Goal: Feedback & Contribution: Submit feedback/report problem

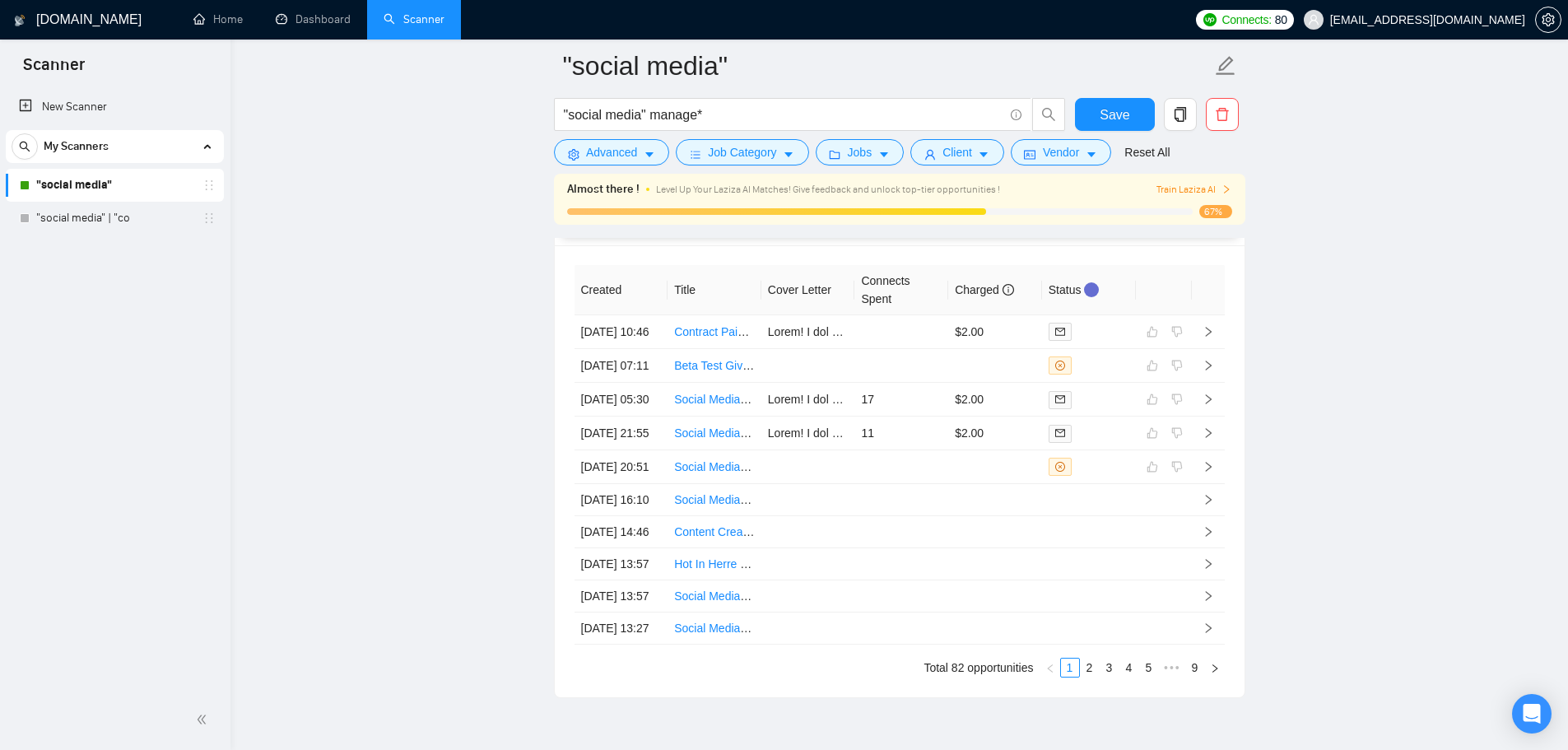
scroll to position [235, 0]
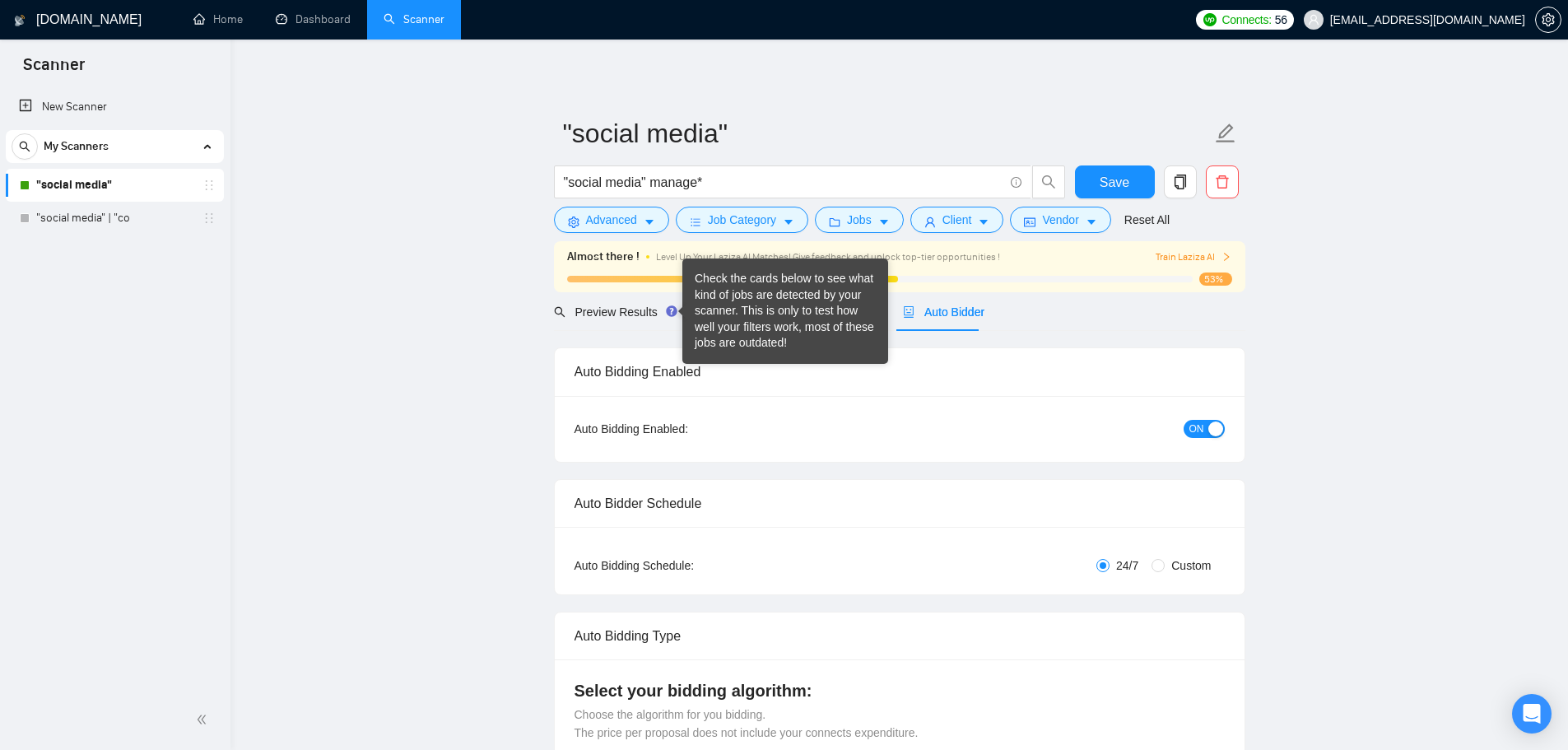
click at [749, 304] on div "Check the cards below to see what kind of jobs are detected by your scanner. Th…" at bounding box center [785, 311] width 181 height 81
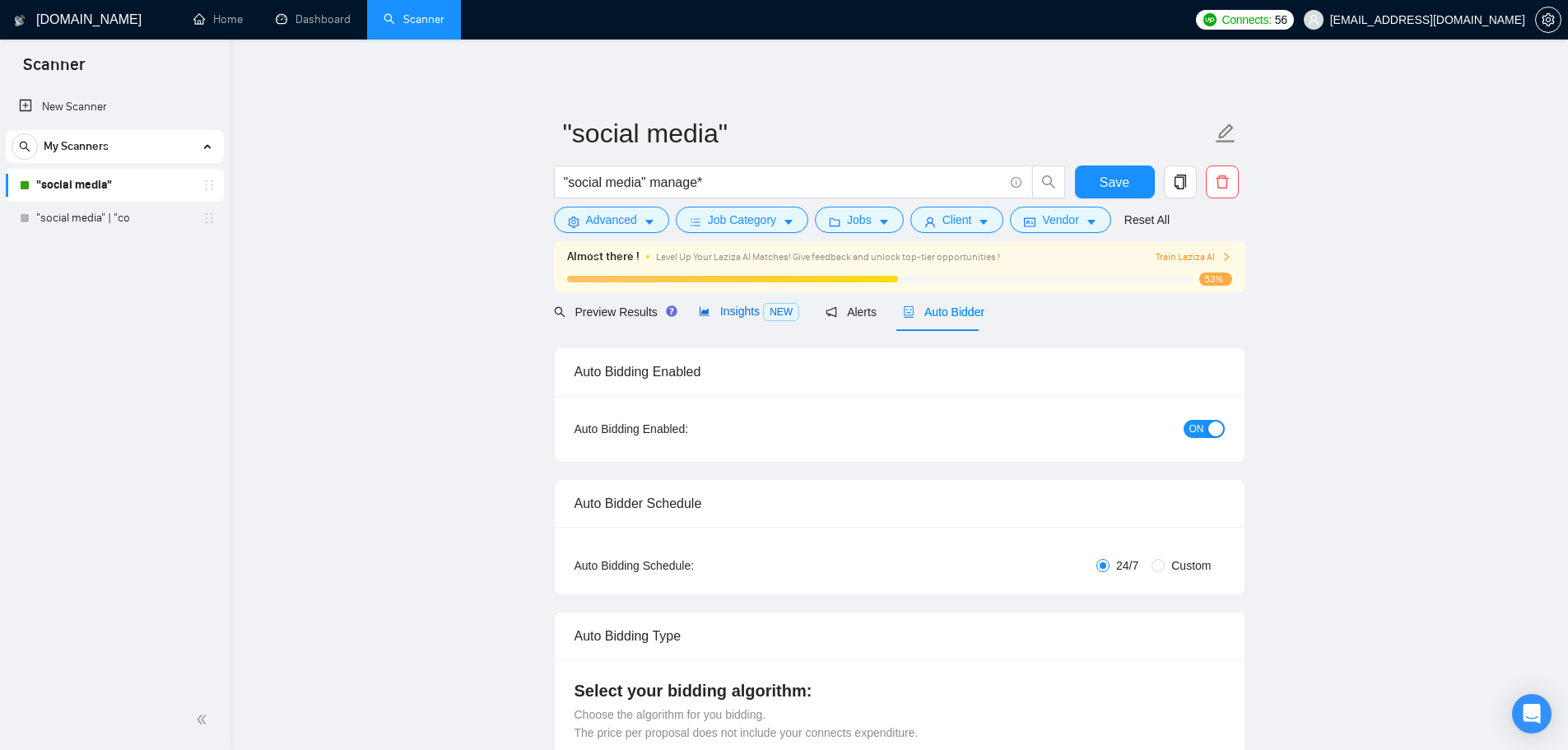
click at [749, 319] on div "Insights NEW" at bounding box center [749, 311] width 100 height 19
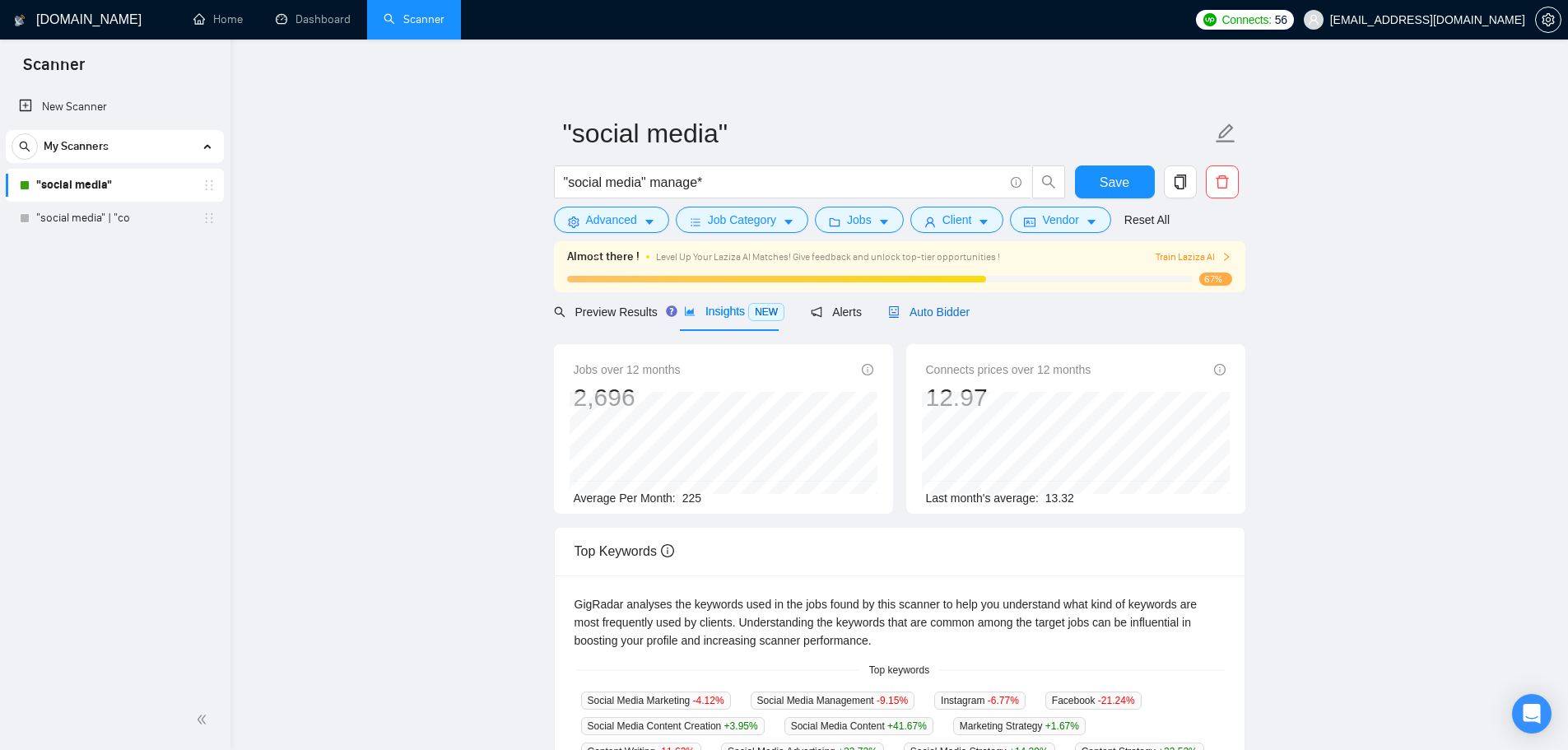
click at [932, 314] on span "Auto Bidder" at bounding box center [928, 312] width 81 height 13
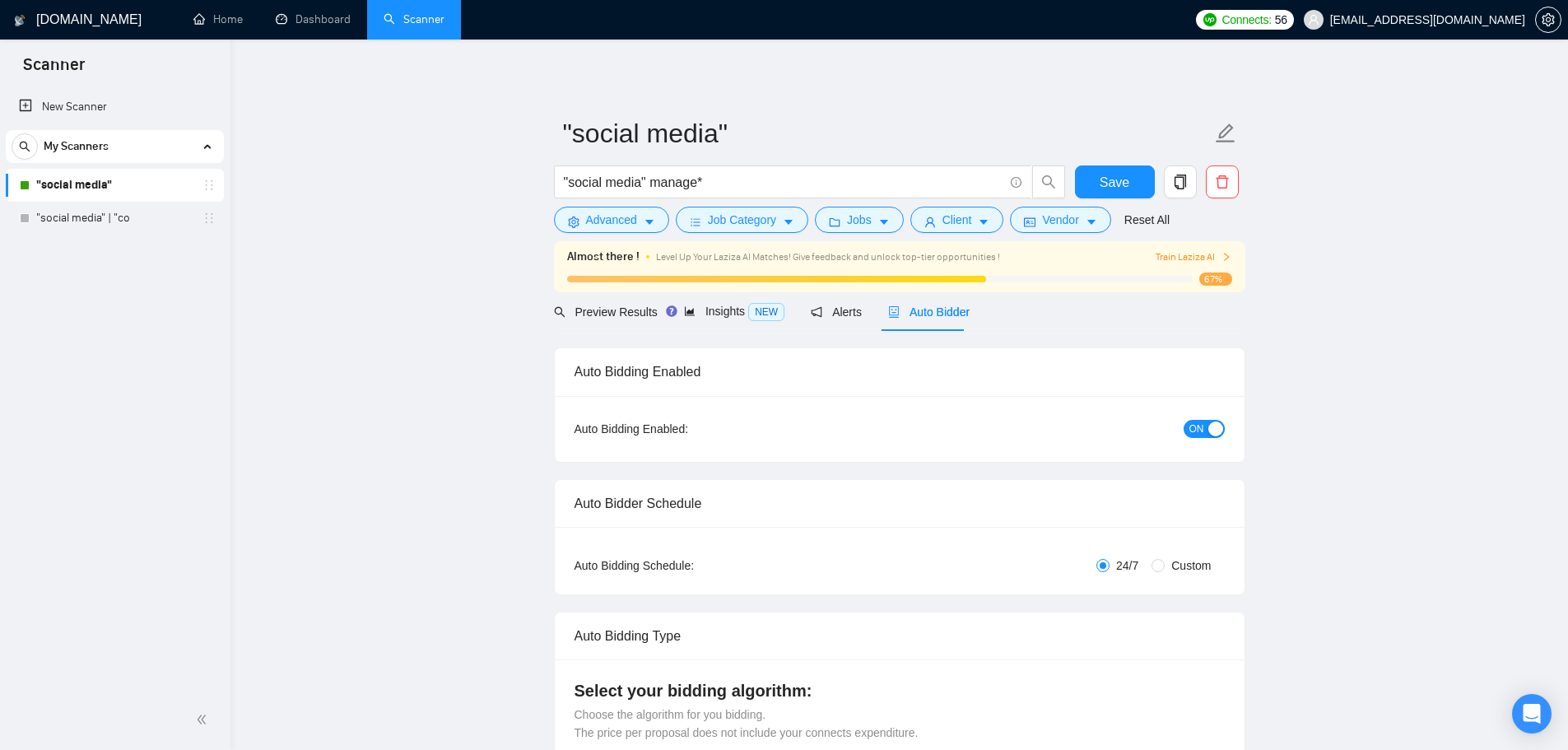
checkbox input "true"
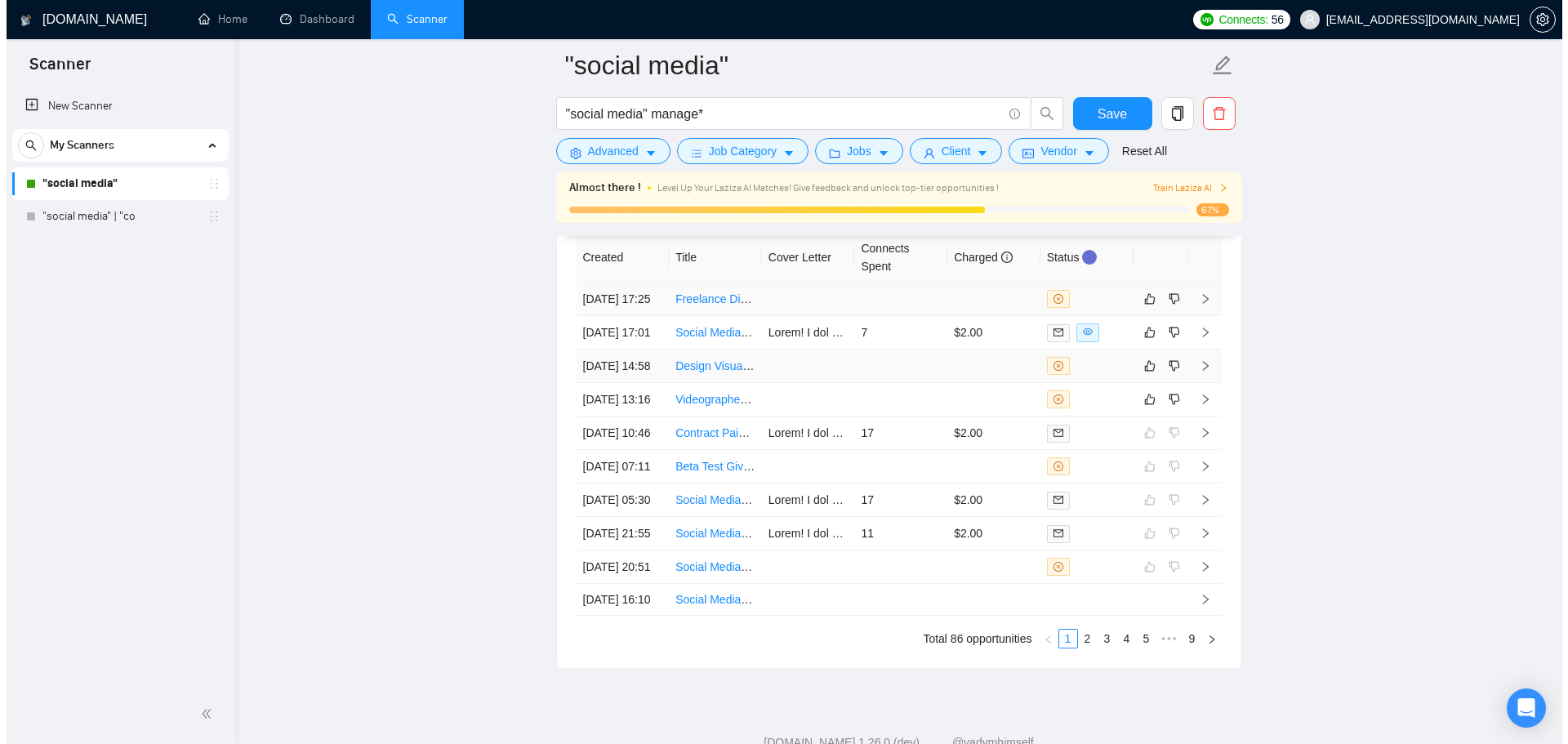
scroll to position [4267, 0]
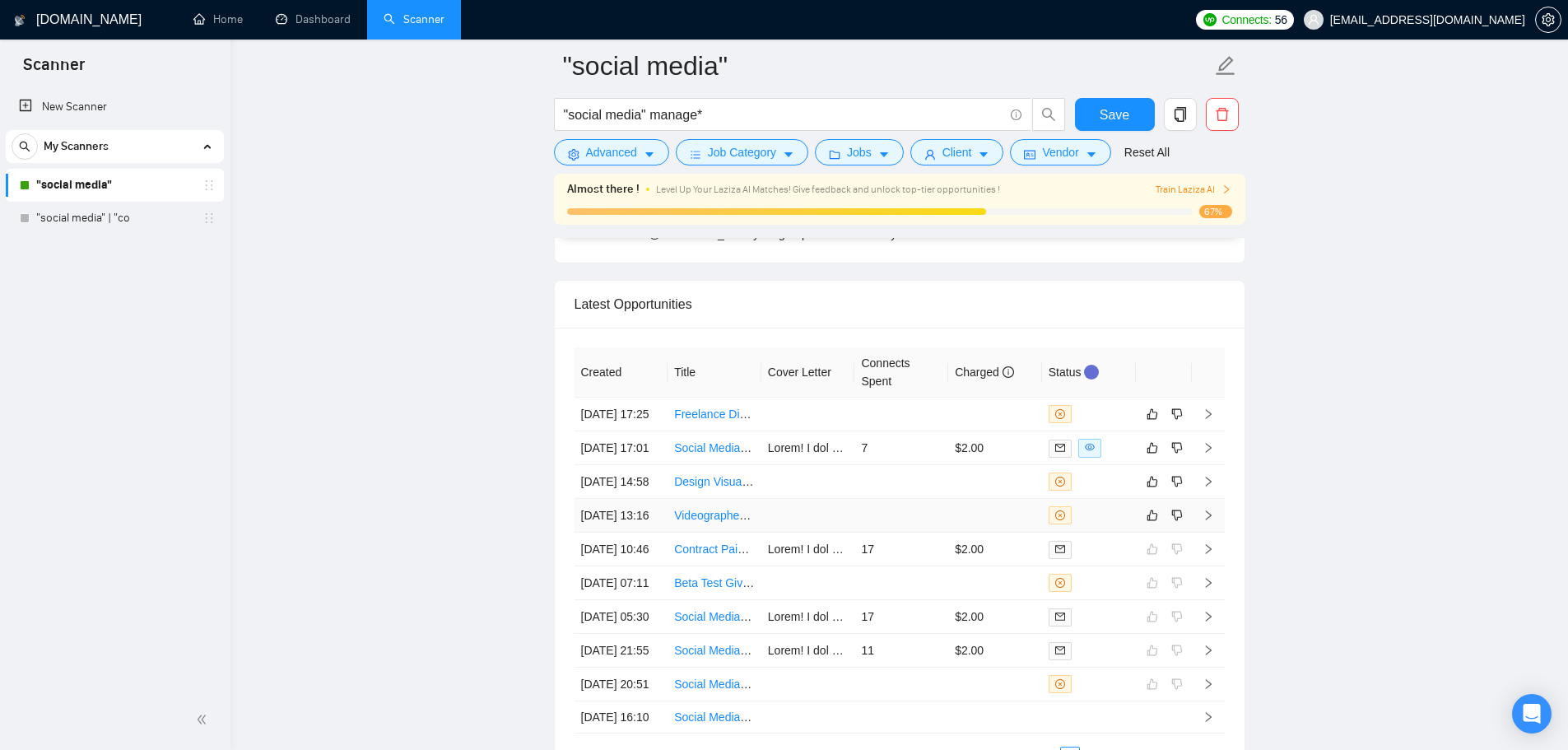
click at [858, 532] on td at bounding box center [901, 515] width 94 height 34
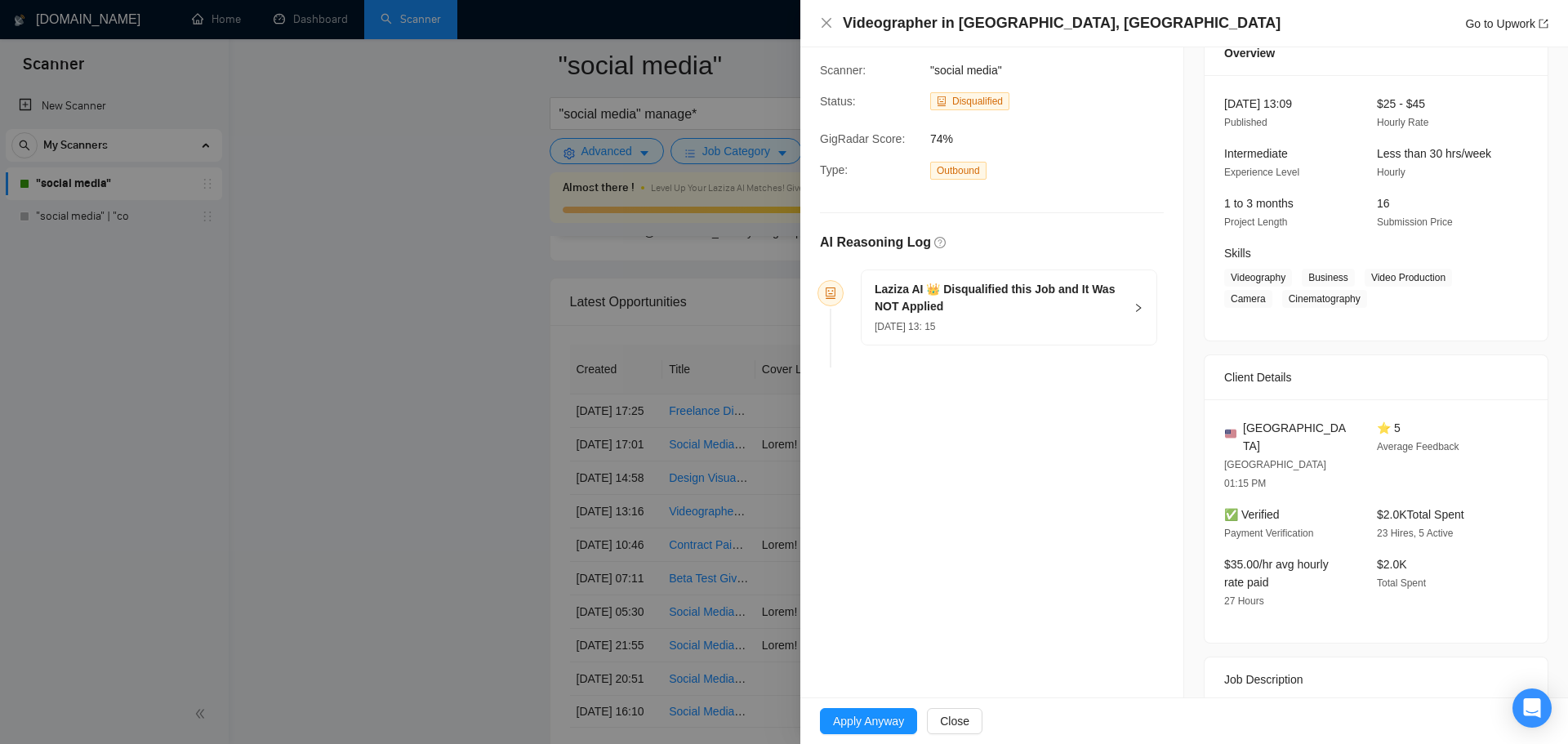
scroll to position [191, 0]
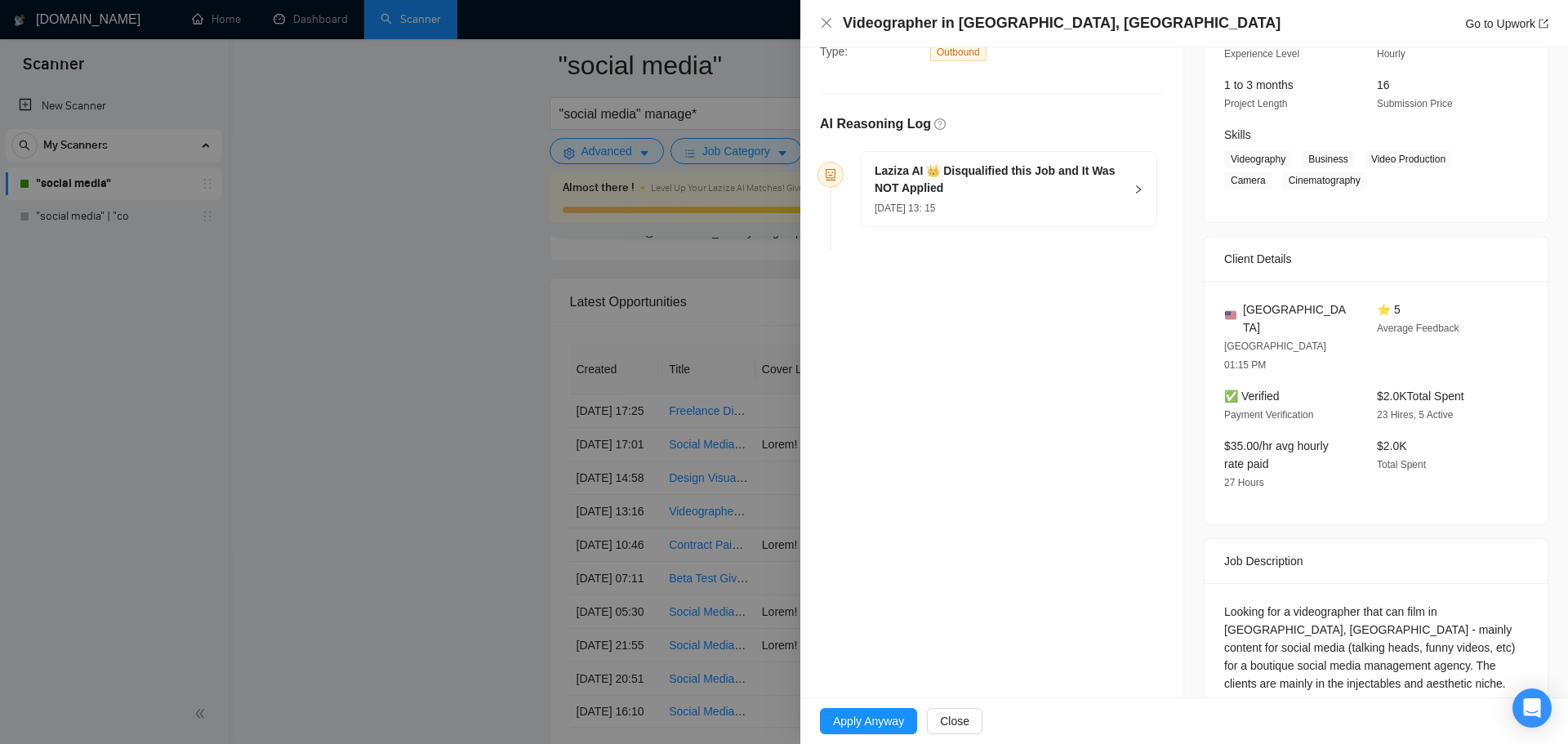
click at [418, 615] on div at bounding box center [784, 372] width 1568 height 744
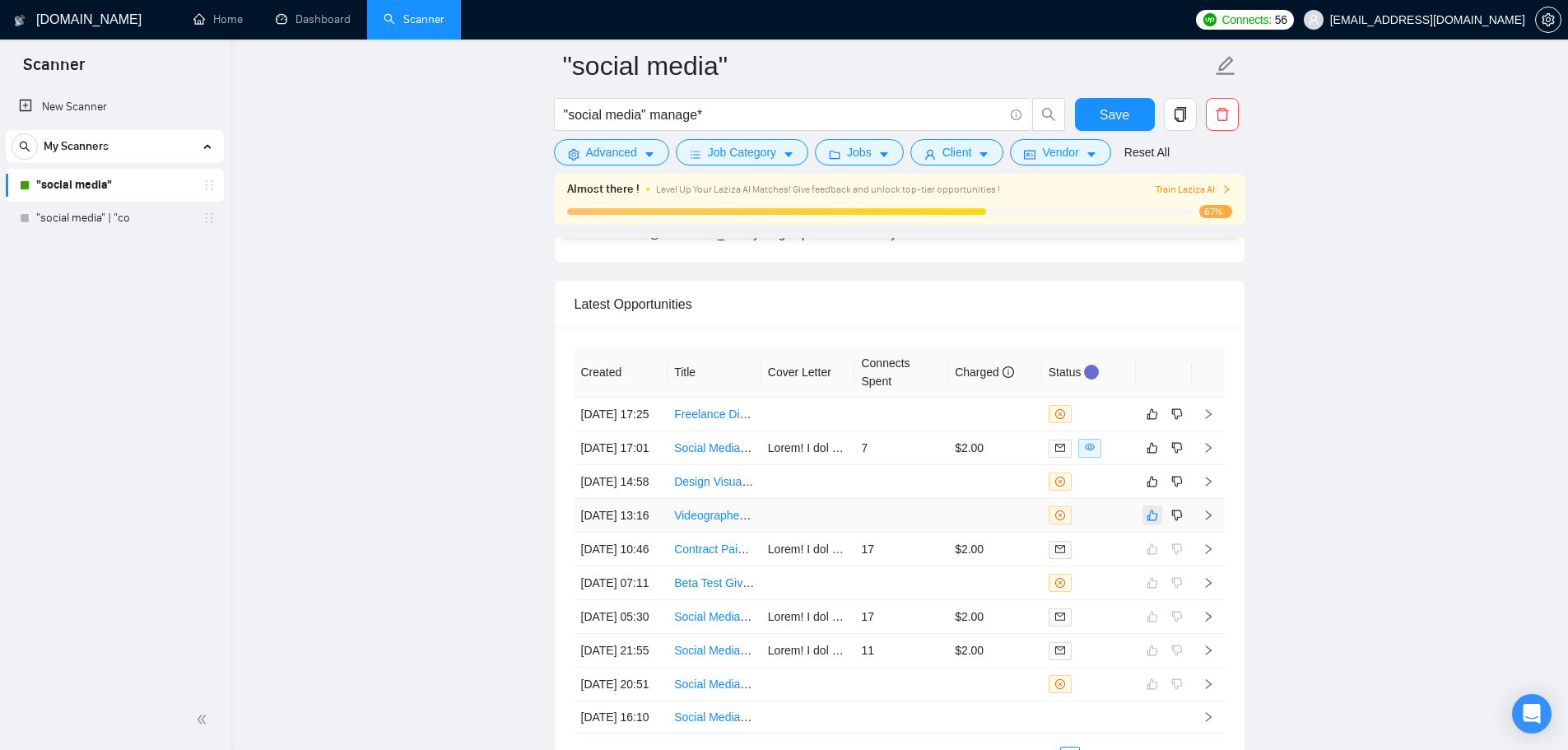
click at [1154, 522] on icon "like" at bounding box center [1152, 515] width 12 height 13
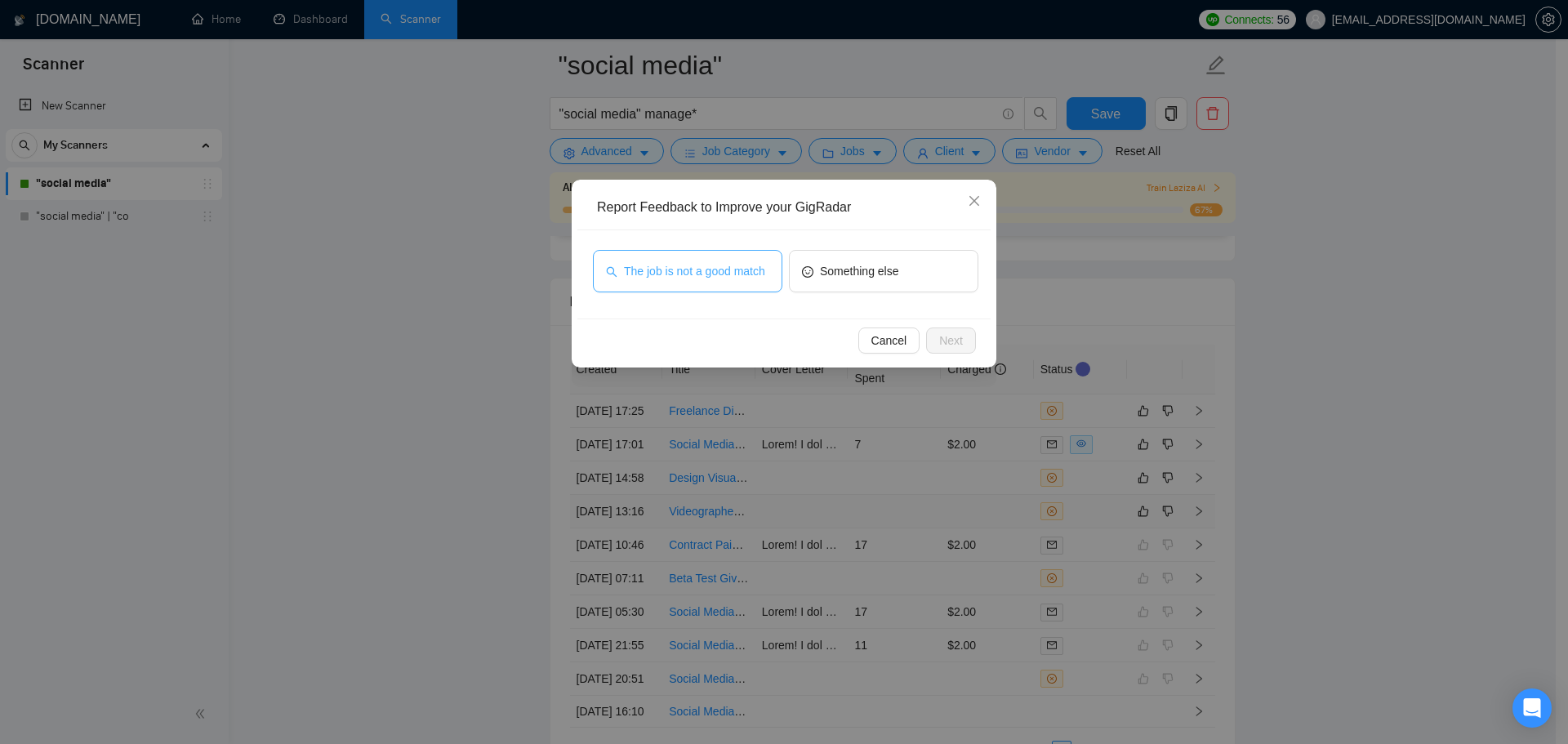
click at [713, 286] on button "The job is not a good match" at bounding box center [688, 270] width 190 height 42
click at [959, 341] on span "Next" at bounding box center [951, 341] width 24 height 18
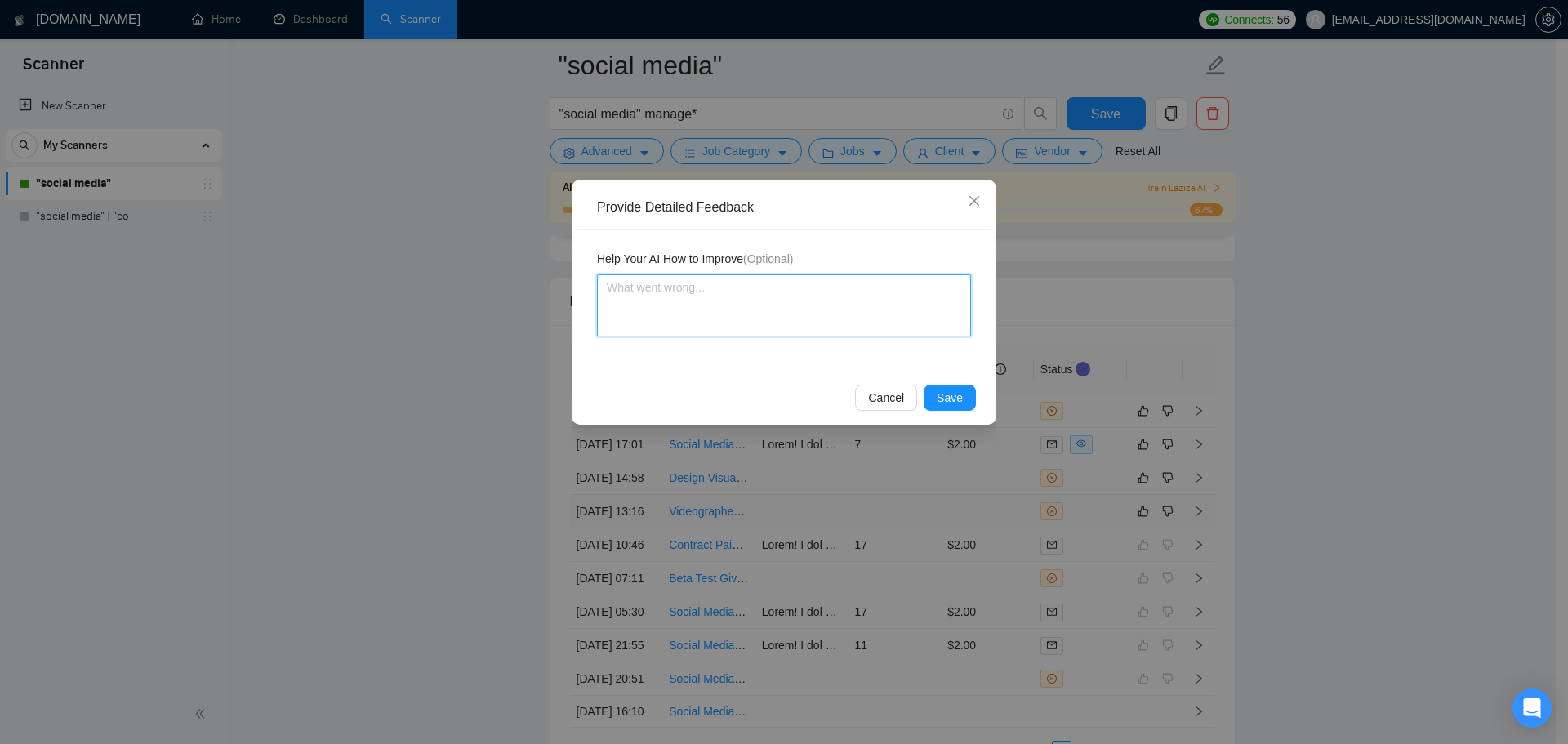
click at [767, 306] on textarea at bounding box center [784, 305] width 374 height 62
type textarea "T"
type textarea "Th"
type textarea "Thi"
type textarea "This"
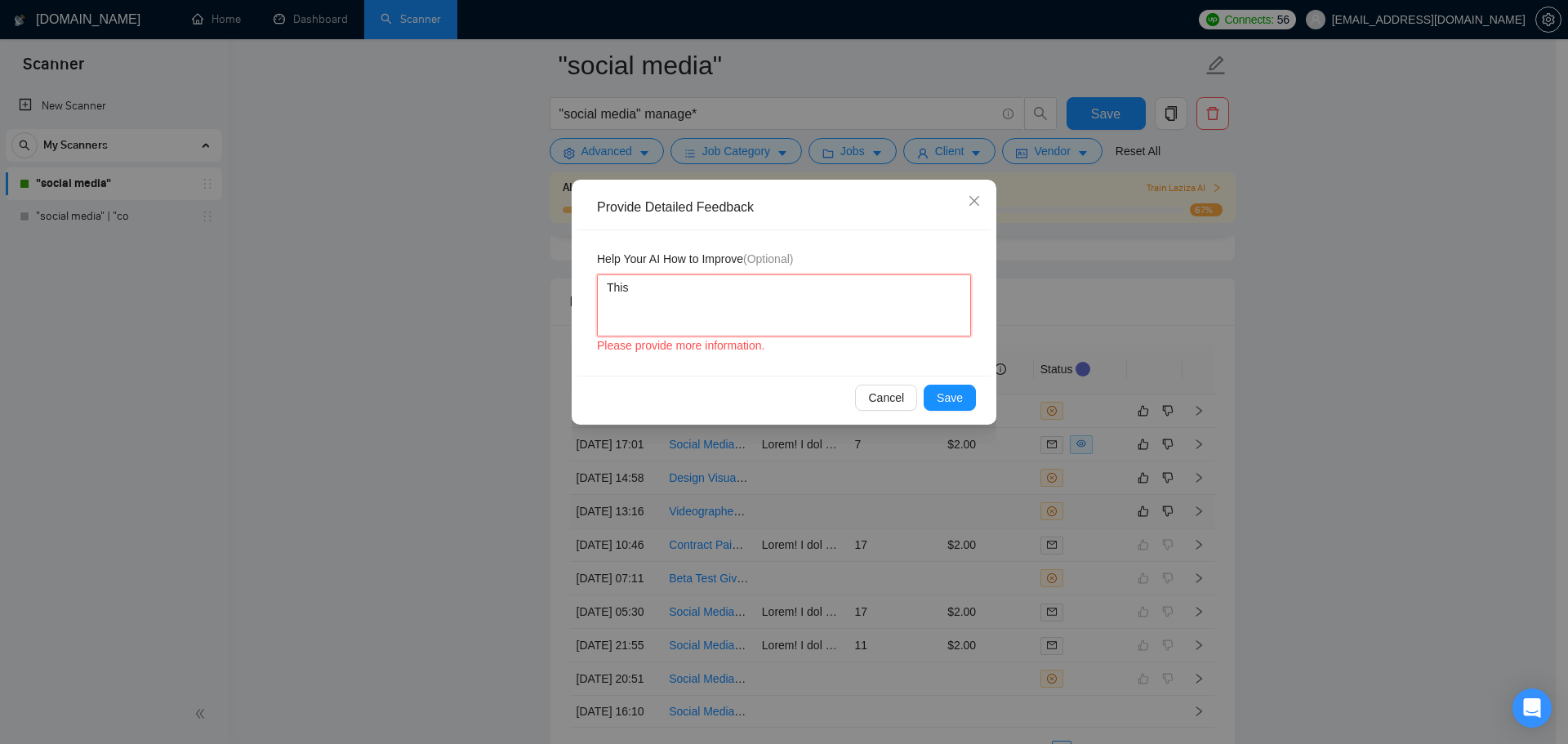
type textarea "This"
type textarea "This i"
type textarea "This is"
type textarea "This is a"
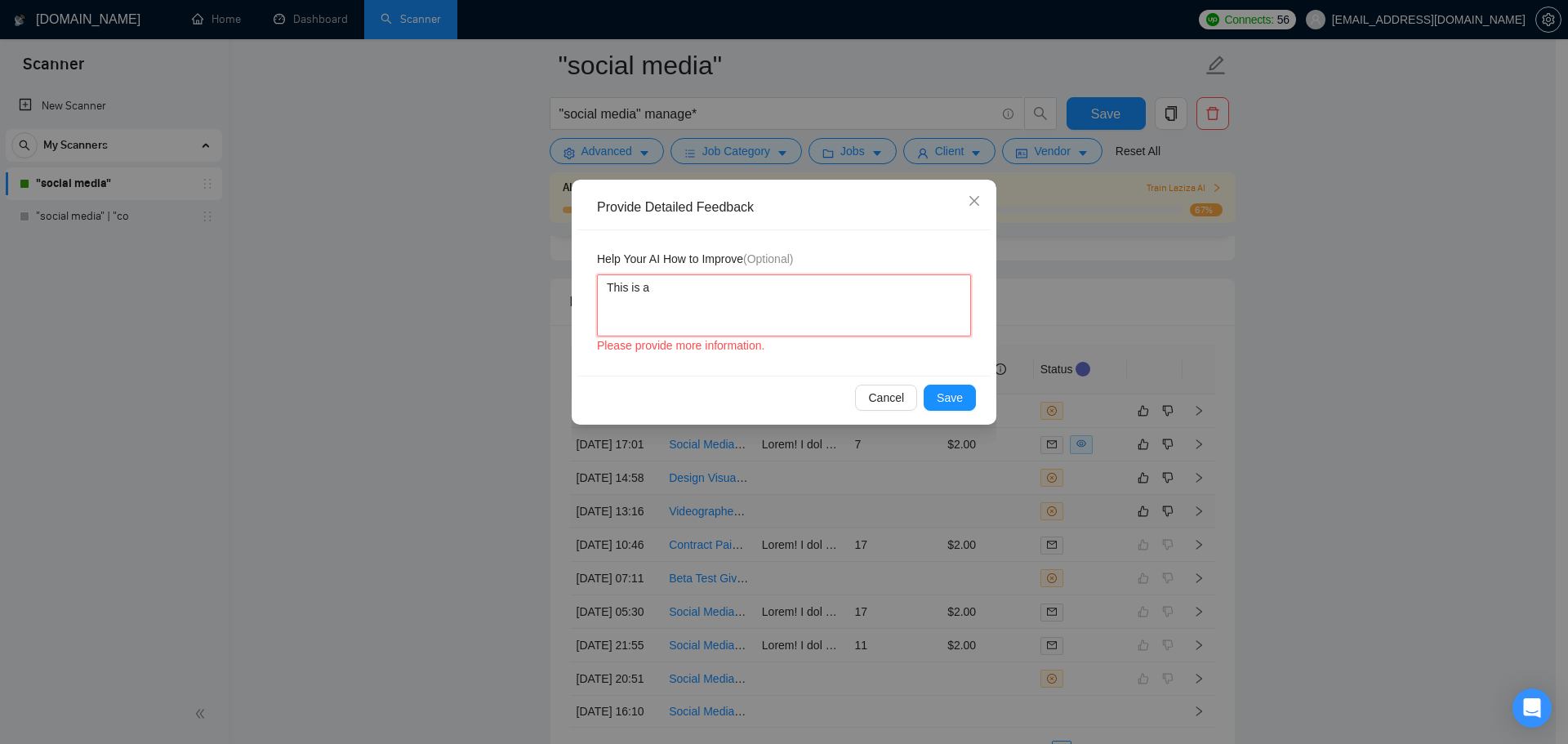
type textarea "This is a"
type textarea "This is a g"
type textarea "This is a go"
type textarea "This is a goo"
type textarea "This is a good"
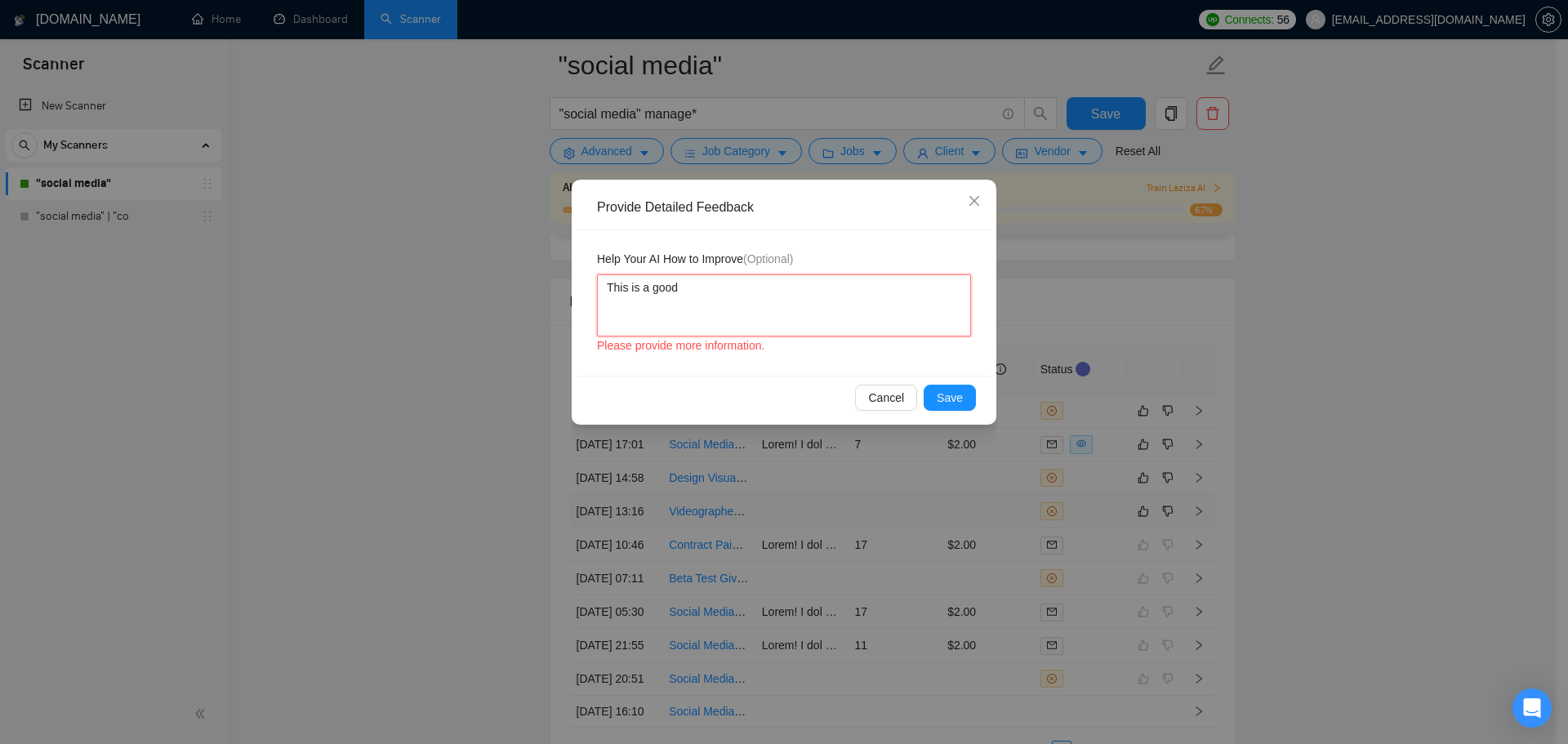
type textarea "This is a good d"
type textarea "This is a good di"
type textarea "This is a good dis"
type textarea "This is a good disq"
type textarea "This is a good disqu"
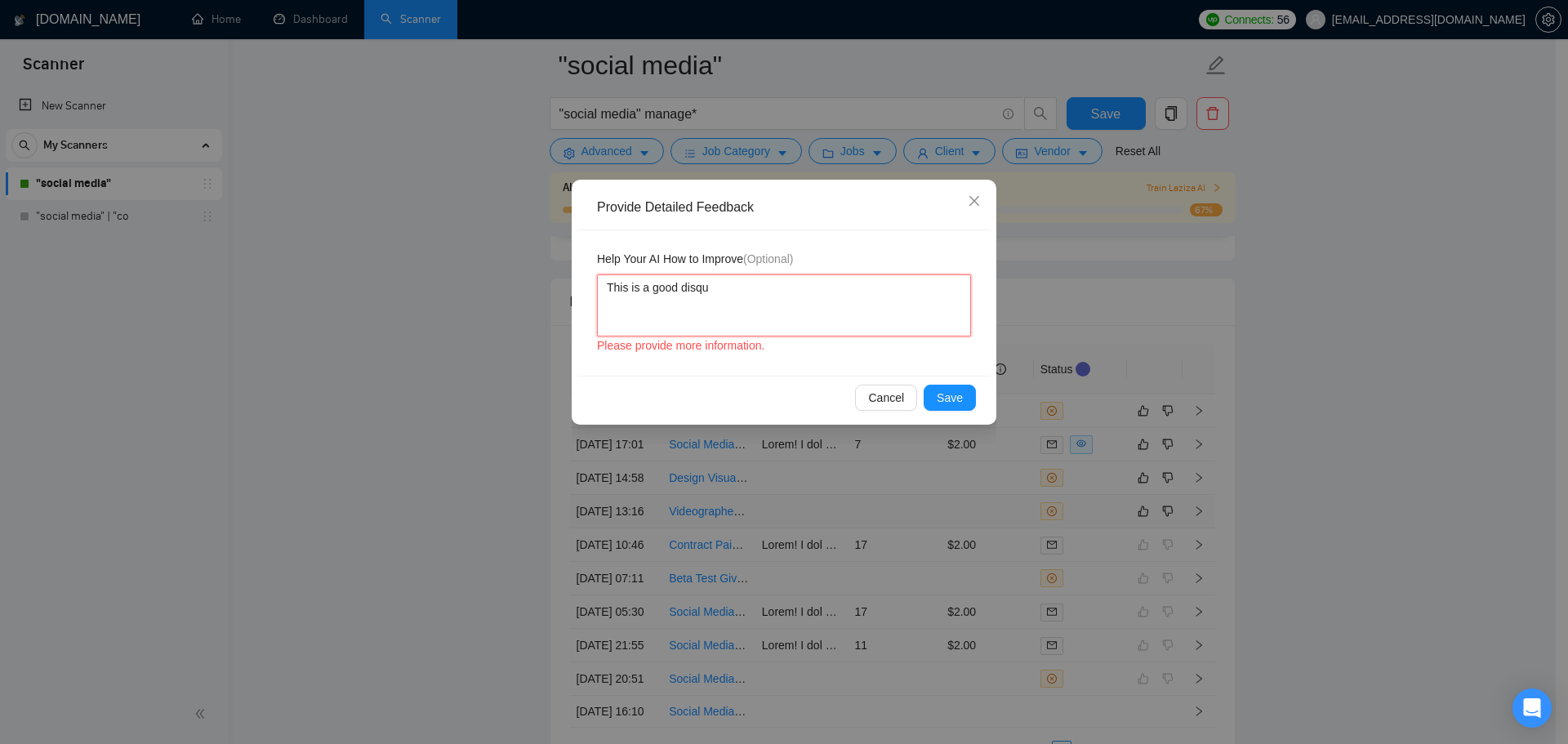
type textarea "This is a good disqua"
type textarea "This is a good disqual"
type textarea "This is a good disquali"
type textarea "This is a good disqualif"
type textarea "This is a good disqualifi"
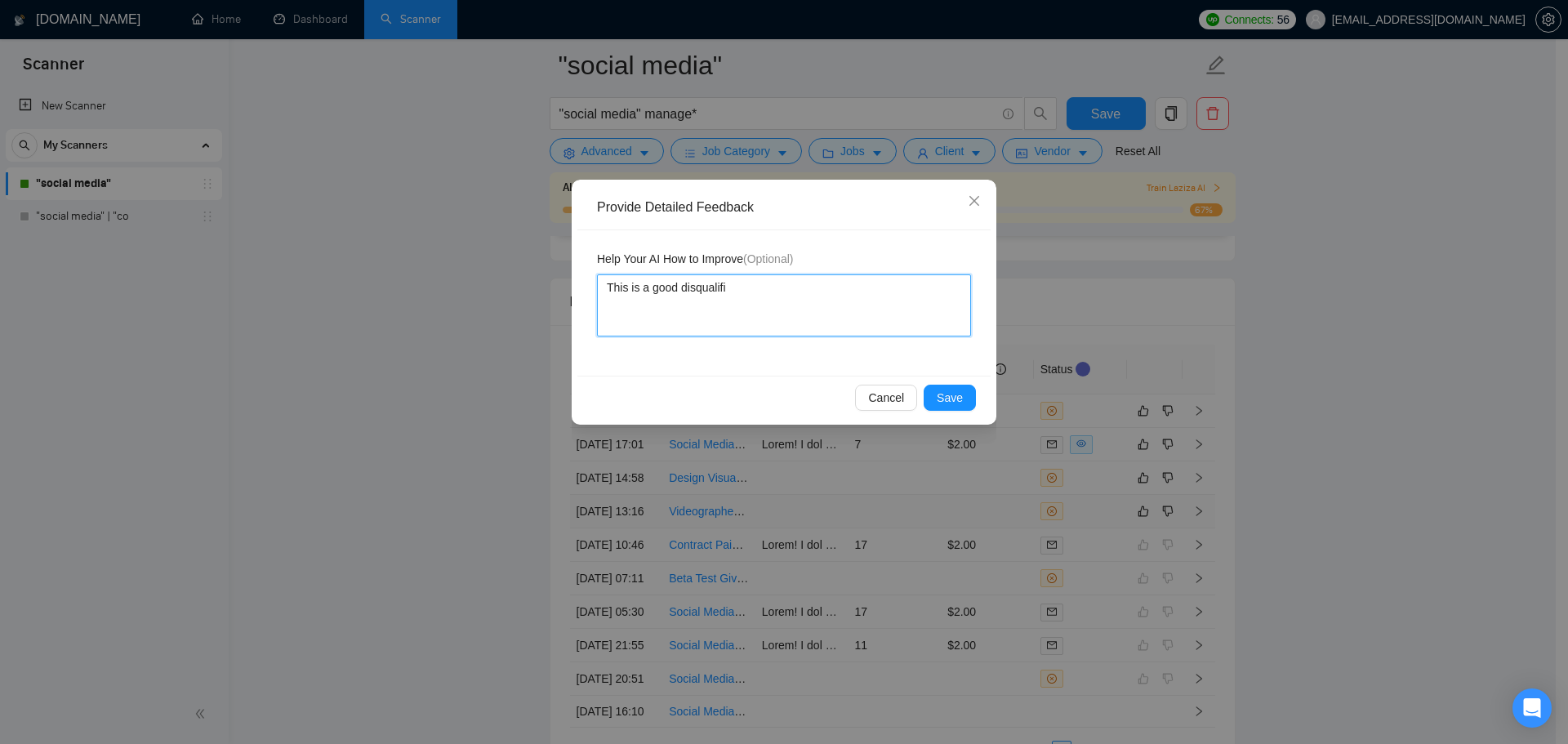
type textarea "This is a good disqualific"
type textarea "This is a good disqualifica"
type textarea "This is a good disqualificati"
type textarea "This is a good disqualificatio"
type textarea "This is a good disqualification"
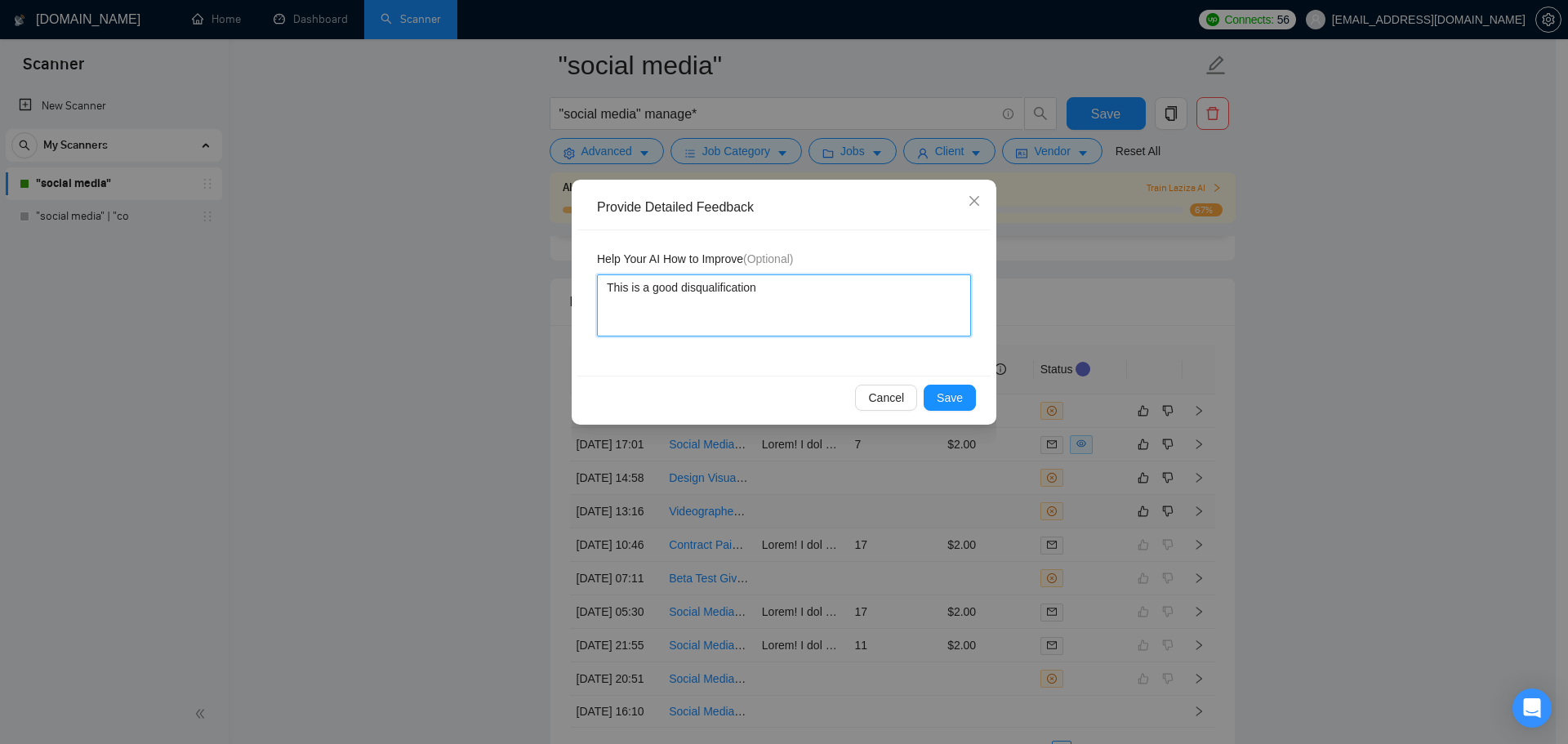
type textarea "This is a good disqualification"
type textarea "This is a good disqualification b"
type textarea "This is a good disqualification be"
type textarea "This is a good disqualification bec"
type textarea "This is a good disqualification beca"
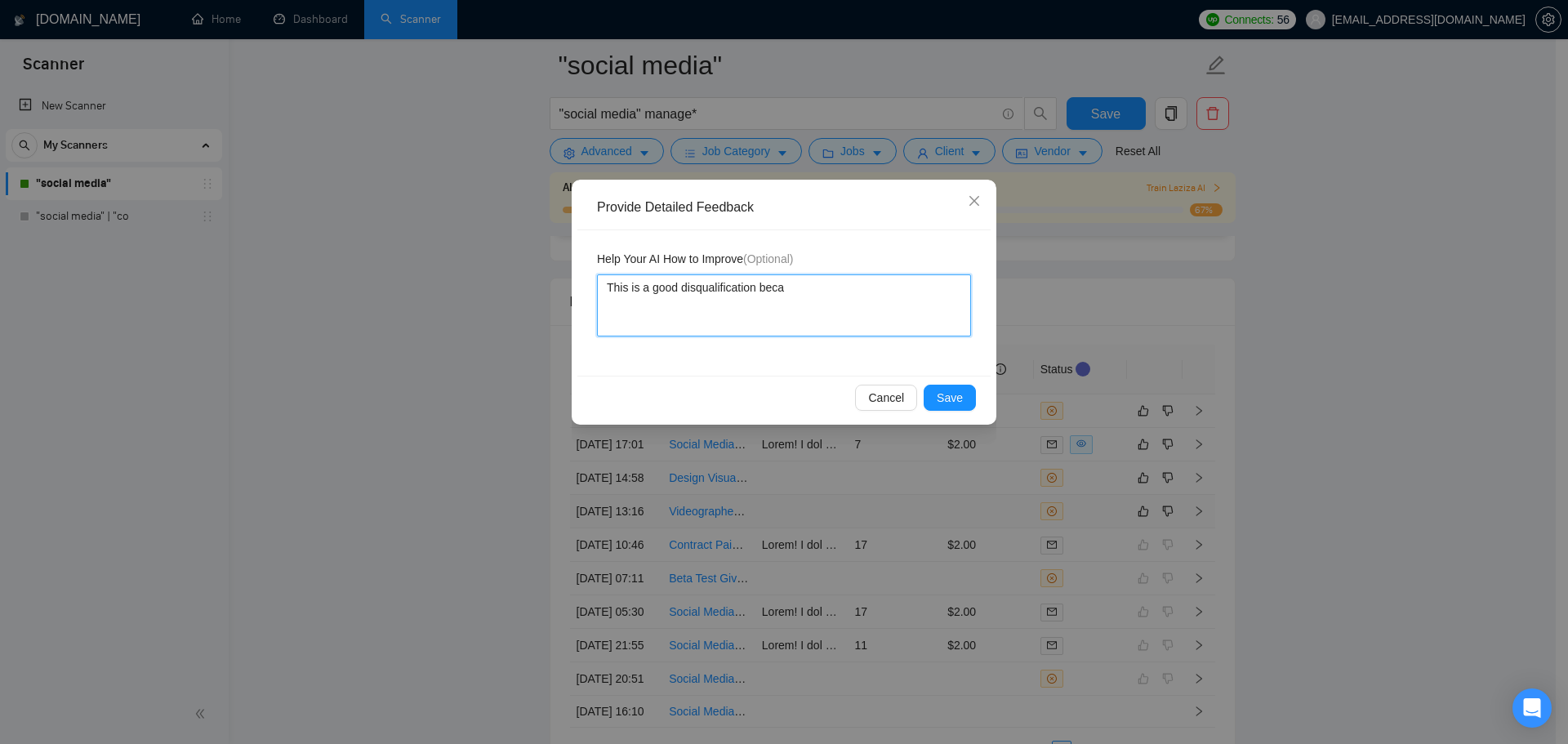
type textarea "This is a good disqualification becau"
type textarea "This is a good disqualification becaus"
type textarea "This is a good disqualification because"
type textarea "This is a good disqualification because I"
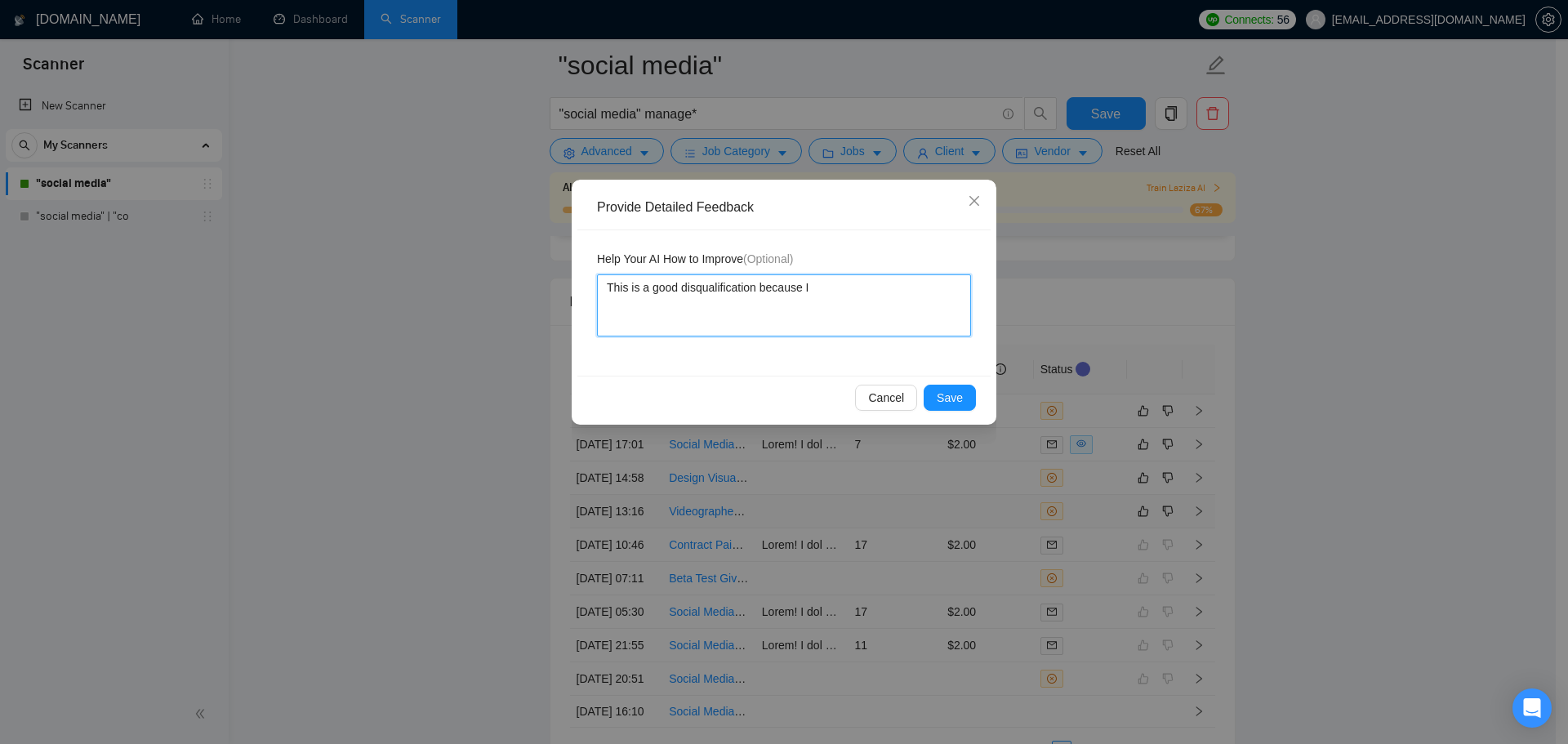
type textarea "This is a good disqualification because I"
type textarea "This is a good disqualification because I ("
type textarea "This is a good disqualification because I (S"
type textarea "This is a good disqualification because I (Su"
type textarea "This is a good disqualification because I (Sun"
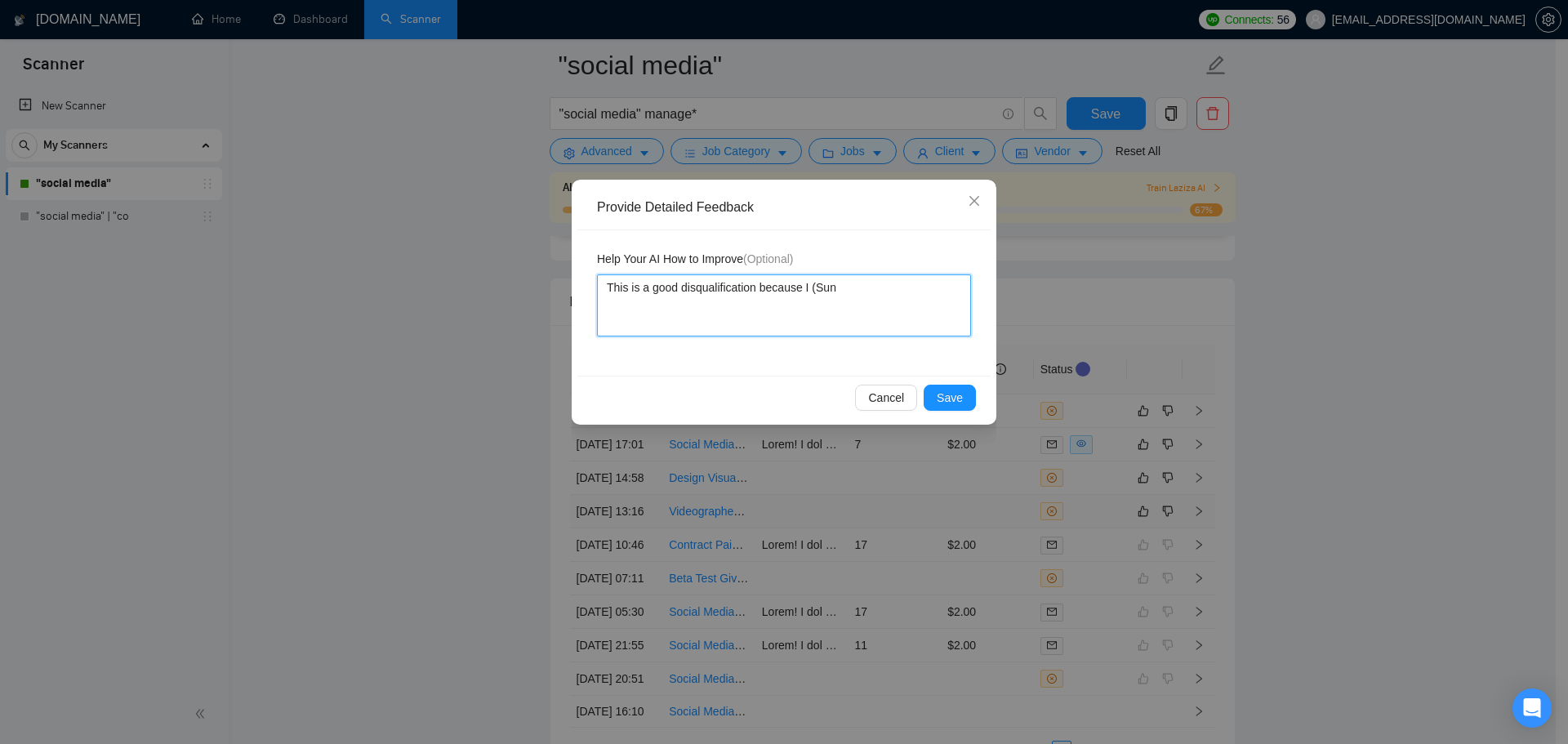
type textarea "This is a good disqualification because I (Sunn"
type textarea "This is a good disqualification because I (Sunny"
type textarea "This is a good disqualification because I (Sunny H"
type textarea "This is a good disqualification because I (Sunny Ha"
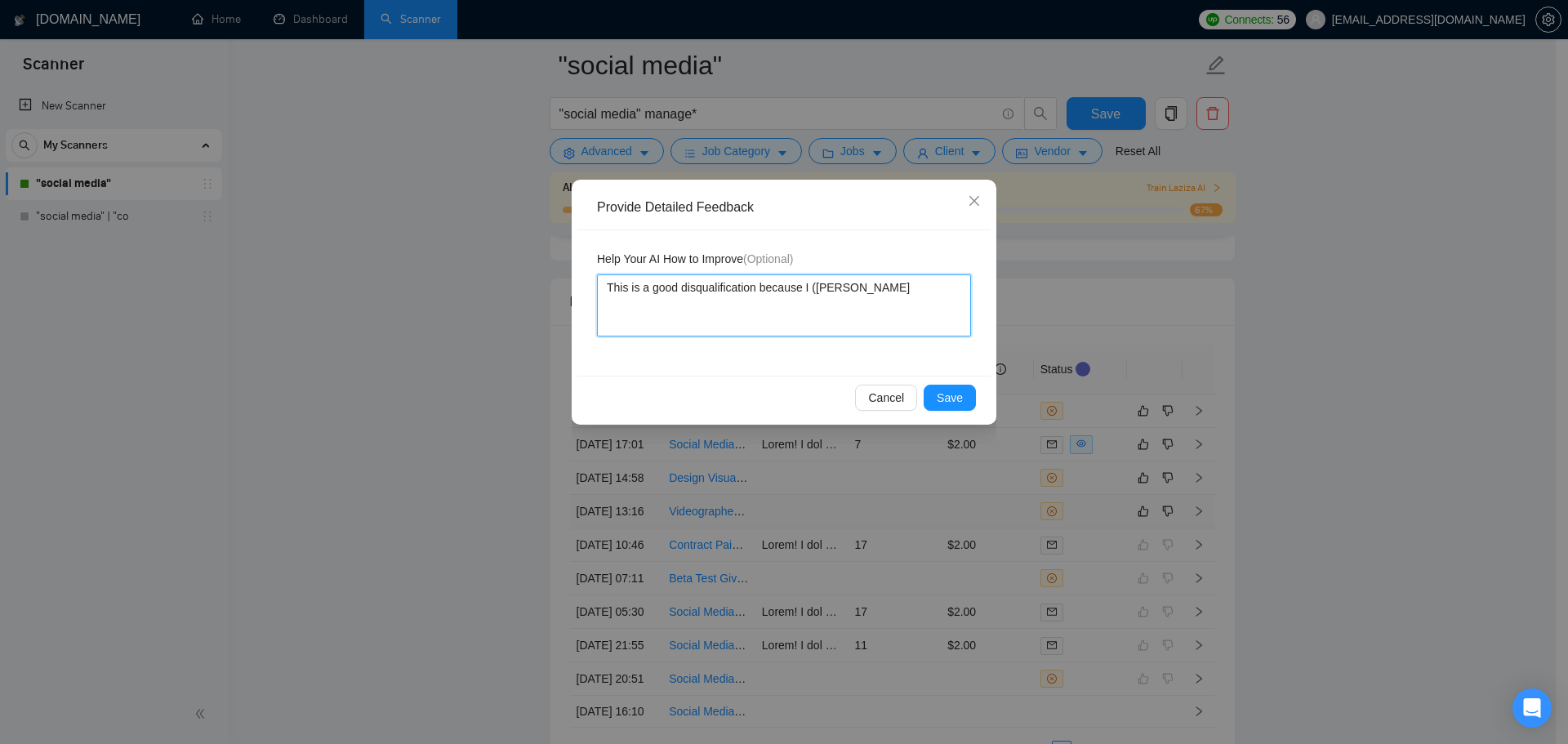
type textarea "This is a good disqualification because I (Sunny Har"
type textarea "This is a good disqualification because I (Sunny Hari"
type textarea "This is a good disqualification because I (Sunny Hari)"
type textarea "This is a good disqualification because I (Sunny Hari) am"
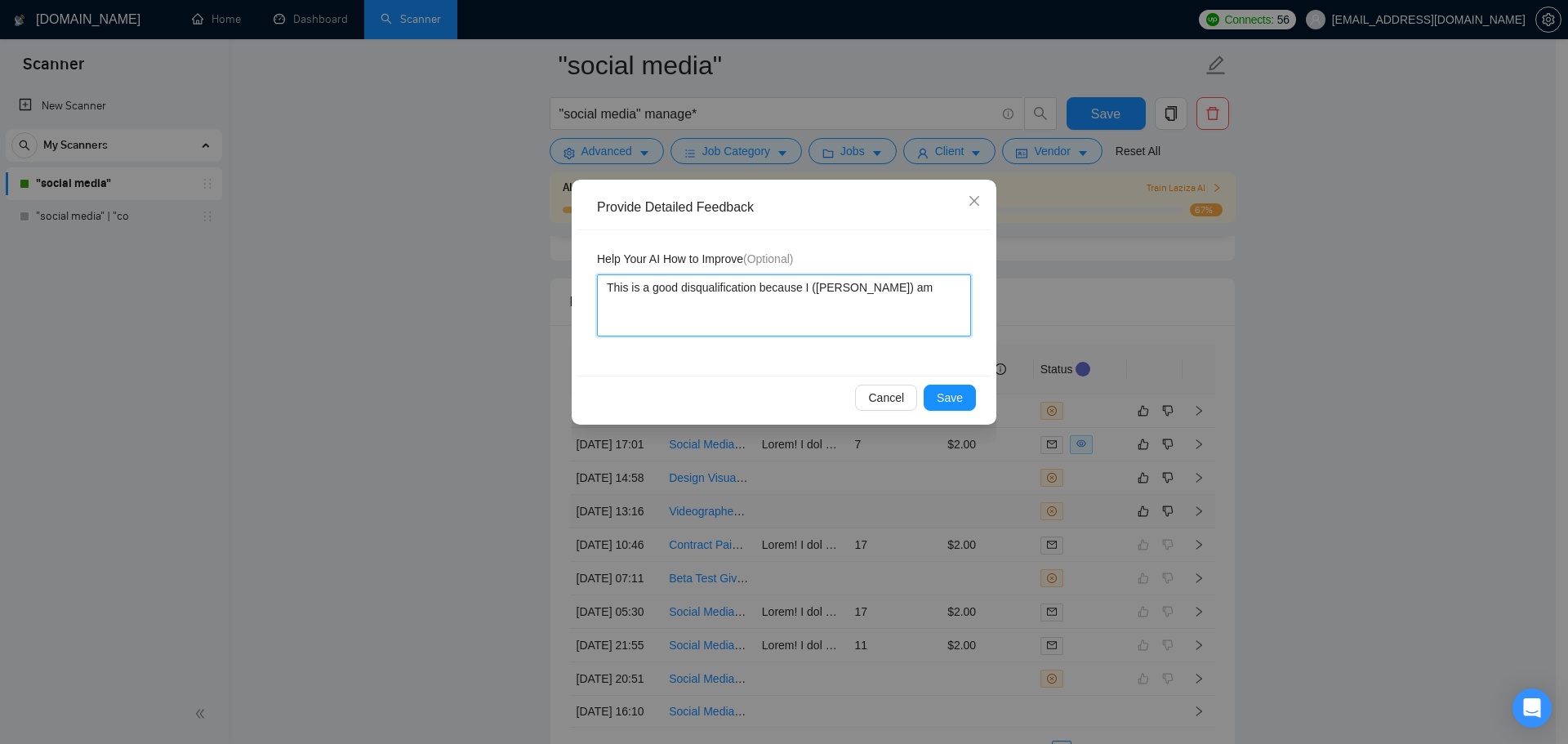
type textarea "This is a good disqualification because I (Sunny Hari) am"
type textarea "This is a good disqualification because I (Sunny Hari) am n"
type textarea "This is a good disqualification because I (Sunny Hari) am no"
type textarea "This is a good disqualification because I (Sunny Hari) am not"
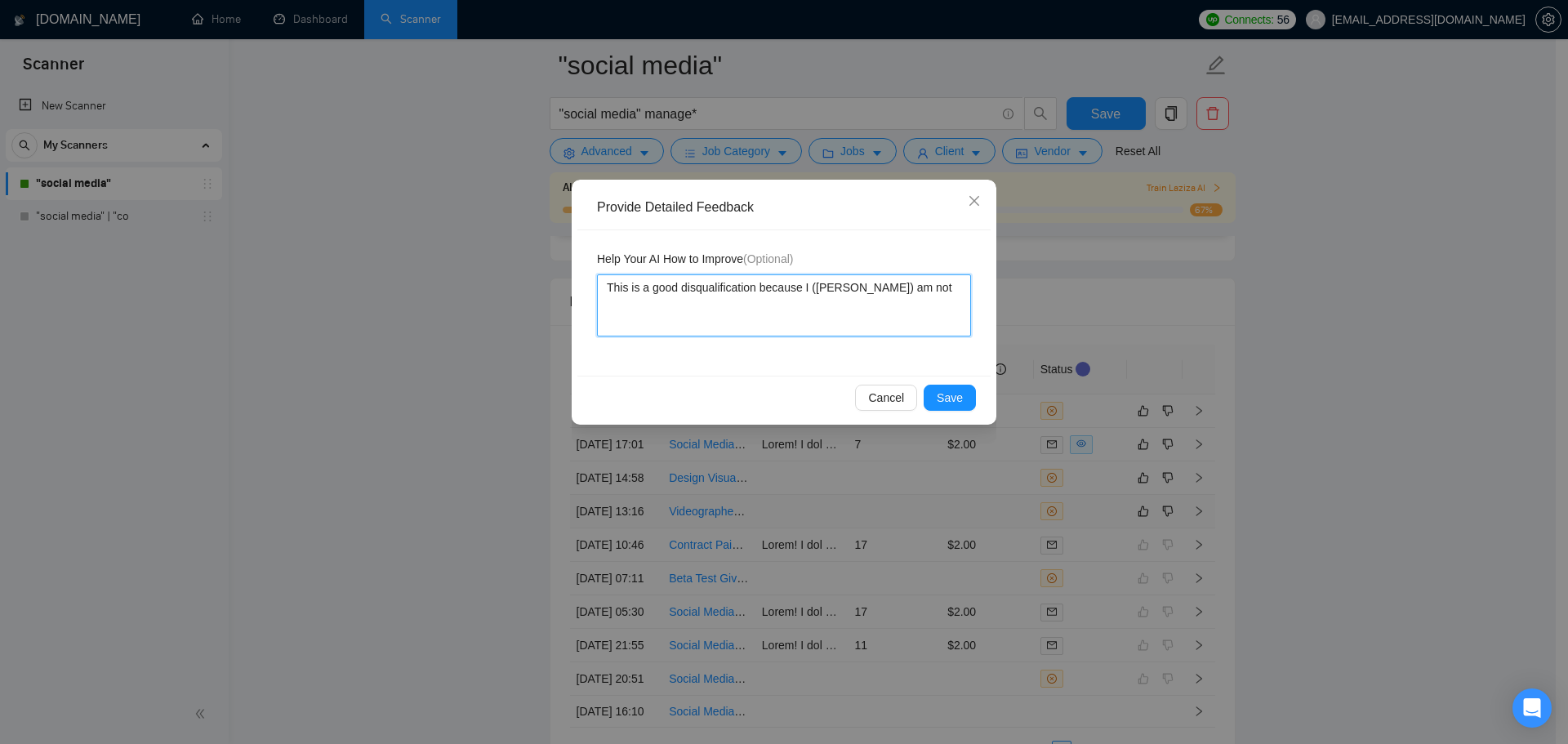
type textarea "This is a good disqualification because I (Sunny Hari) am not i"
type textarea "This is a good disqualification because I (Sunny Hari) am not in"
type textarea "This is a good disqualification because I (Sunny Hari) am not in t"
type textarea "This is a good disqualification because I (Sunny Hari) am not in tha"
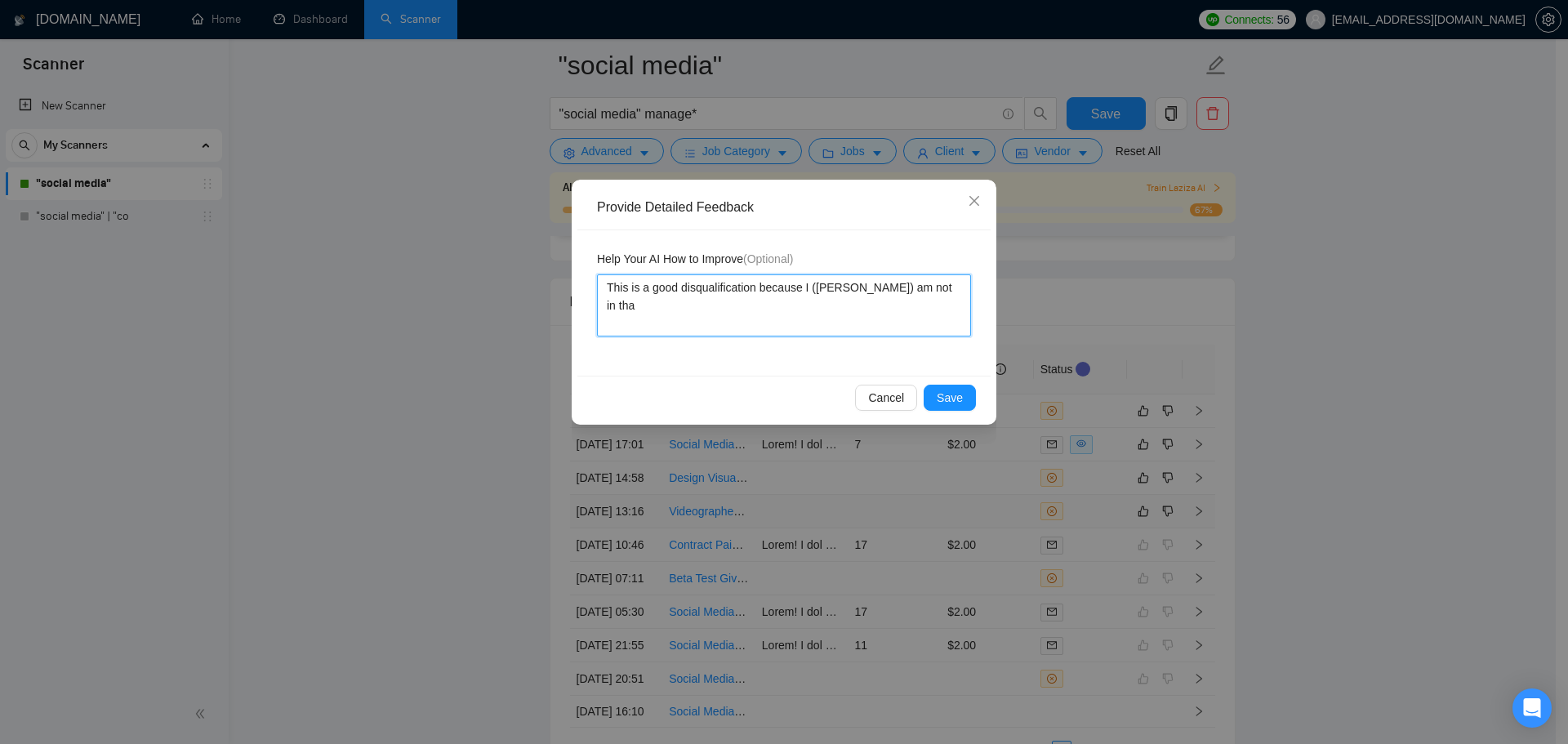
type textarea "This is a good disqualification because I (Sunny Hari) am not in that"
type textarea "This is a good disqualification because I (Sunny Hari) am not in that sp"
type textarea "This is a good disqualification because I (Sunny Hari) am not in that spe"
type textarea "This is a good disqualification because I (Sunny Hari) am not in that spec"
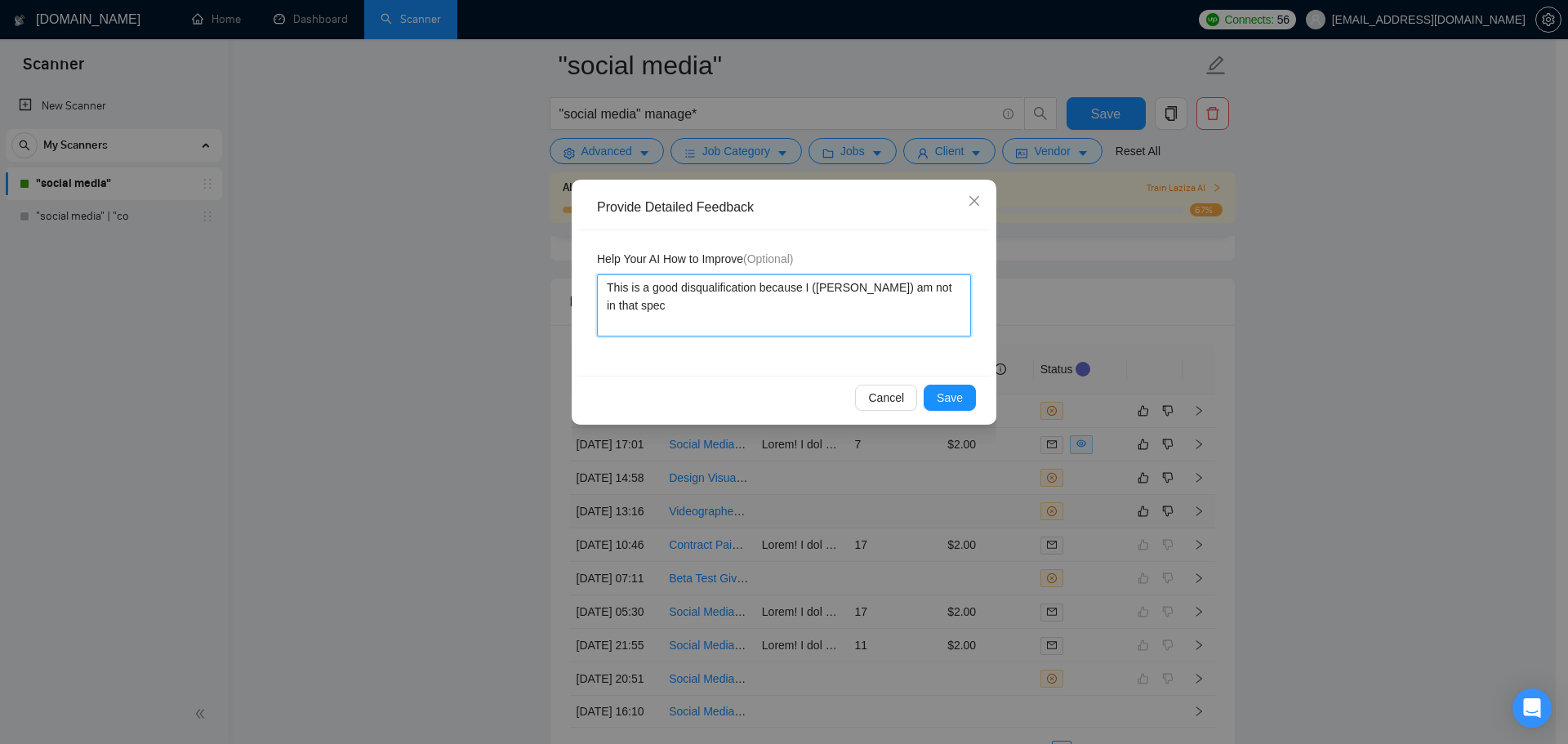
type textarea "This is a good disqualification because I (Sunny Hari) am not in that speci"
type textarea "This is a good disqualification because I (Sunny Hari) am not in that specif"
type textarea "This is a good disqualification because I (Sunny Hari) am not in that specifi"
type textarea "This is a good disqualification because I (Sunny Hari) am not in that specific"
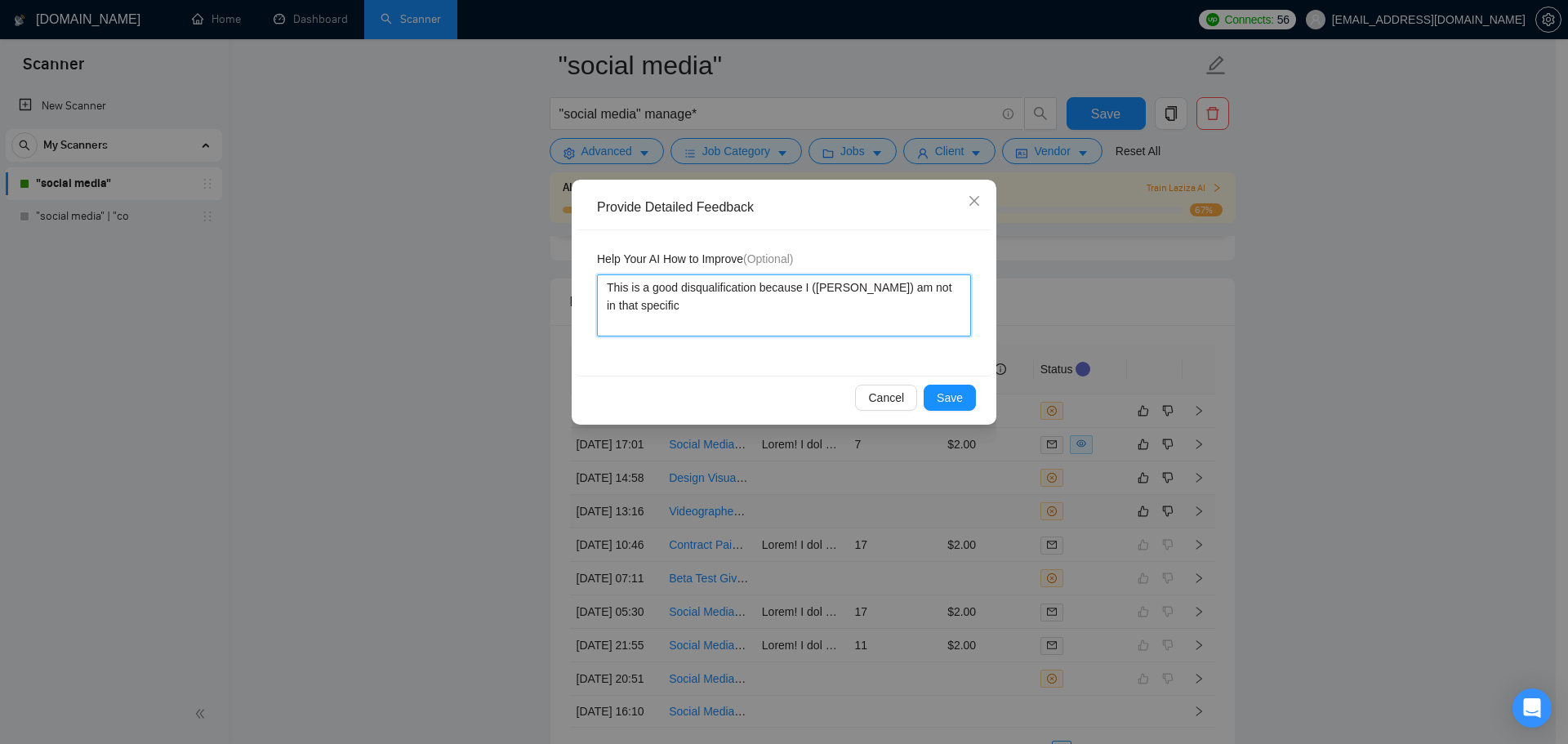
type textarea "This is a good disqualification because I (Sunny Hari) am not in that specific l"
type textarea "This is a good disqualification because I (Sunny Hari) am not in that specific …"
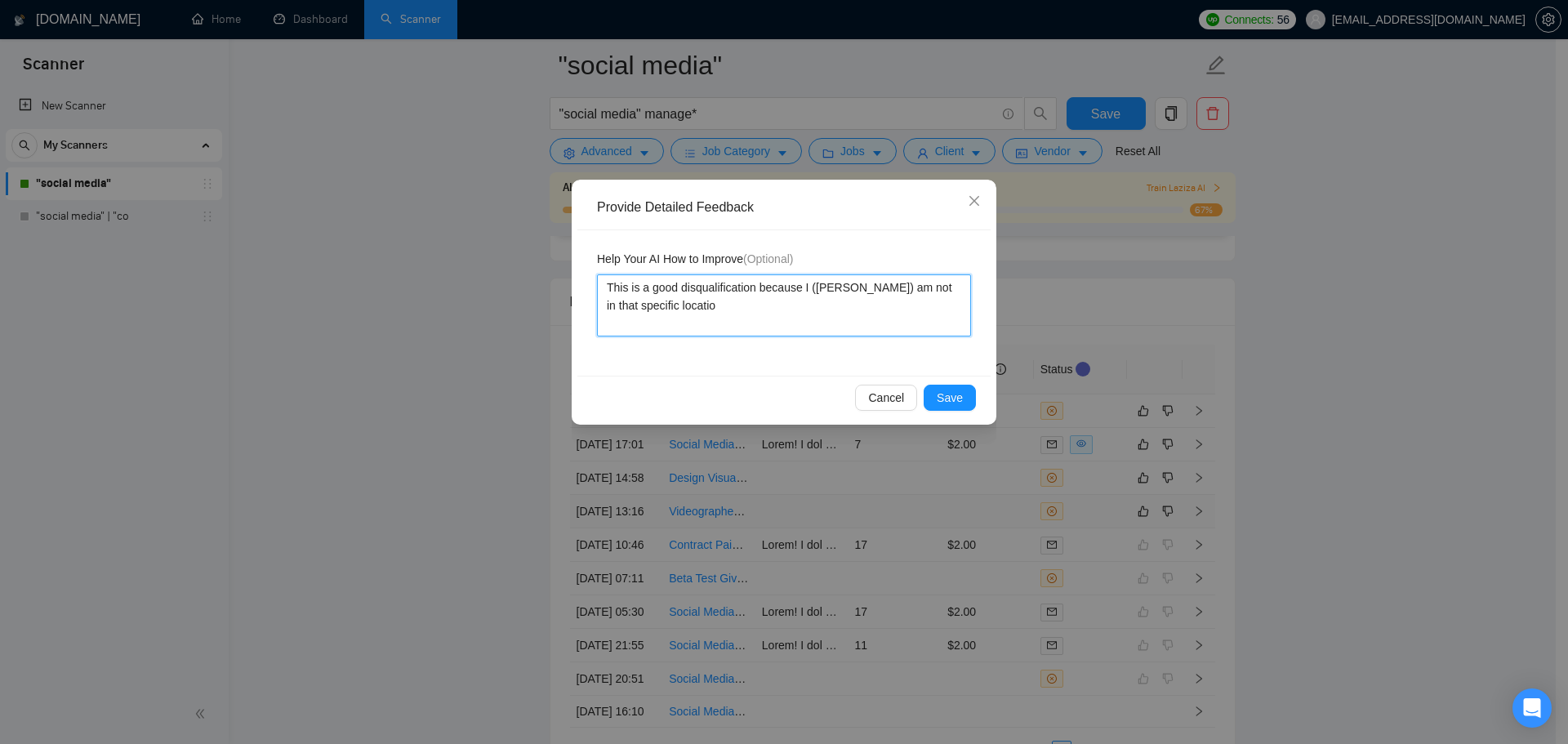
type textarea "This is a good disqualification because I (Sunny Hari) am not in that specific …"
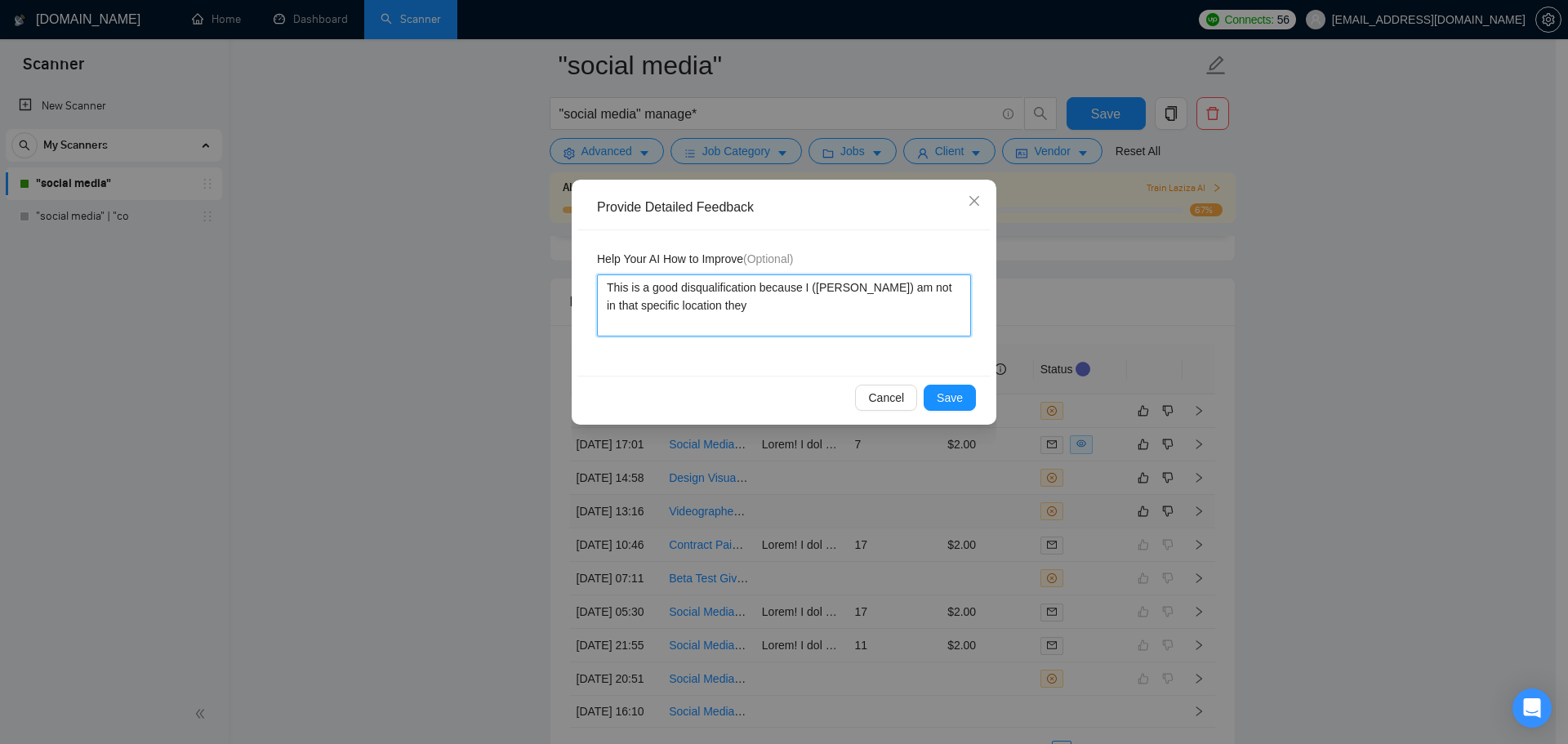
type textarea "This is a good disqualification because I (Sunny Hari) am not in that specific …"
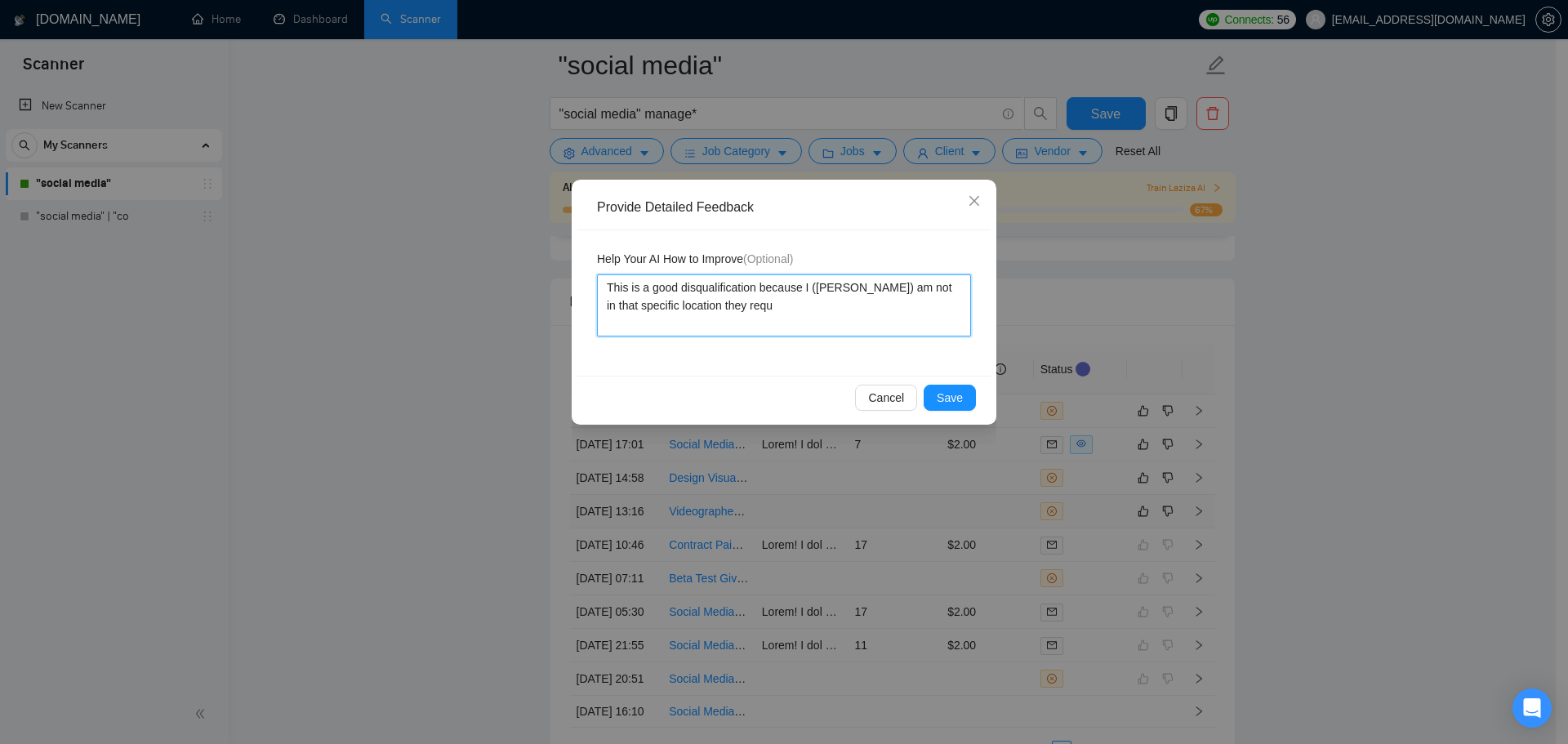
type textarea "This is a good disqualification because I (Sunny Hari) am not in that specific …"
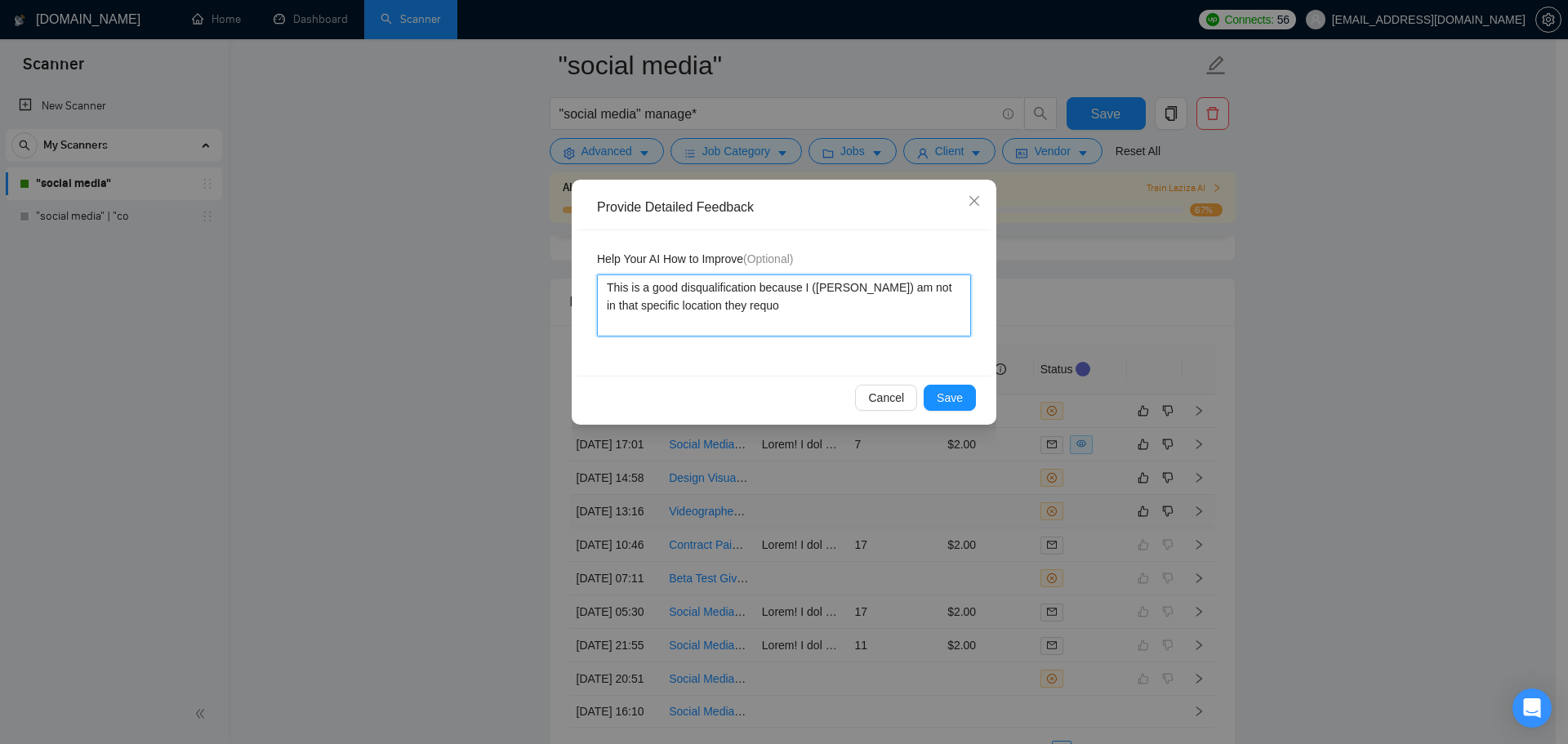
type textarea "This is a good disqualification because I (Sunny Hari) am not in that specific …"
click at [940, 394] on span "Save" at bounding box center [949, 398] width 26 height 18
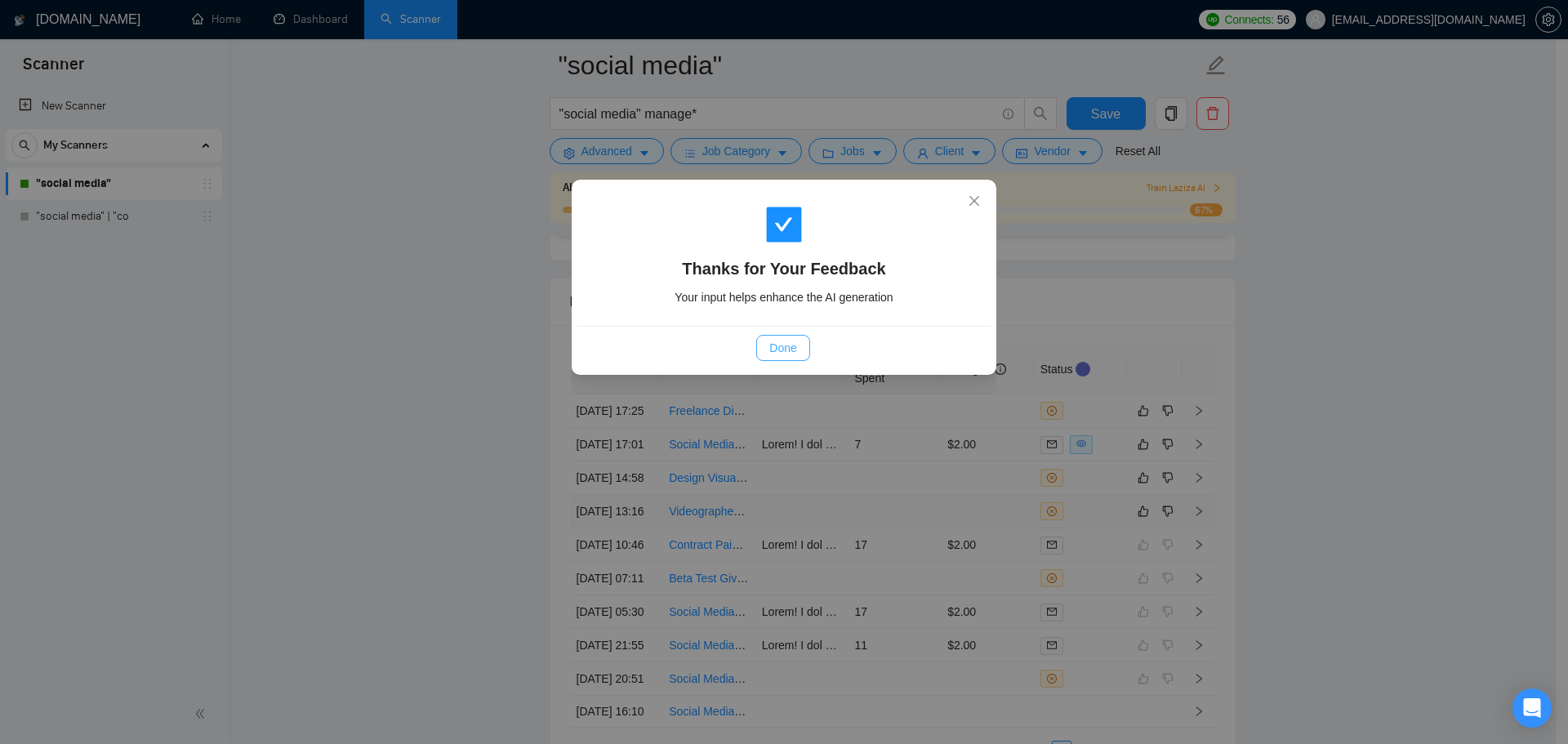
click at [773, 350] on span "Done" at bounding box center [783, 348] width 27 height 18
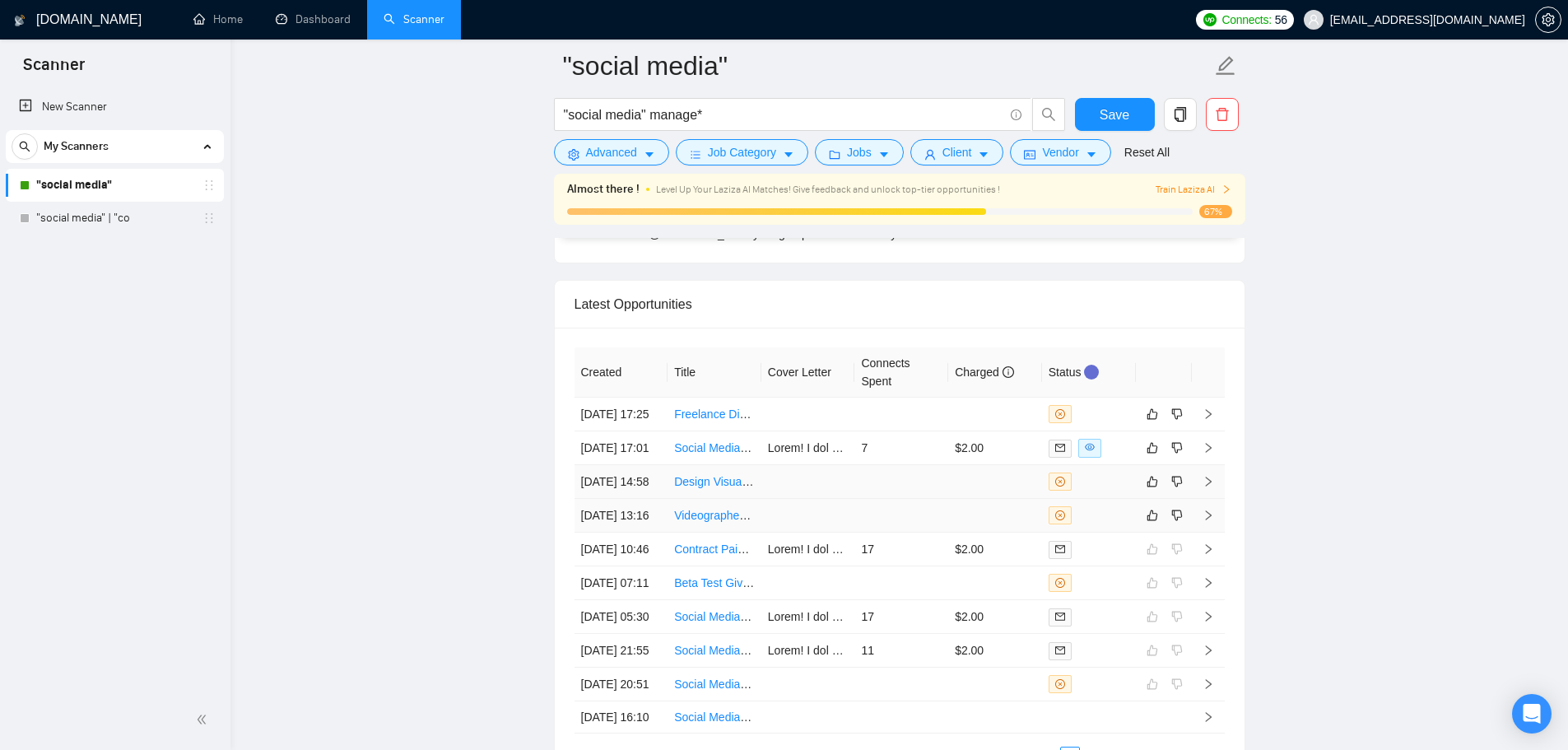
click at [841, 566] on td at bounding box center [808, 582] width 94 height 34
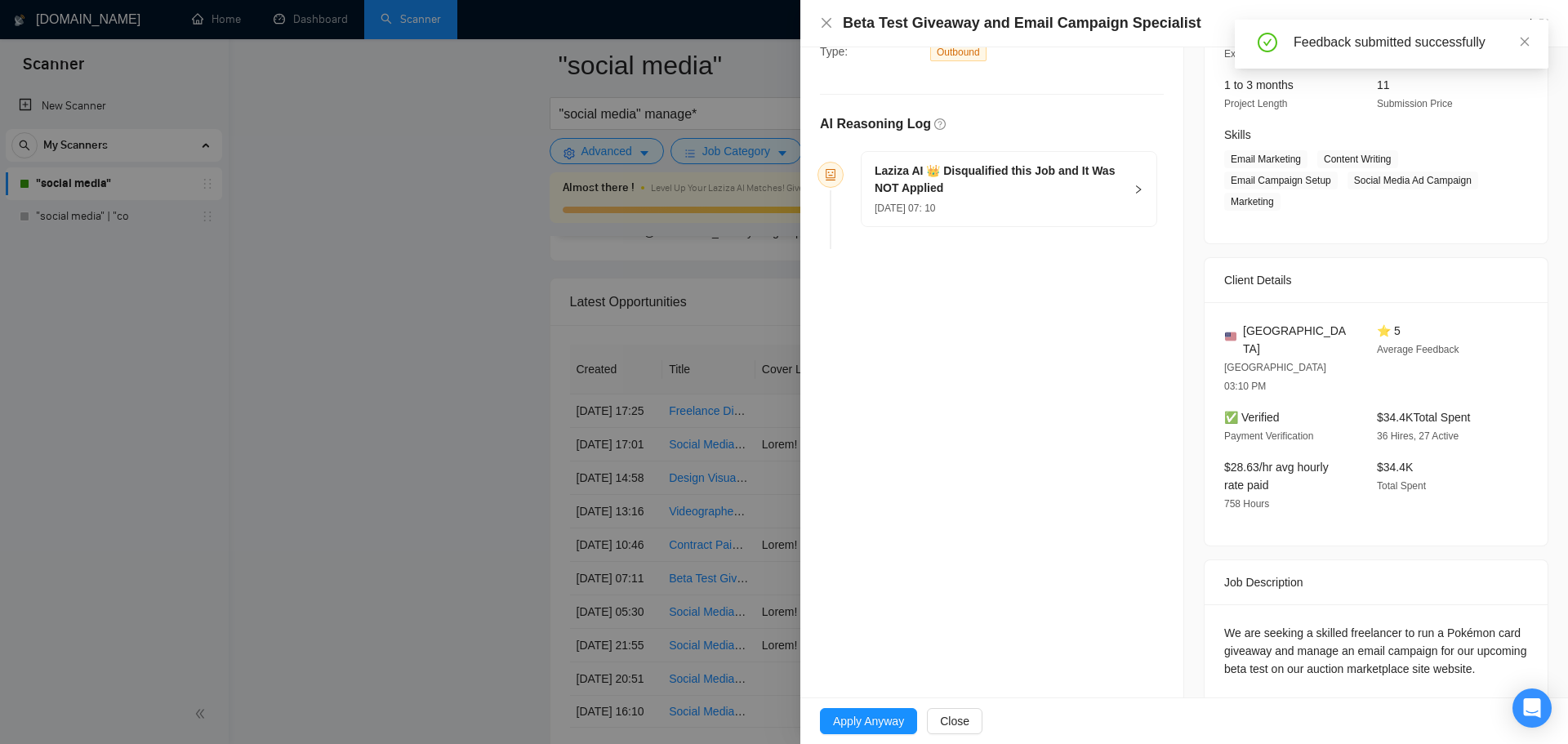
click at [424, 455] on div at bounding box center [784, 372] width 1568 height 744
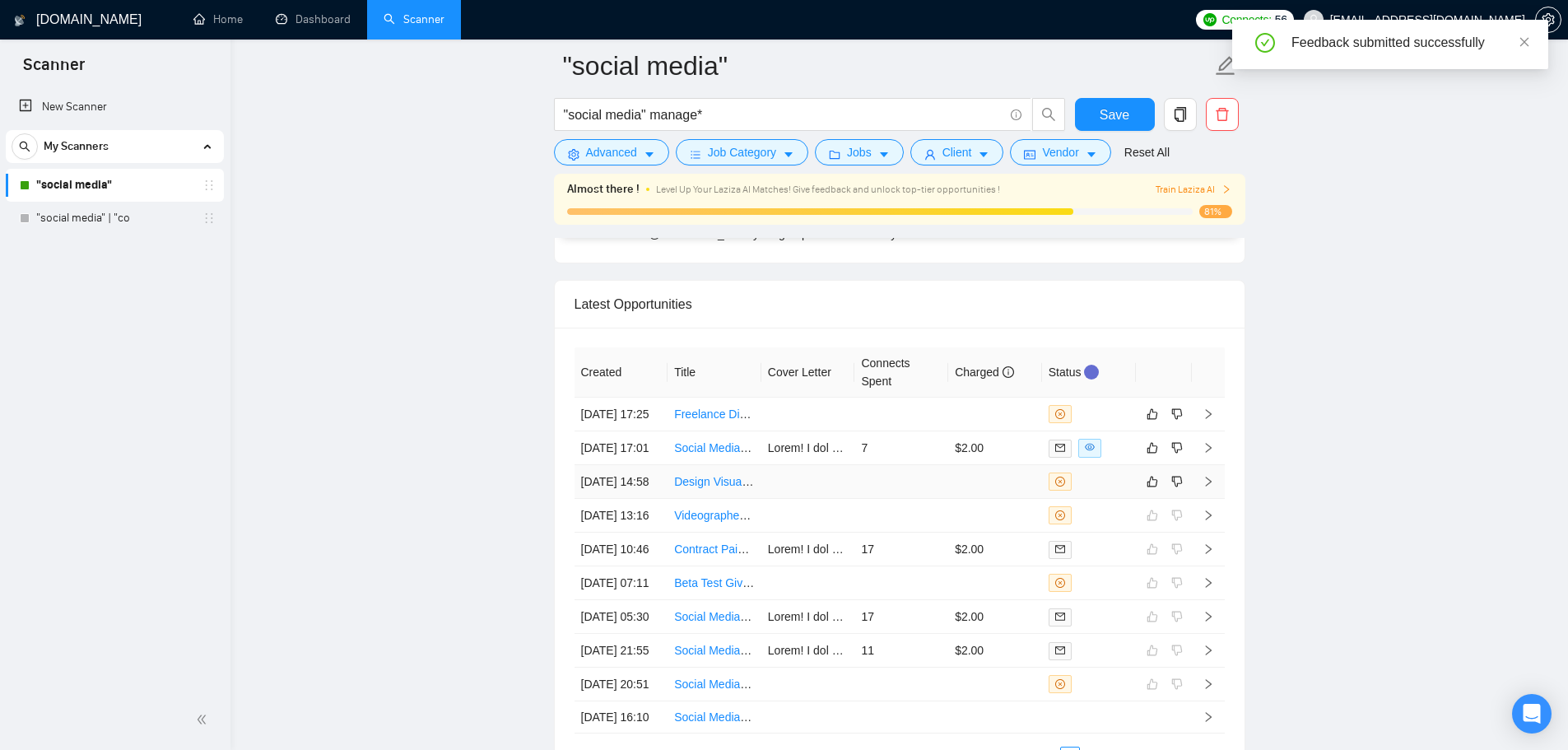
click at [942, 498] on td at bounding box center [901, 481] width 94 height 34
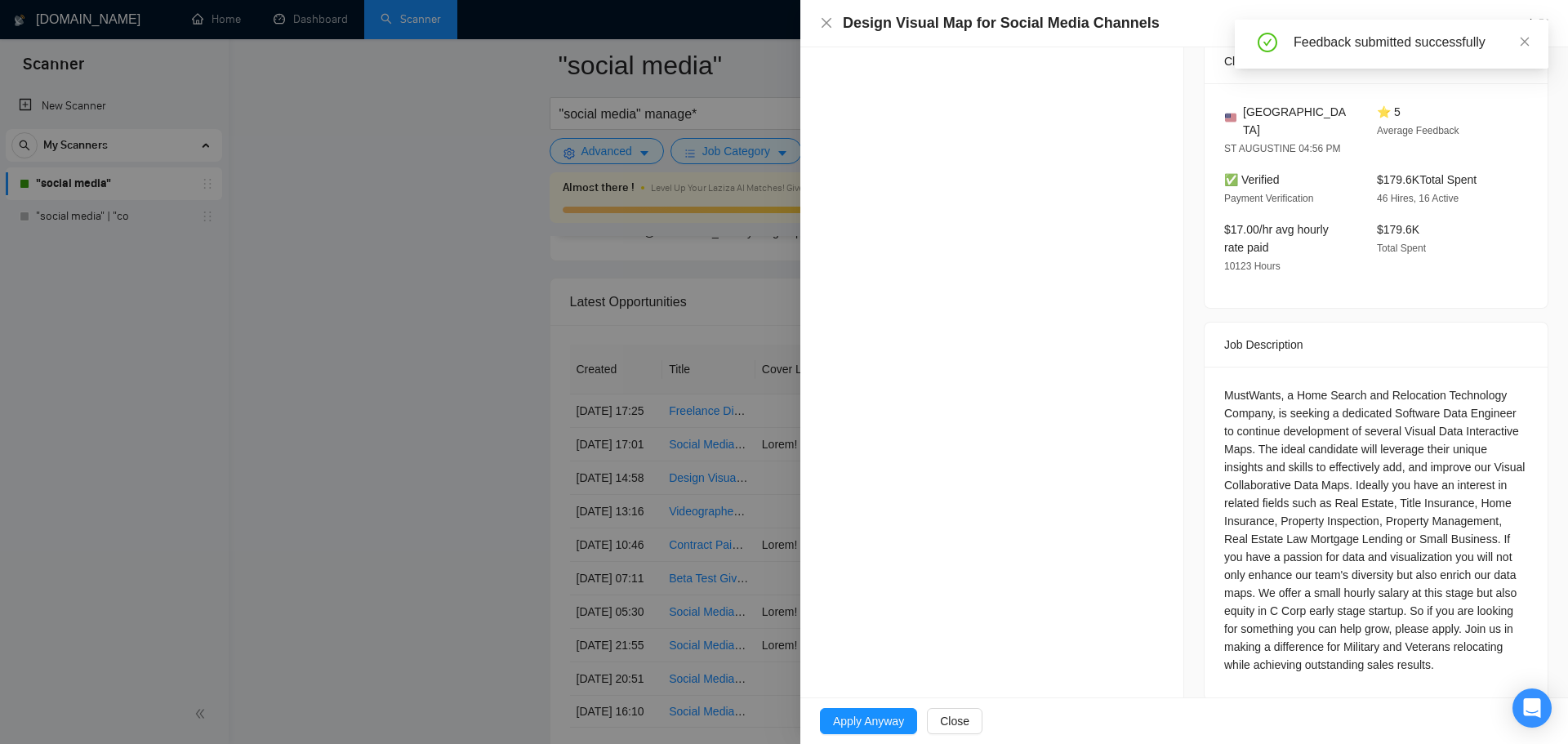
scroll to position [470, 0]
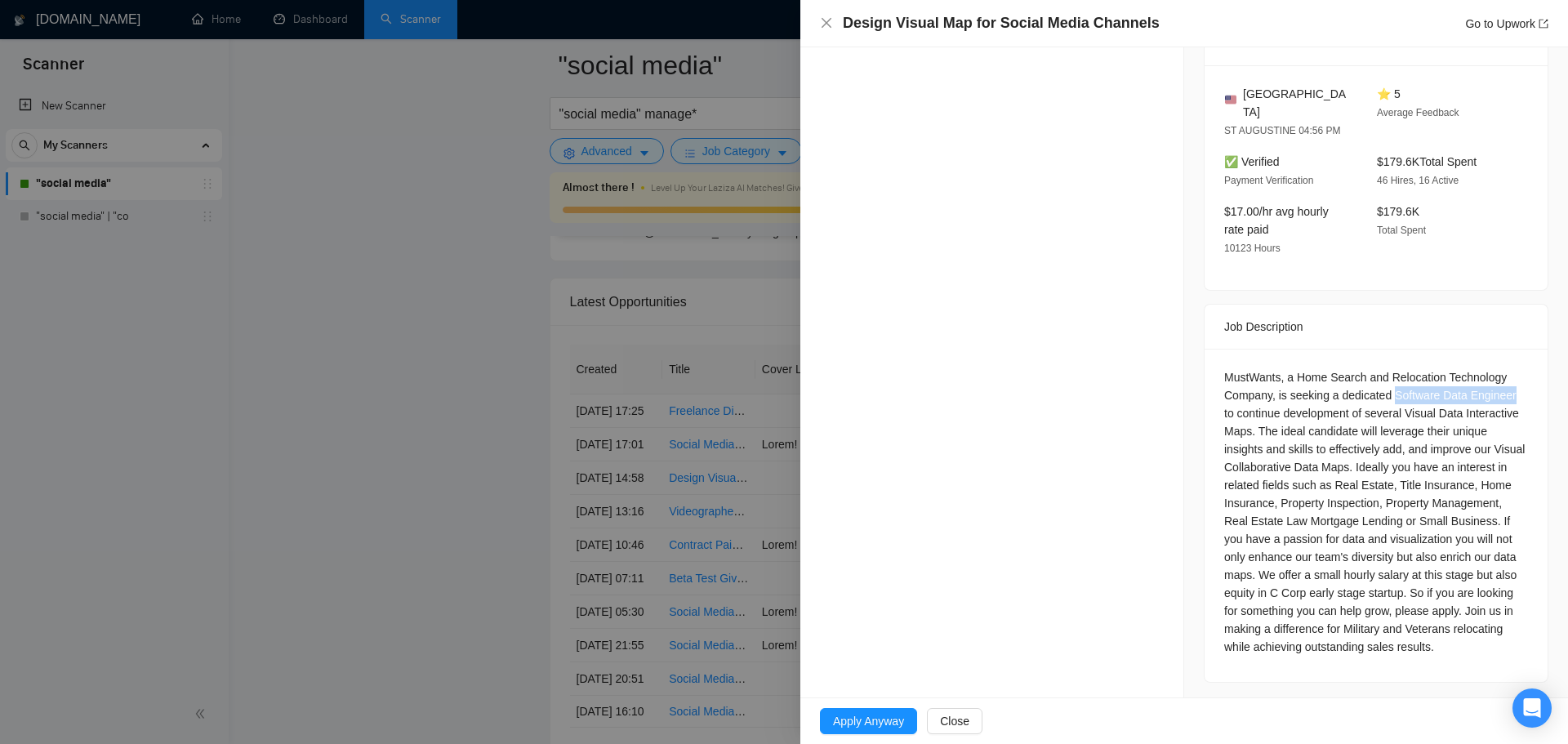
drag, startPoint x: 1387, startPoint y: 375, endPoint x: 1505, endPoint y: 366, distance: 118.3
click at [1505, 368] on div "MustWants, a Home Search and Relocation Technology Company, is seeking a dedica…" at bounding box center [1376, 512] width 304 height 287
copy div "Software Data Engineer"
click at [966, 717] on span "Close" at bounding box center [955, 721] width 30 height 18
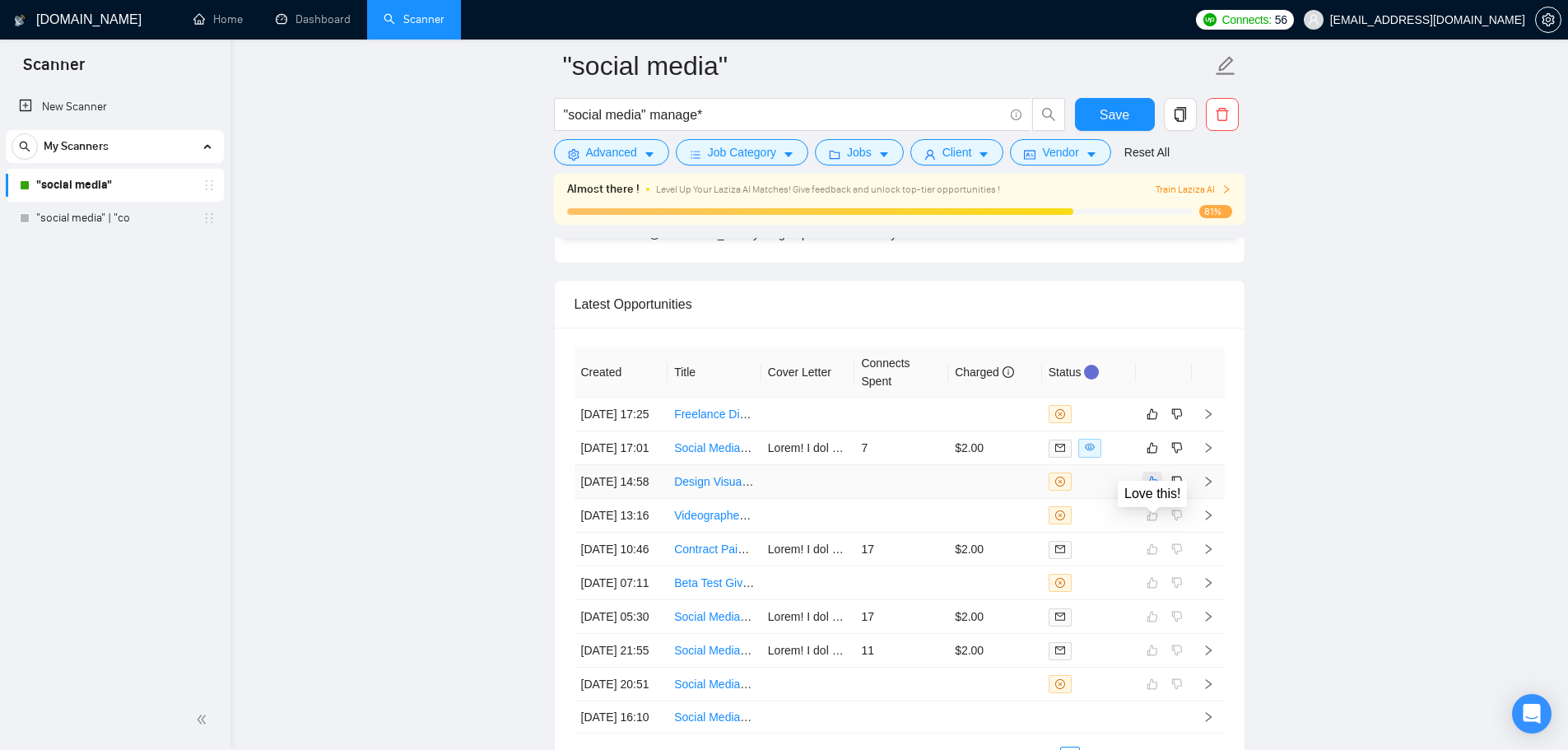
click at [1156, 488] on icon "like" at bounding box center [1152, 481] width 12 height 13
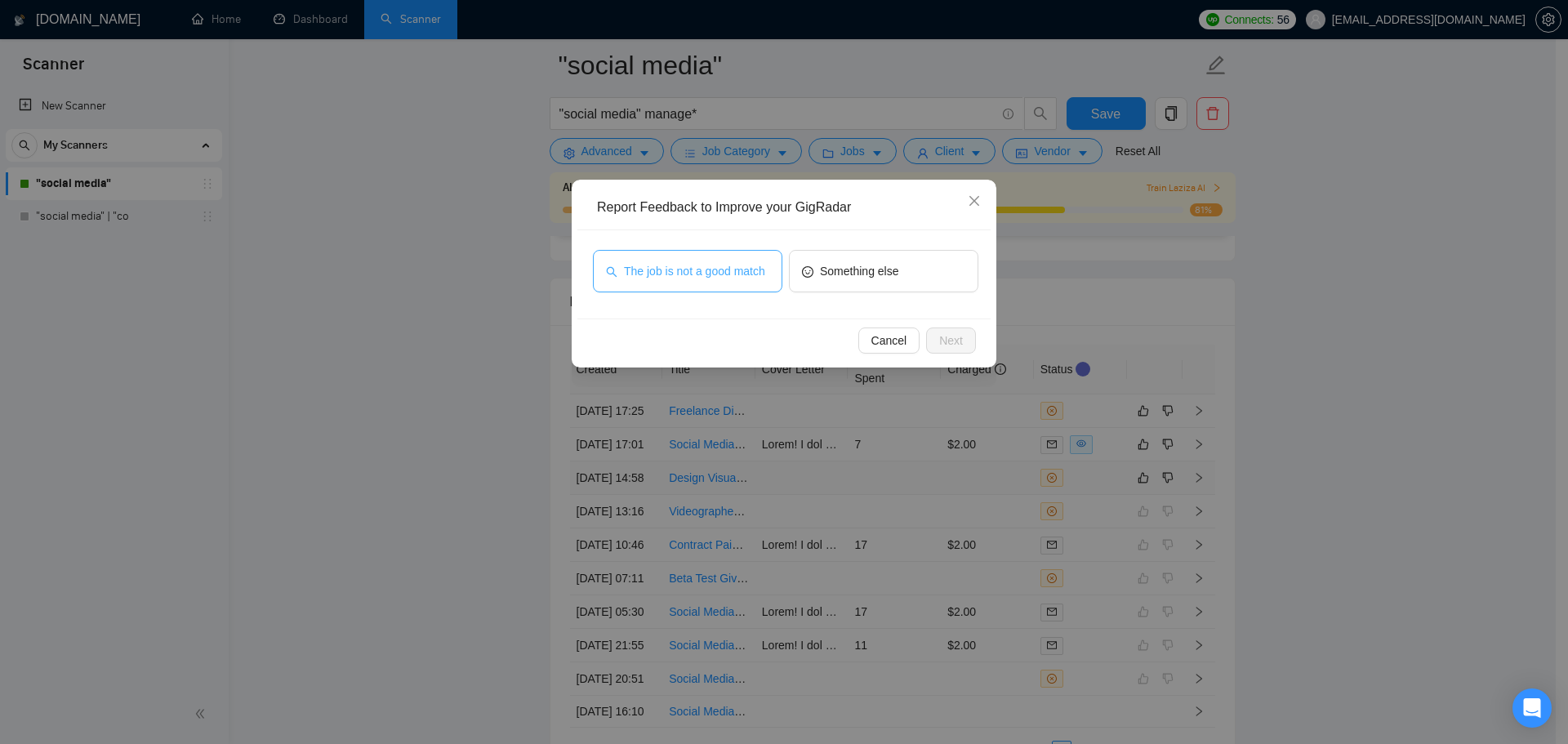
click at [692, 256] on button "The job is not a good match" at bounding box center [688, 270] width 190 height 42
click at [949, 335] on span "Next" at bounding box center [951, 341] width 24 height 18
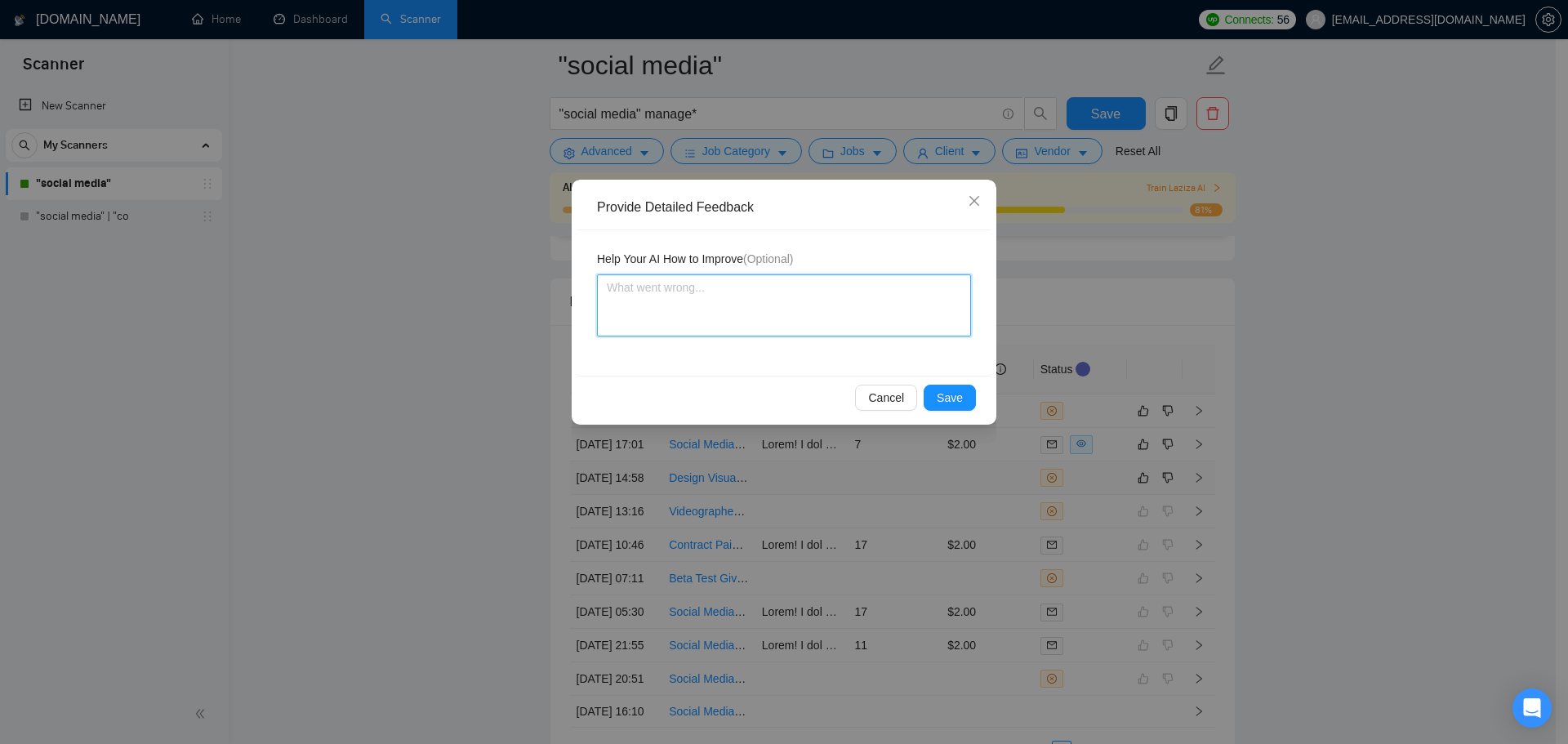
click at [760, 303] on textarea at bounding box center [784, 305] width 374 height 62
paste textarea "Software Data Engineer"
click at [828, 287] on textarea "This is a good disqualification because I (SUnny HAri) am not a Software Data E…" at bounding box center [784, 305] width 374 height 62
click at [863, 289] on textarea "This is a good disqualification because I (Sunny HAri) am not a Software Data E…" at bounding box center [784, 305] width 374 height 62
click at [864, 304] on textarea "This is a good disqualification because I (Sunny Hari) am not a Software Data E…" at bounding box center [784, 305] width 374 height 62
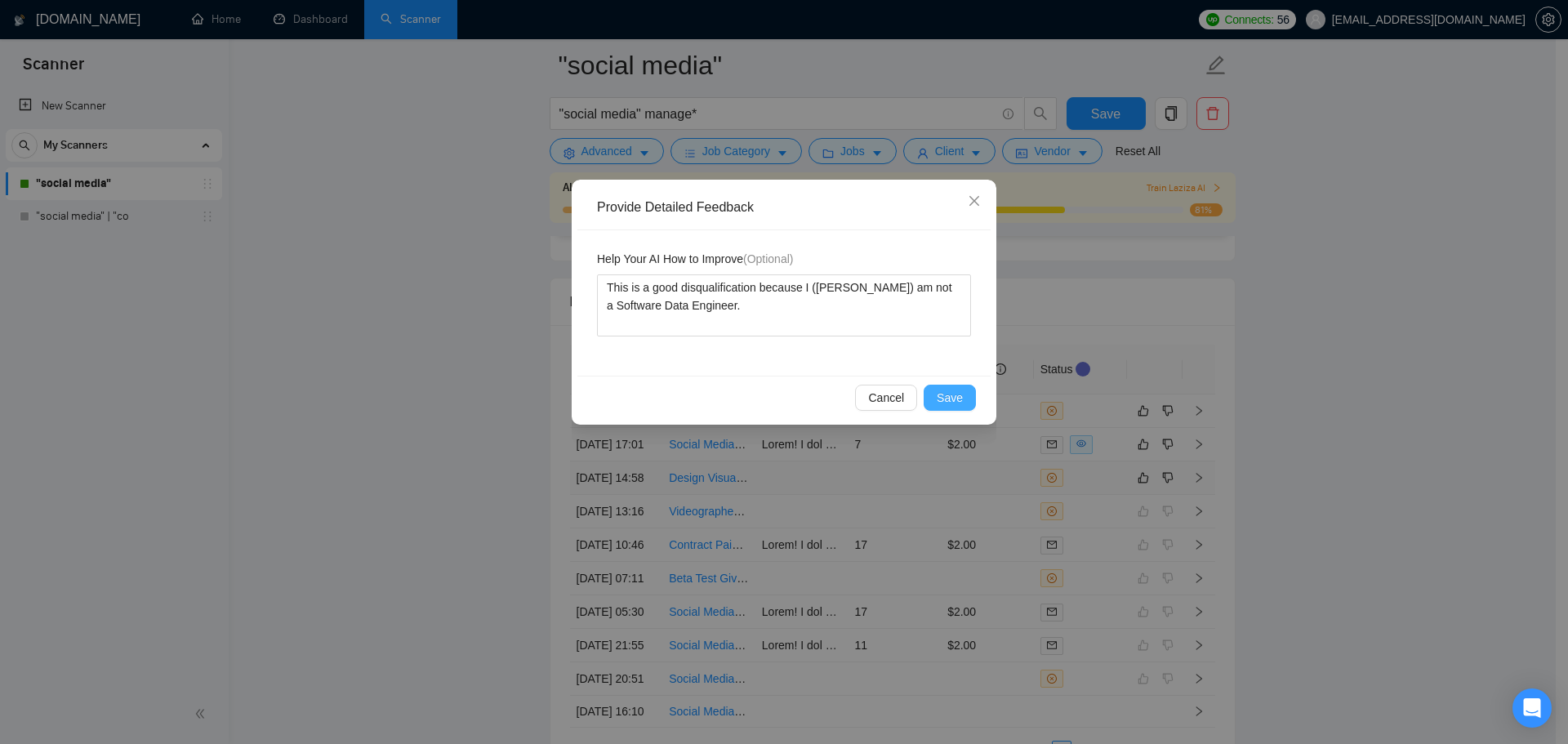
click at [948, 393] on span "Save" at bounding box center [949, 398] width 26 height 18
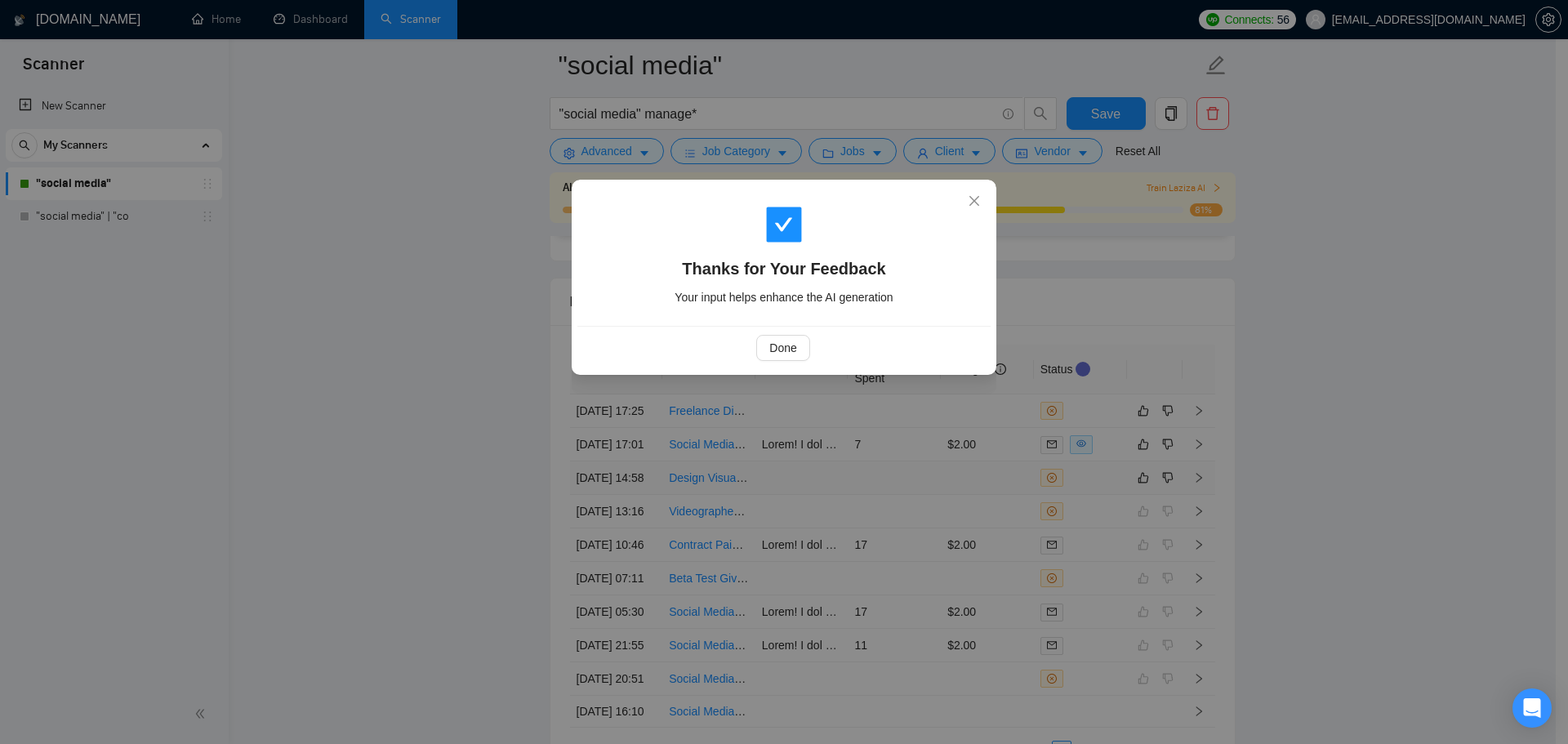
click at [753, 339] on div "Done" at bounding box center [783, 347] width 385 height 26
click at [774, 347] on span "Done" at bounding box center [783, 348] width 27 height 18
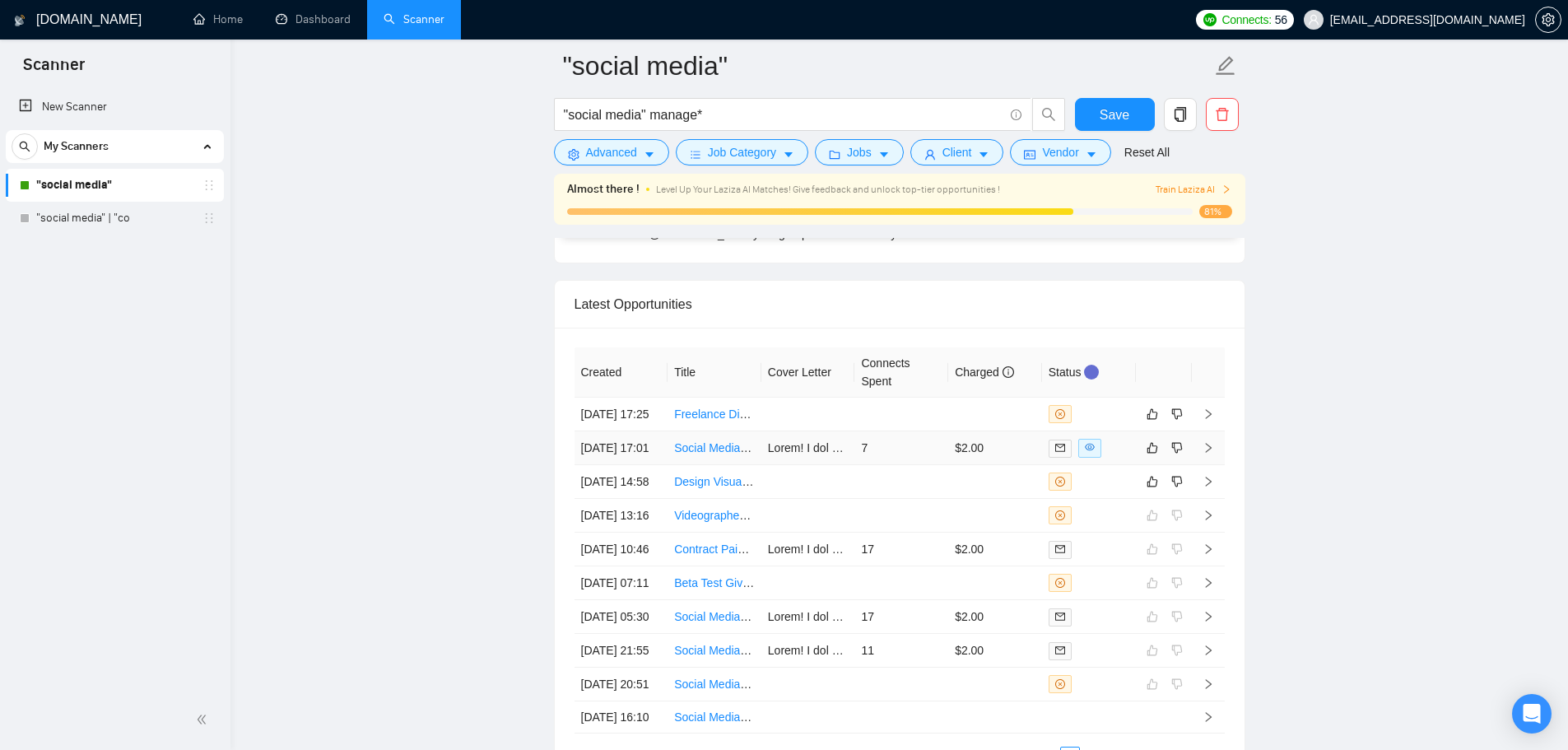
click at [895, 465] on td "7" at bounding box center [901, 447] width 94 height 34
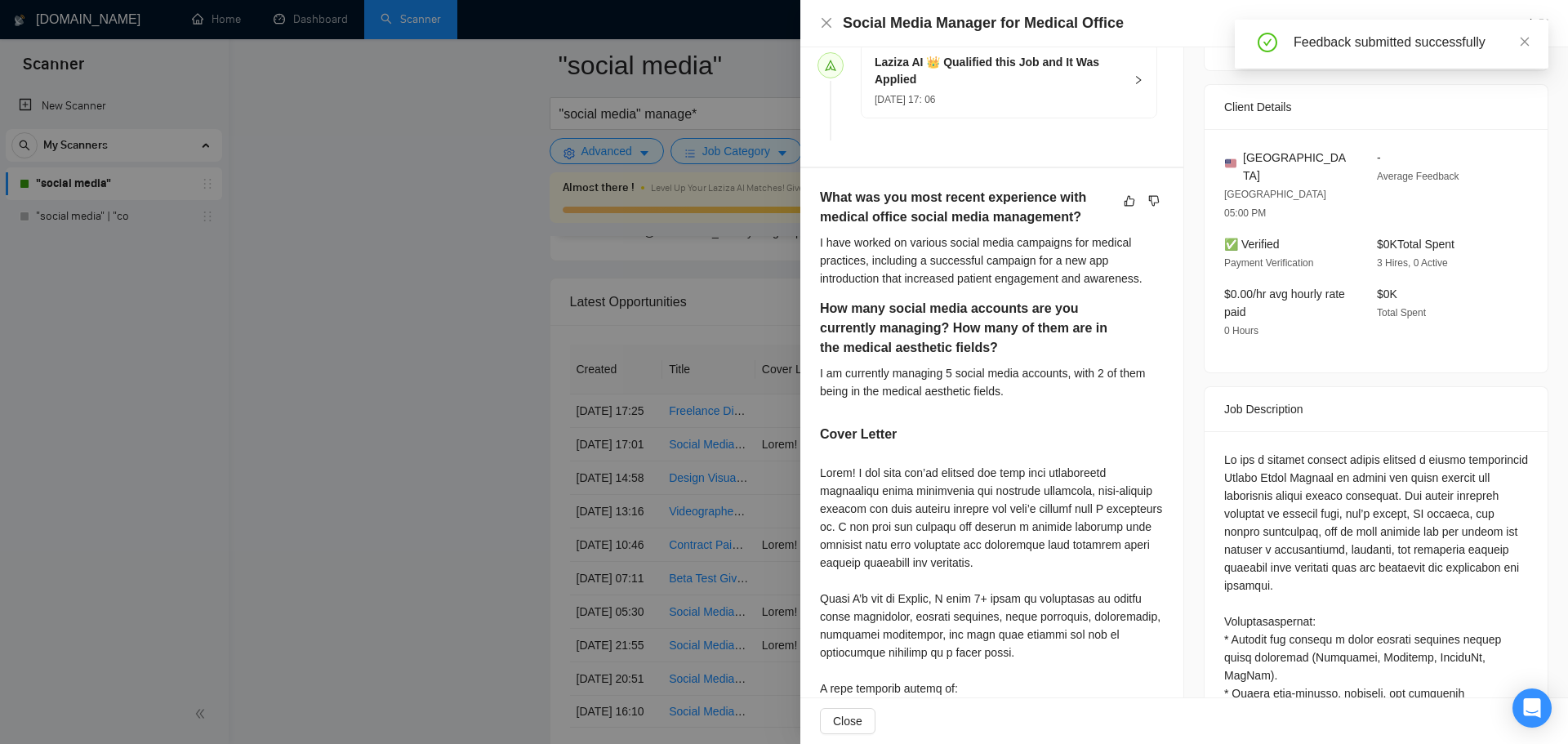
click at [403, 385] on div at bounding box center [784, 372] width 1568 height 744
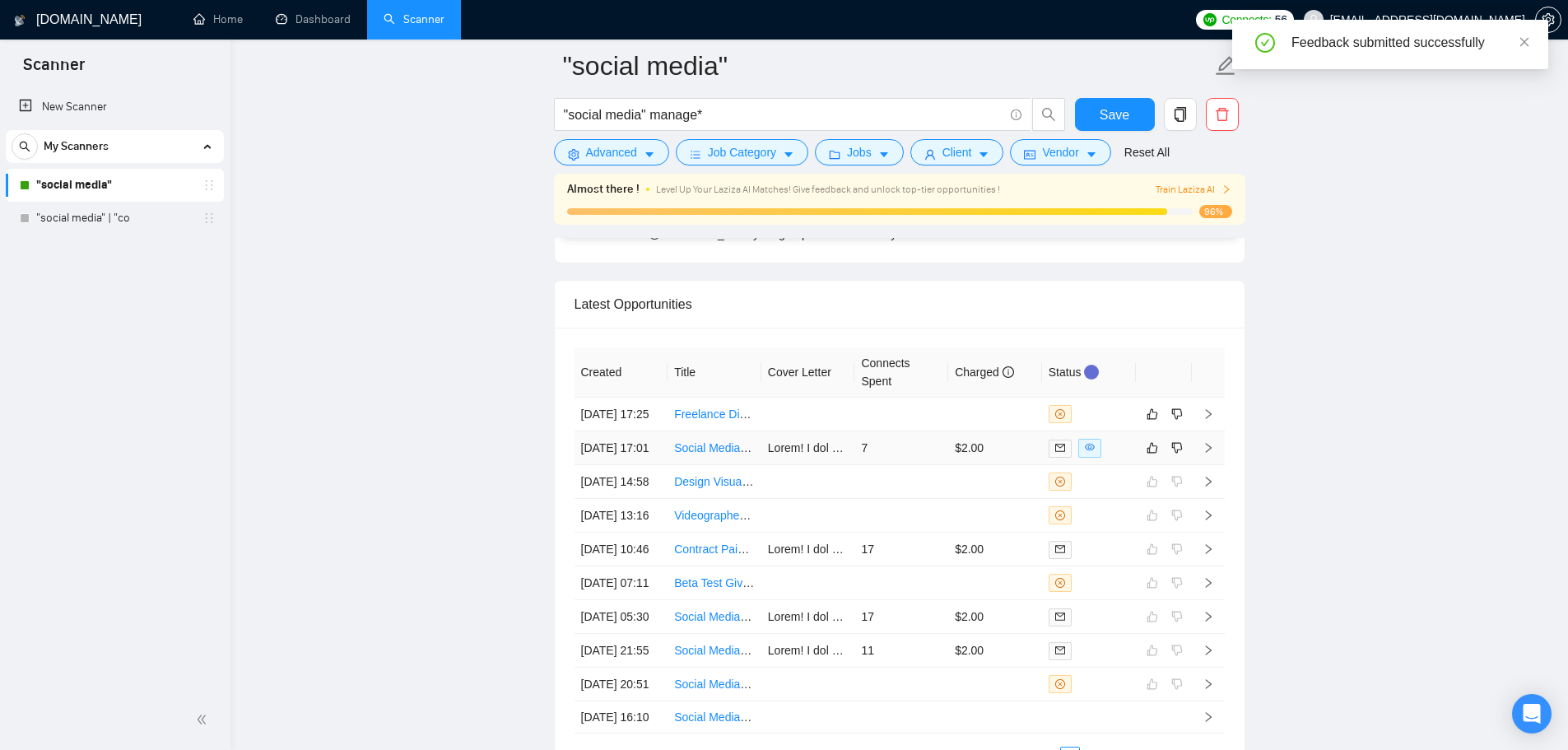
click at [893, 465] on td "7" at bounding box center [901, 447] width 94 height 34
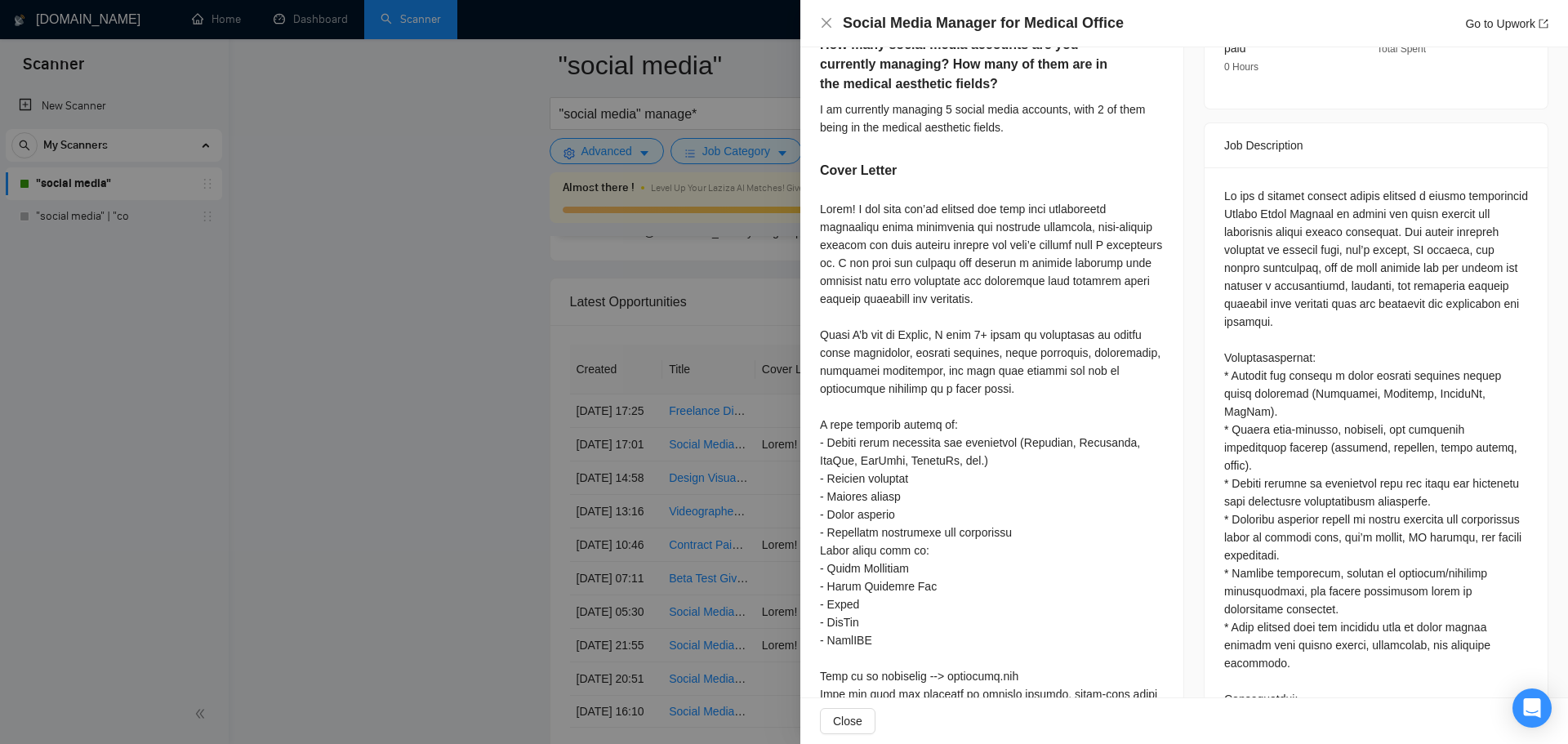
scroll to position [735, 0]
click at [454, 468] on div at bounding box center [784, 372] width 1568 height 744
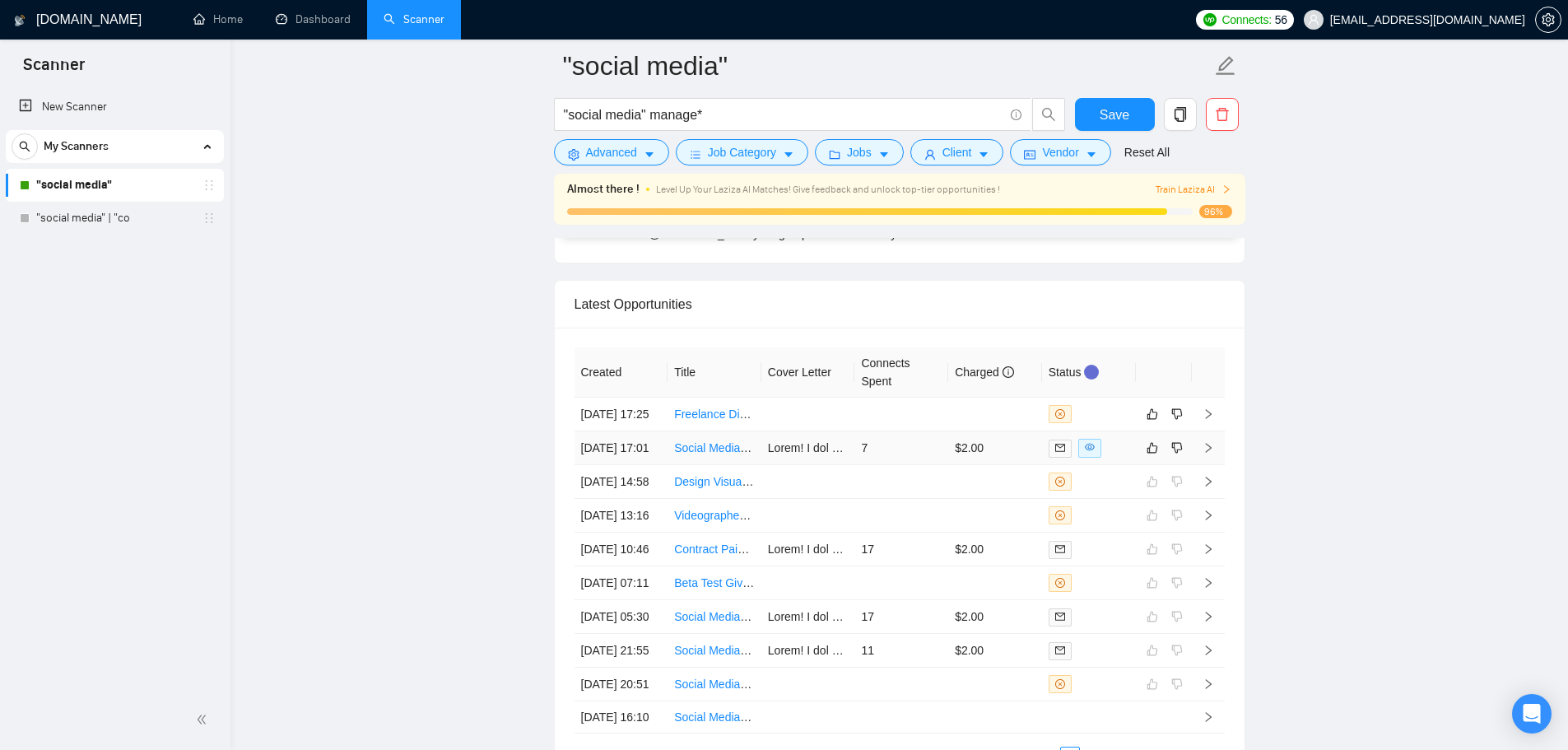
click at [923, 465] on td "7" at bounding box center [901, 447] width 94 height 34
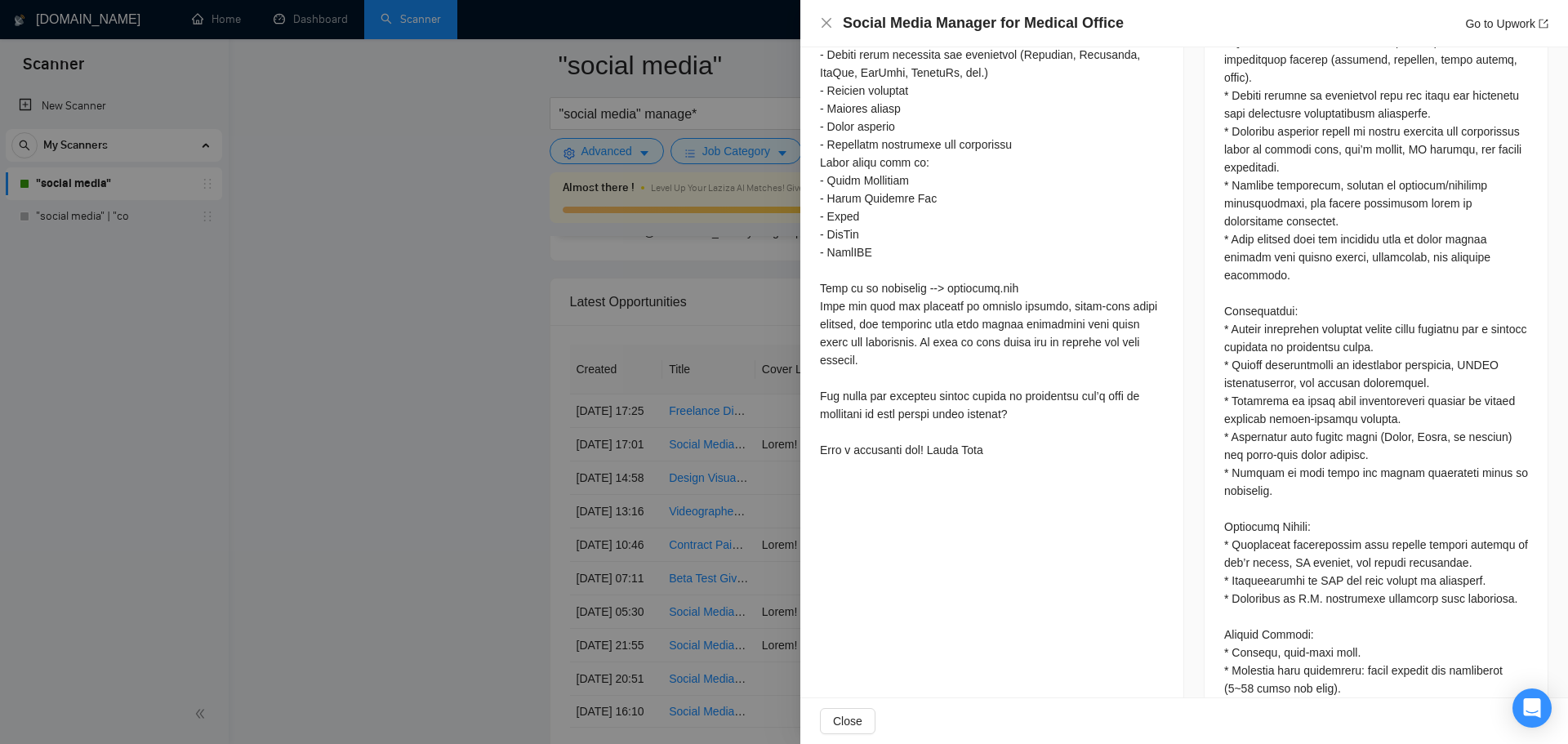
scroll to position [1143, 0]
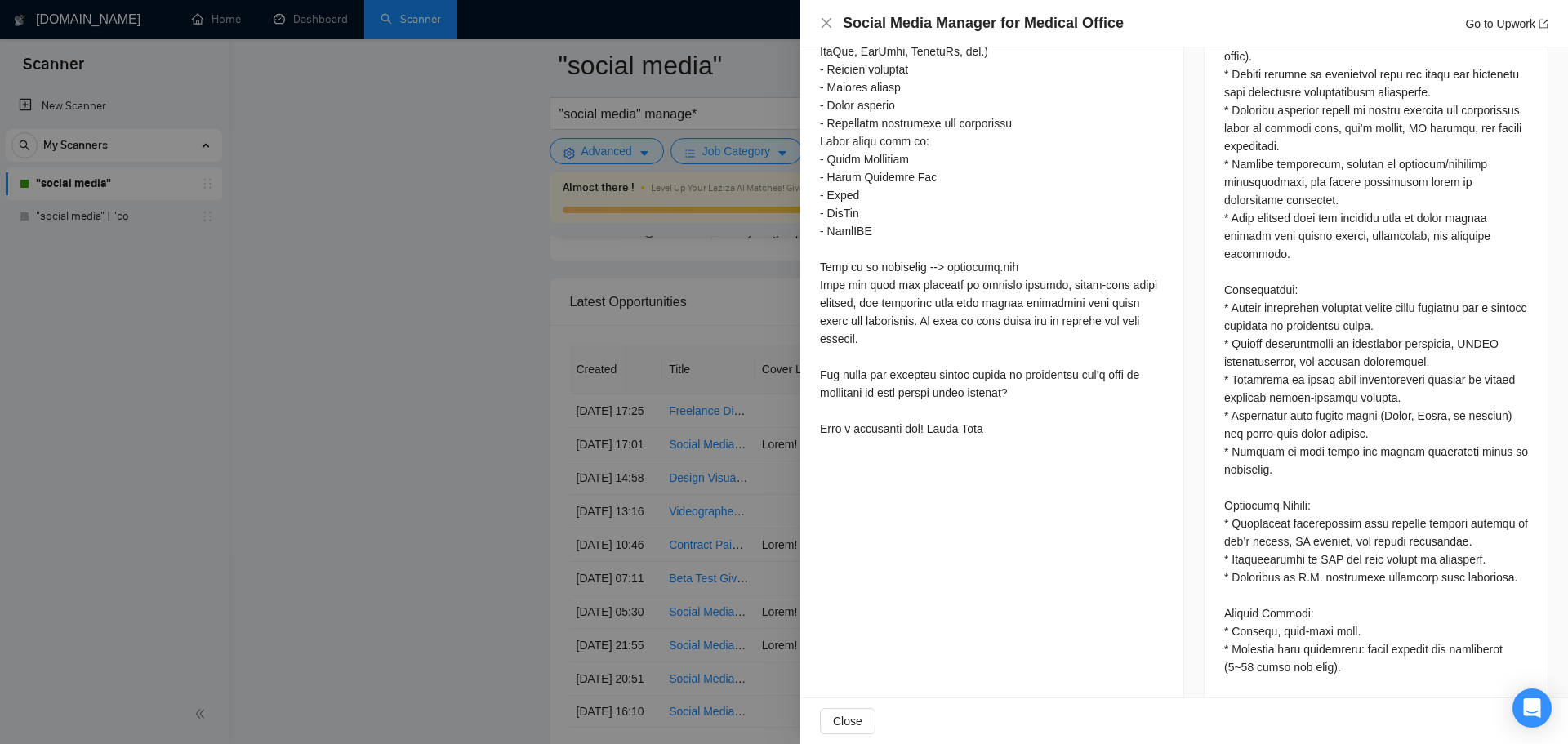
click at [455, 443] on div at bounding box center [784, 372] width 1568 height 744
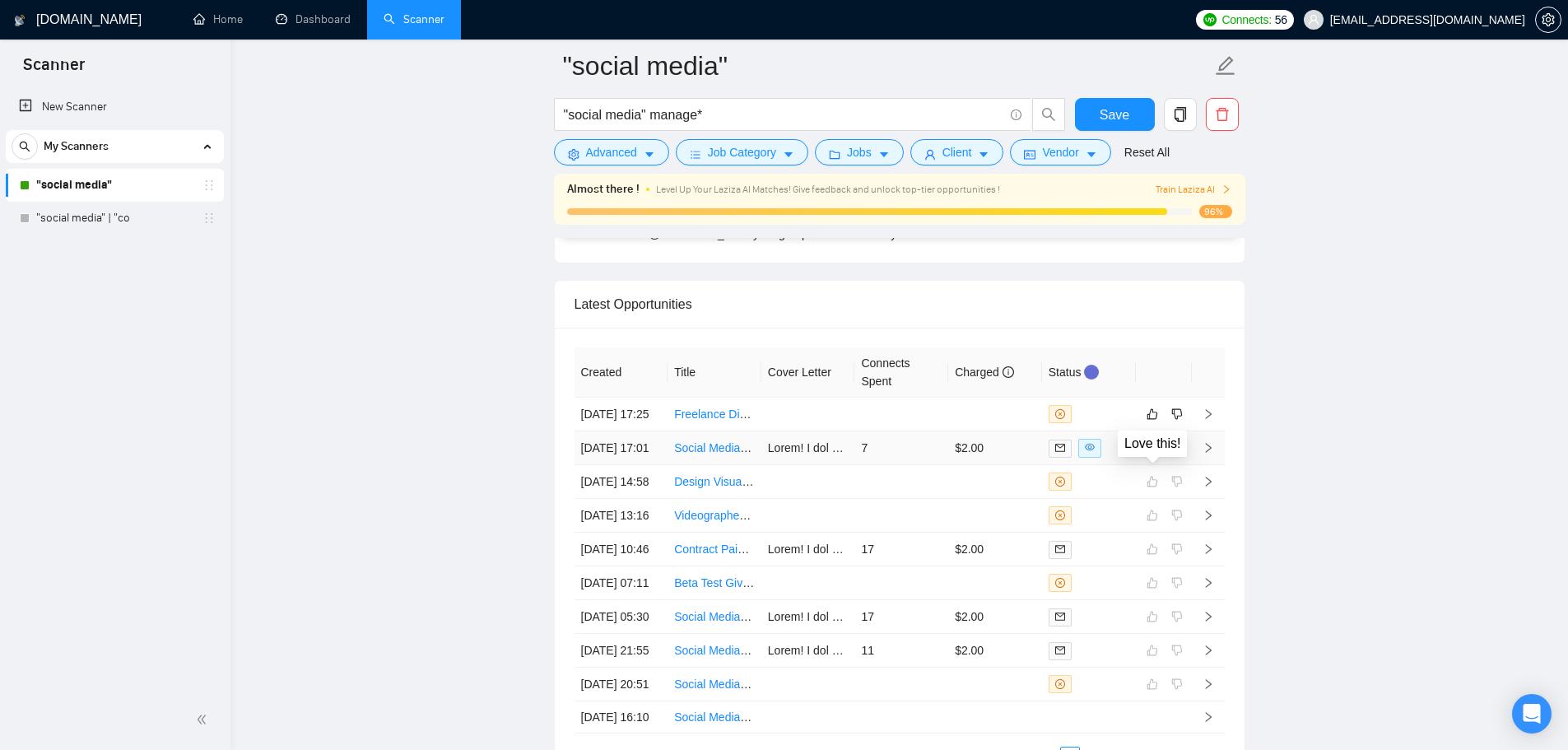
click at [1151, 455] on icon "like" at bounding box center [1152, 447] width 12 height 13
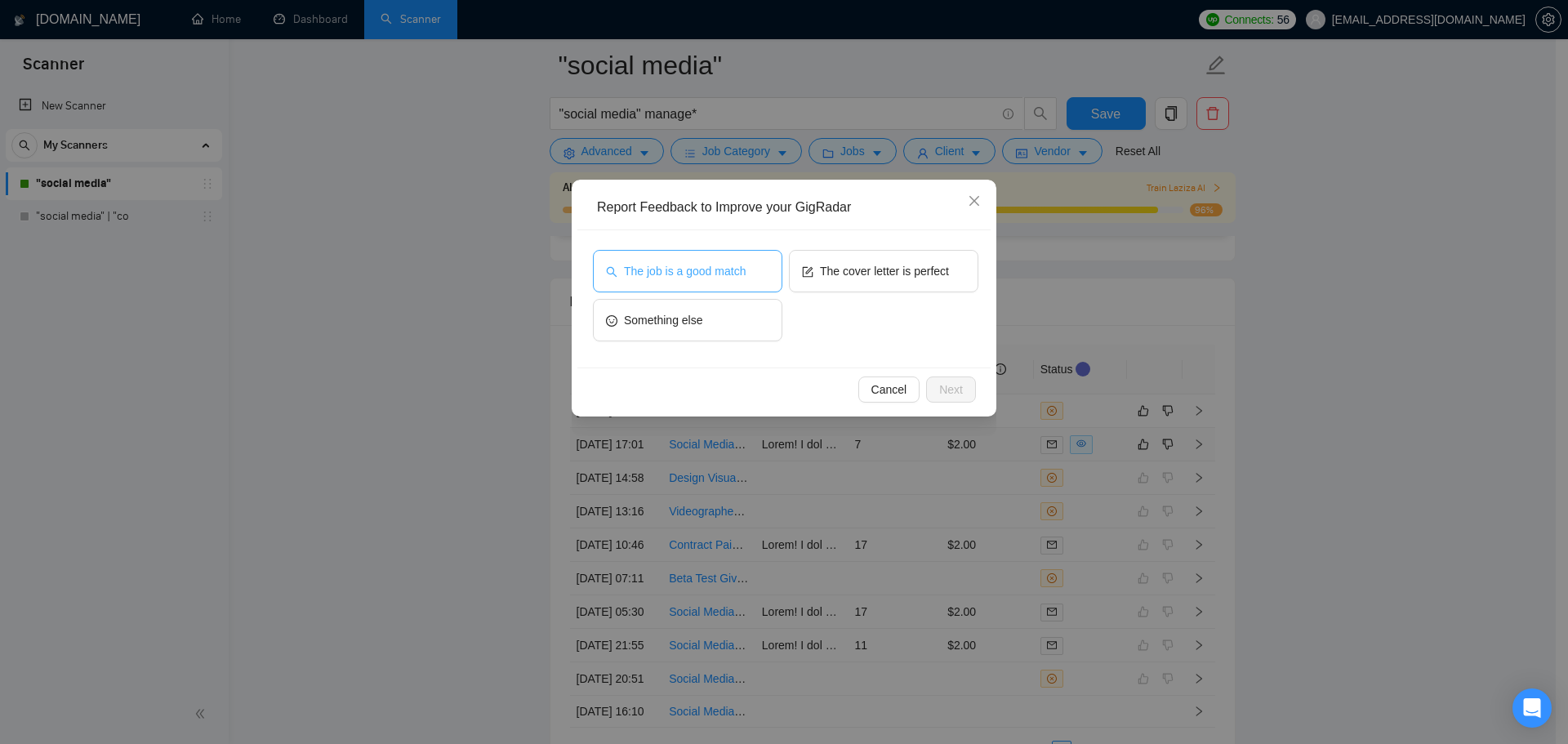
click at [716, 279] on span "The job is a good match" at bounding box center [685, 271] width 122 height 18
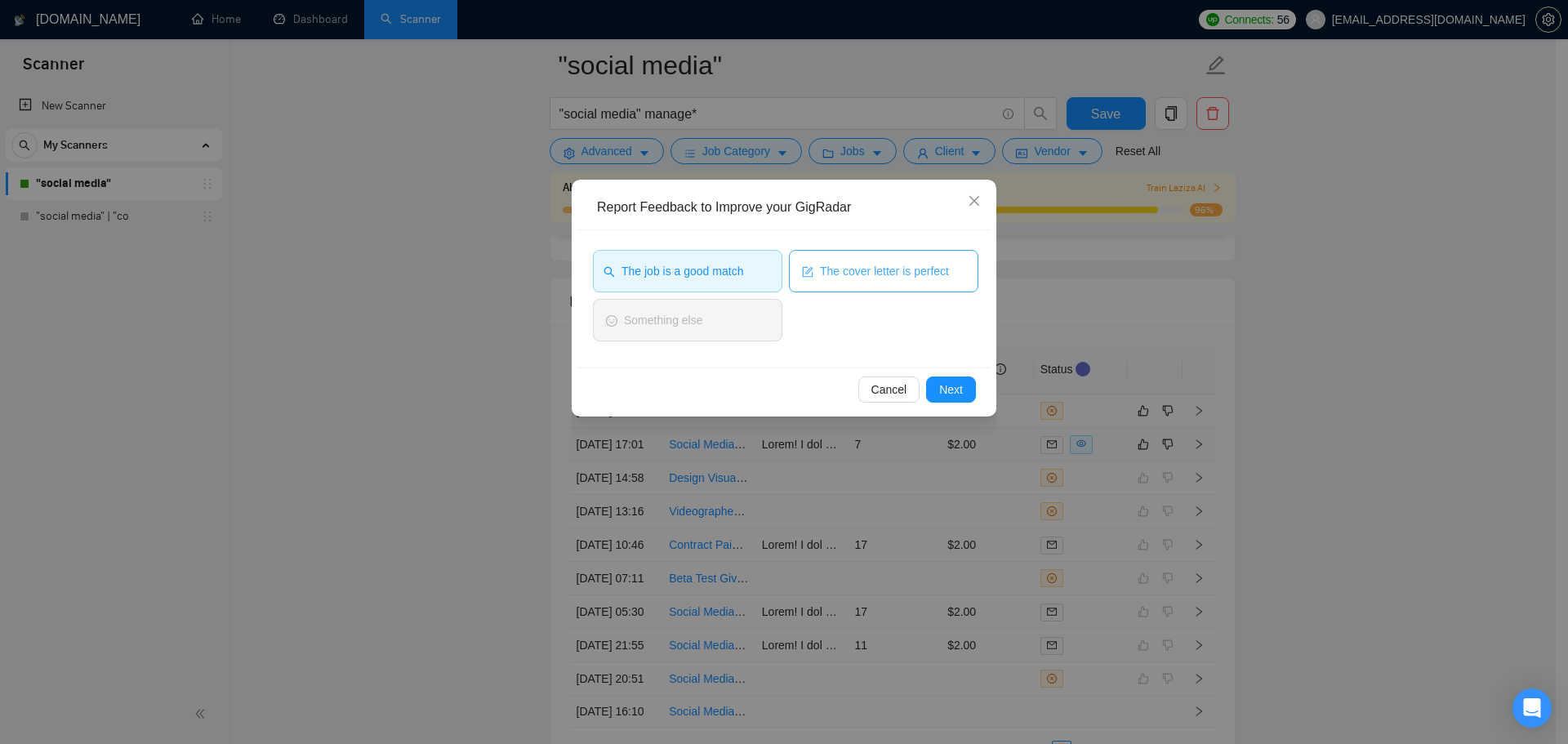
click at [920, 283] on button "The cover letter is perfect" at bounding box center [883, 270] width 190 height 42
click at [964, 382] on button "Next" at bounding box center [950, 389] width 50 height 26
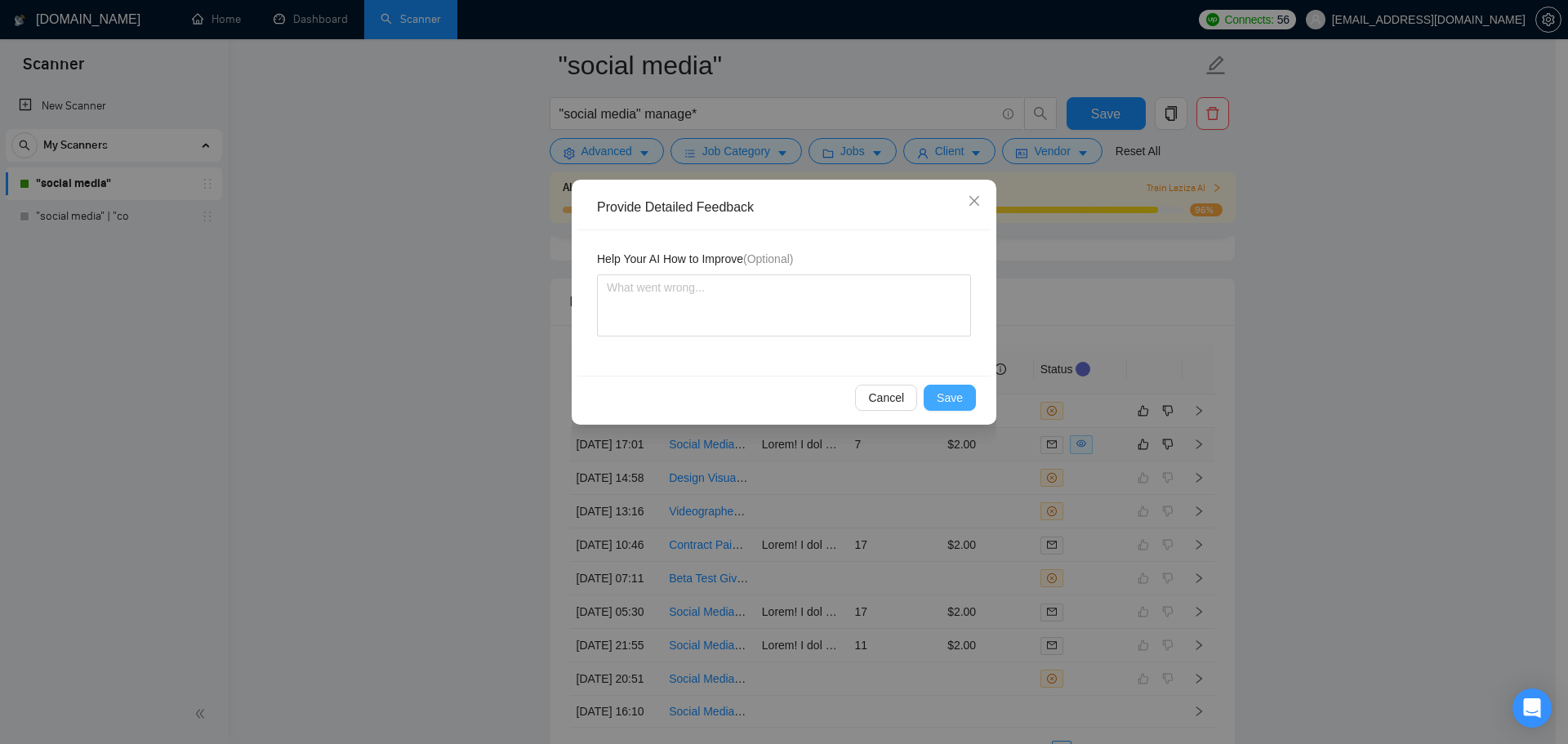
click at [960, 392] on span "Save" at bounding box center [949, 398] width 26 height 18
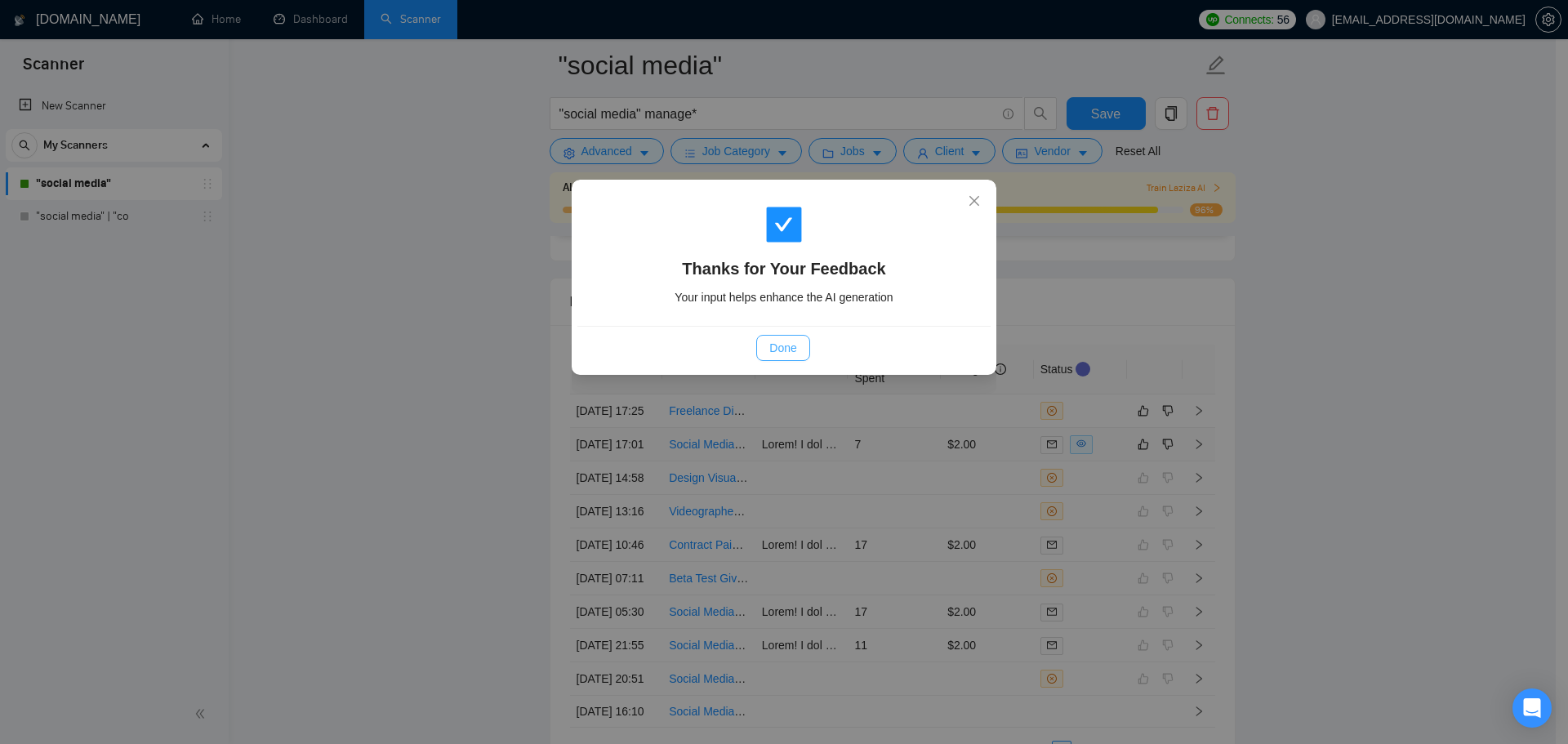
click at [763, 335] on button "Done" at bounding box center [782, 347] width 53 height 26
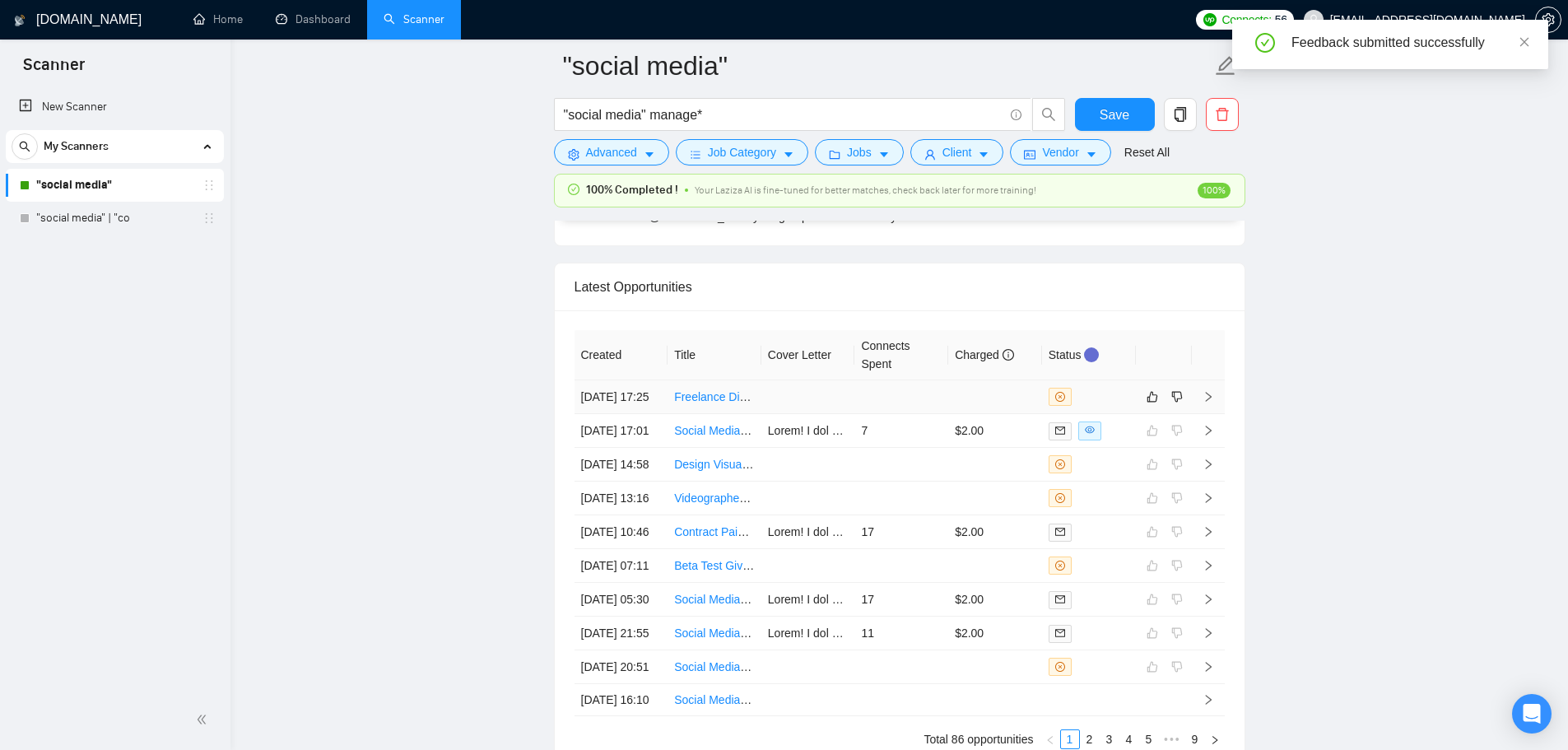
click at [931, 397] on td at bounding box center [901, 396] width 94 height 34
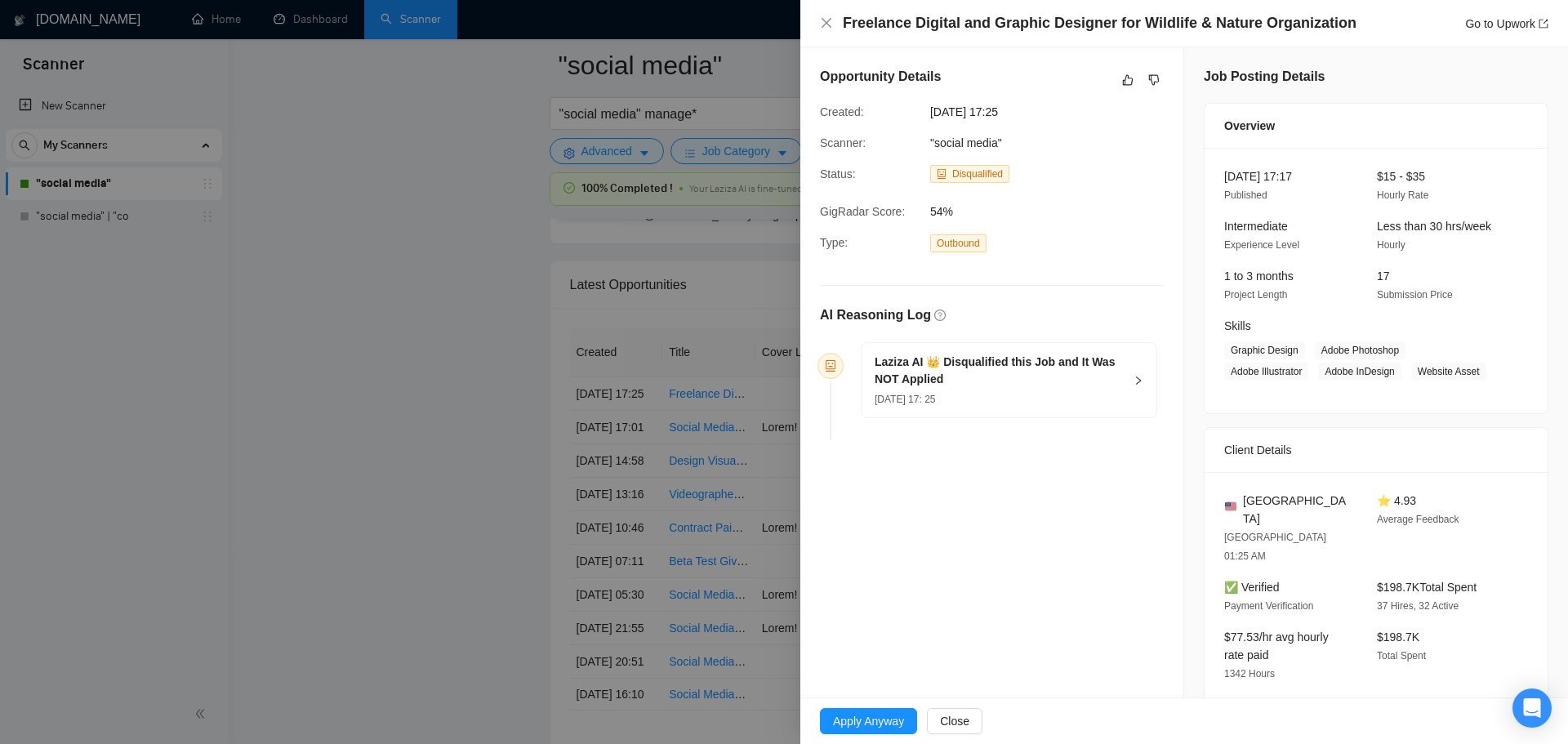
click at [1030, 384] on h5 "Laziza AI 👑 Disqualified this Job and It Was NOT Applied" at bounding box center [998, 371] width 249 height 34
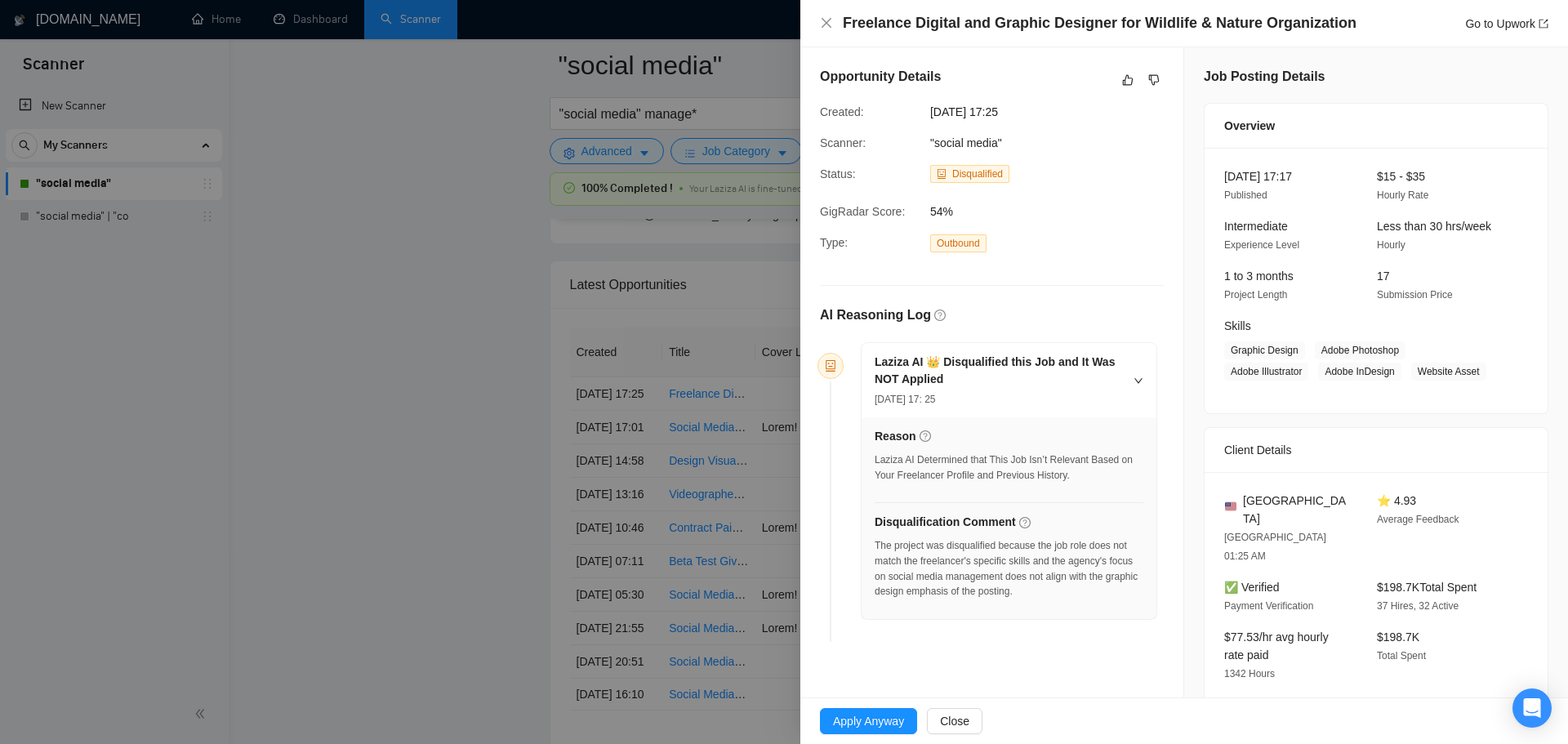
click at [363, 344] on div at bounding box center [784, 372] width 1568 height 744
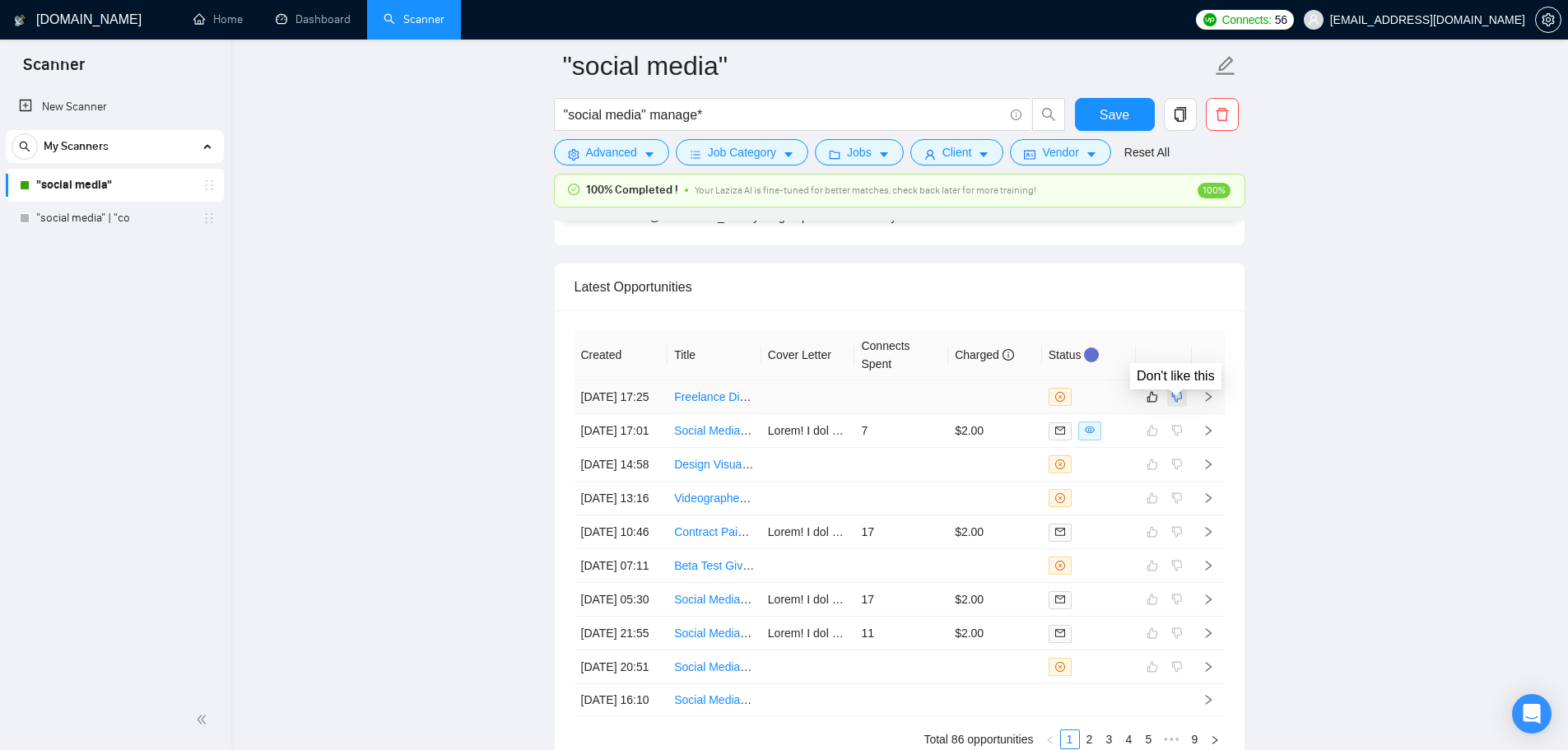
click at [1179, 404] on icon "dislike" at bounding box center [1177, 396] width 12 height 13
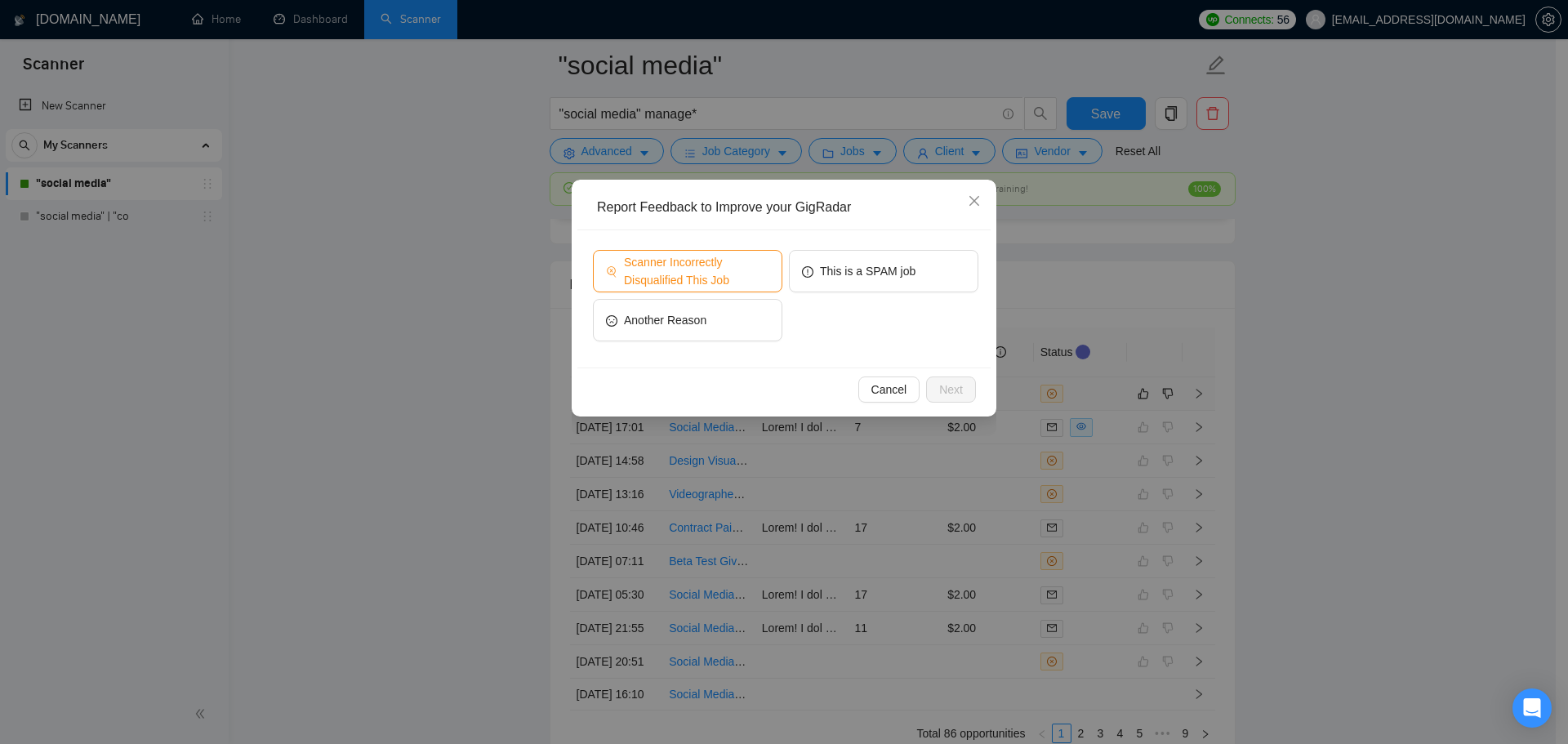
click at [714, 278] on span "Scanner Incorrectly Disqualified This Job" at bounding box center [696, 271] width 146 height 36
click at [956, 394] on span "Next" at bounding box center [951, 390] width 24 height 18
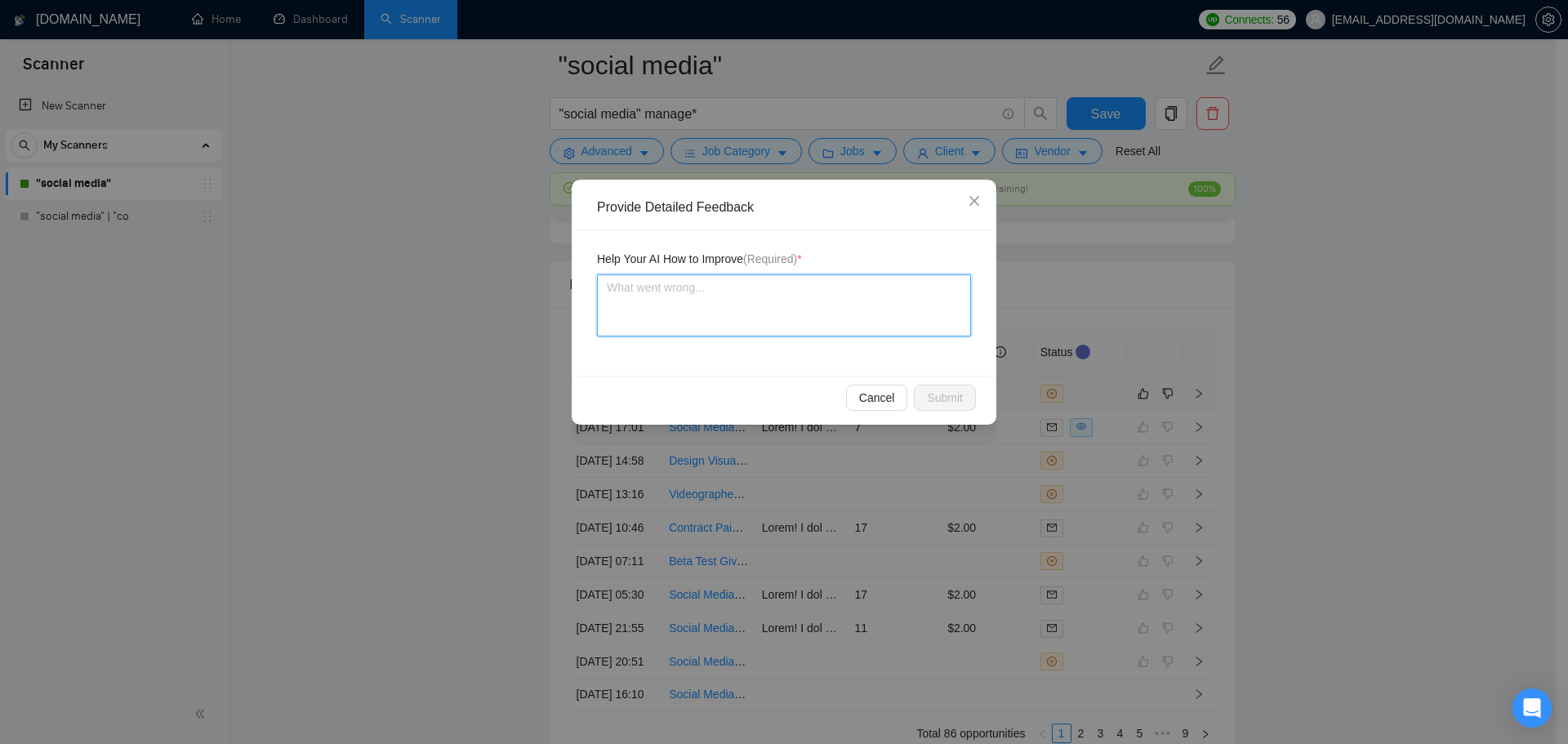
click at [781, 323] on textarea at bounding box center [784, 305] width 374 height 62
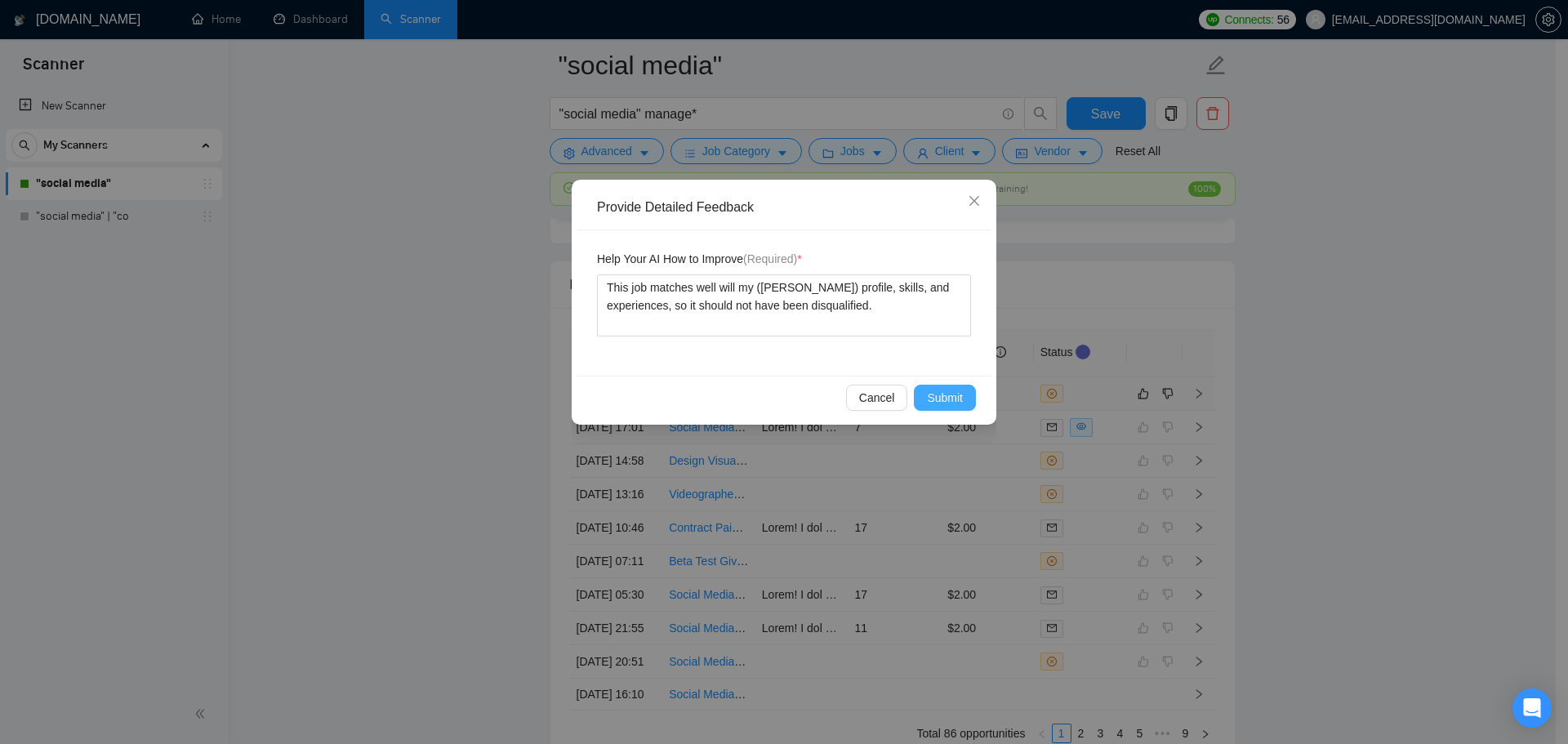
click at [944, 400] on span "Submit" at bounding box center [945, 398] width 36 height 18
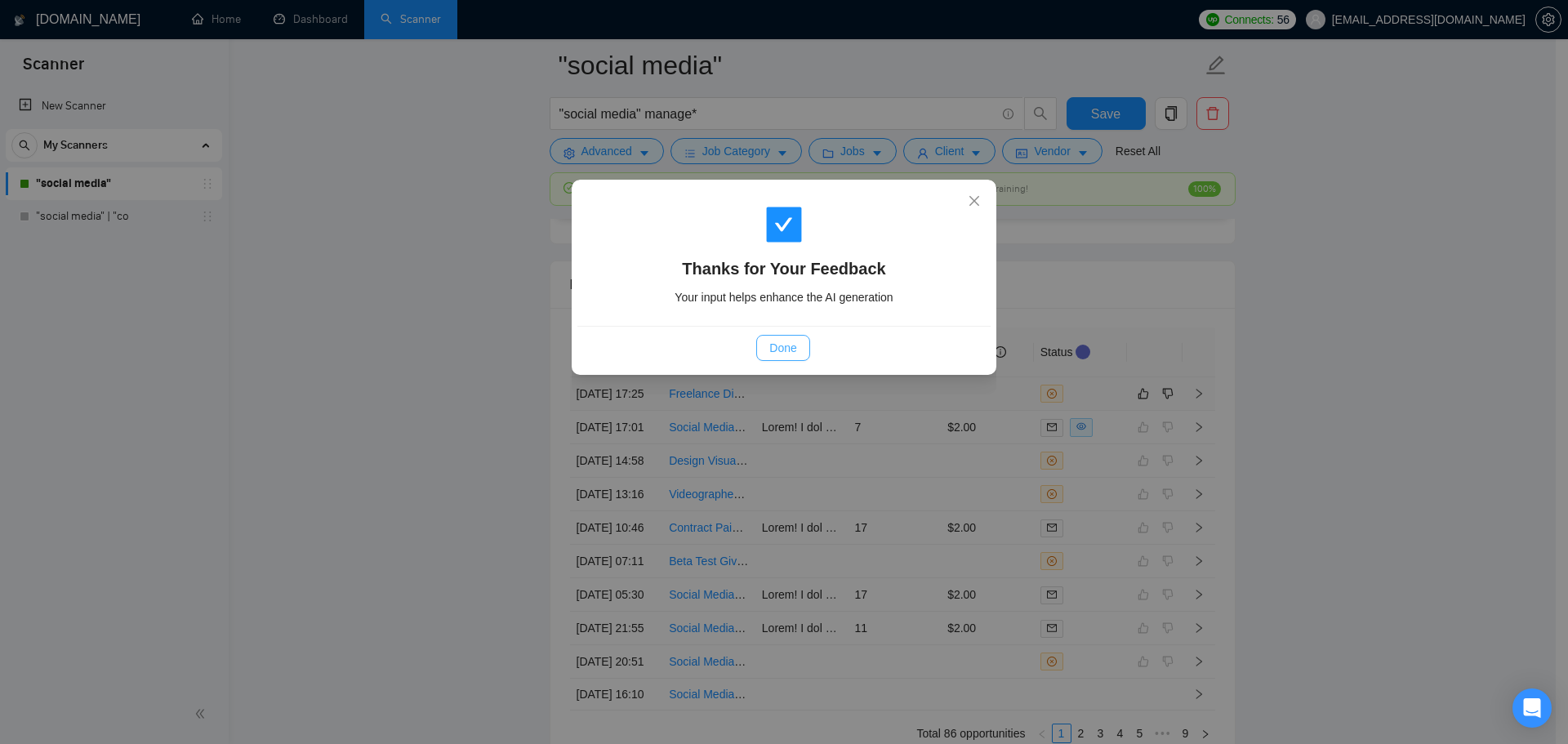
click at [776, 345] on span "Done" at bounding box center [783, 348] width 27 height 18
